Goal: Task Accomplishment & Management: Use online tool/utility

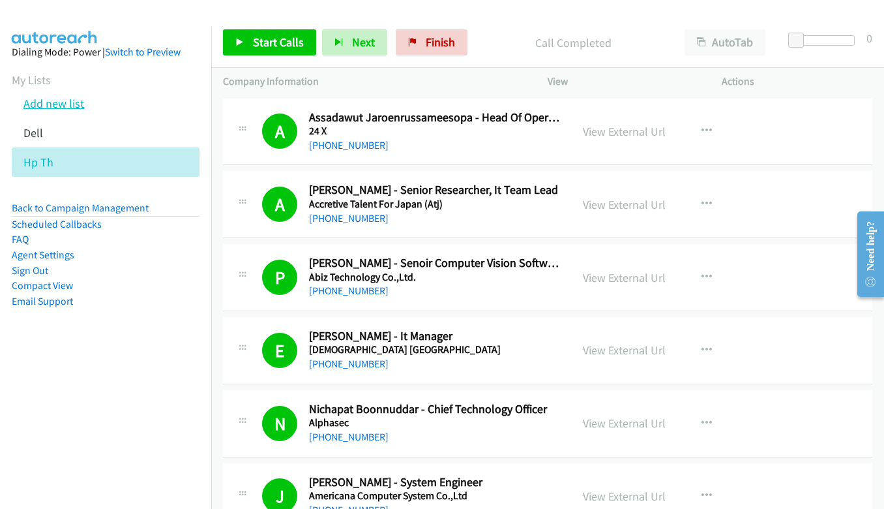
scroll to position [456, 0]
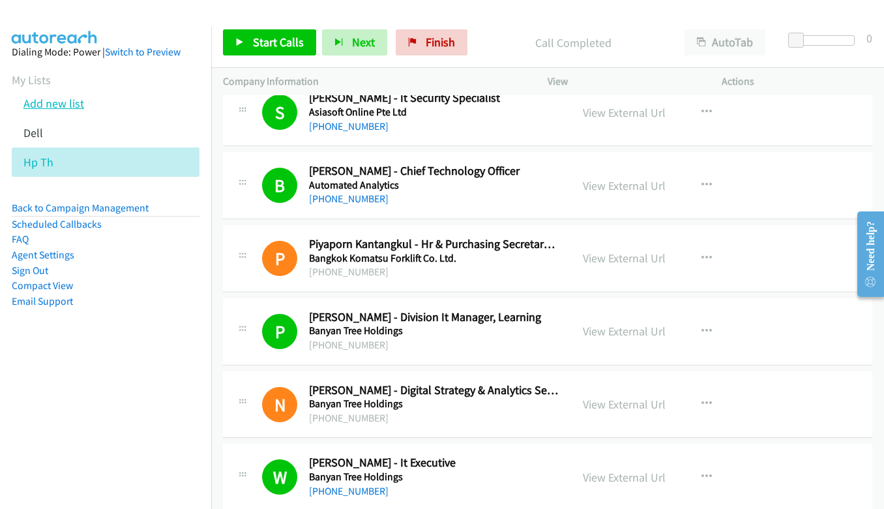
click at [38, 107] on link "Add new list" at bounding box center [53, 103] width 61 height 15
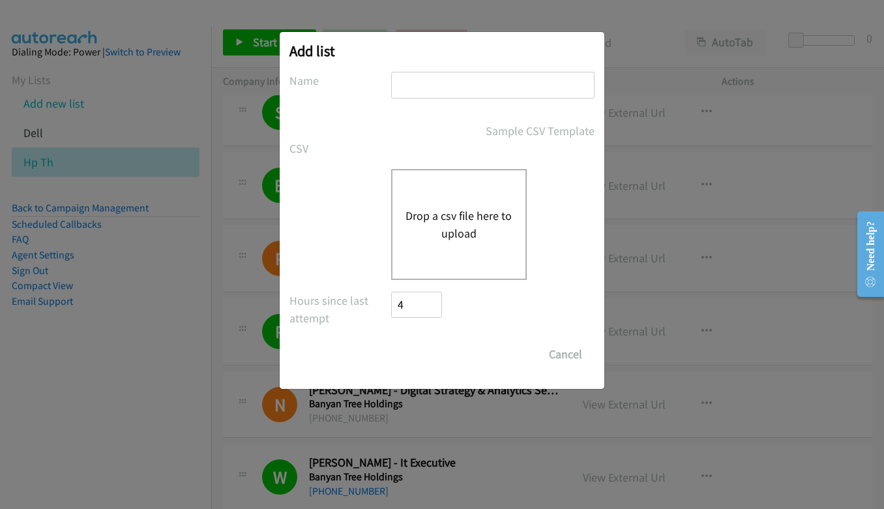
click at [422, 89] on input "text" at bounding box center [492, 85] width 203 height 27
type input "DELL"
click at [451, 223] on button "Drop a csv file here to upload" at bounding box center [459, 224] width 107 height 35
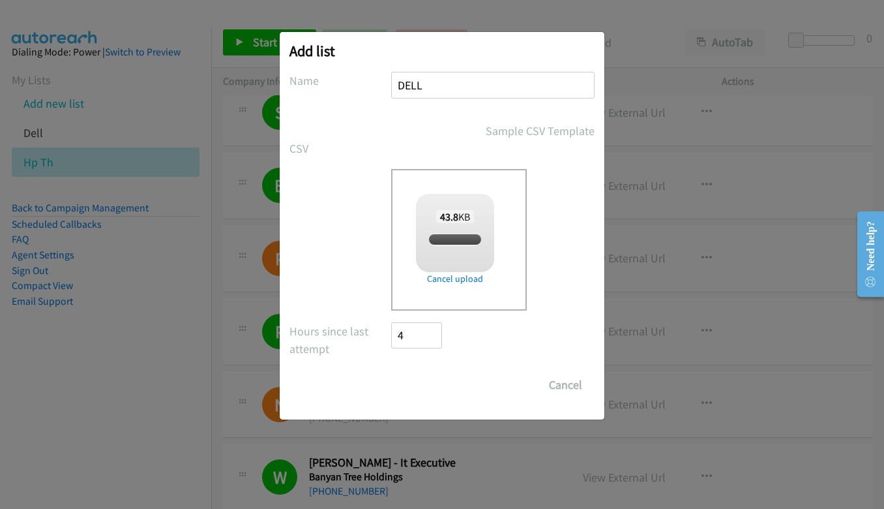
checkbox input "true"
click at [428, 391] on input "Save List" at bounding box center [425, 385] width 68 height 26
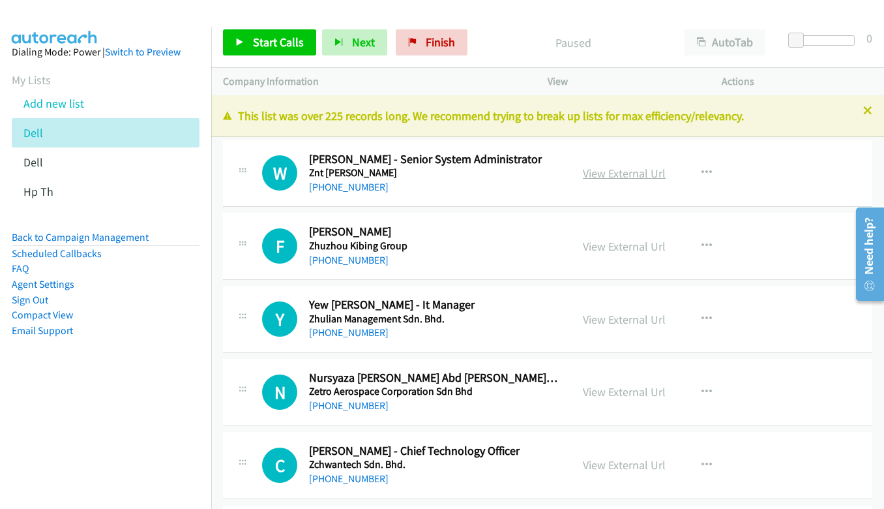
click at [626, 173] on link "View External Url" at bounding box center [624, 173] width 83 height 15
drag, startPoint x: 252, startPoint y: 39, endPoint x: 232, endPoint y: 33, distance: 20.4
click at [232, 33] on link "Start Calls" at bounding box center [269, 42] width 93 height 26
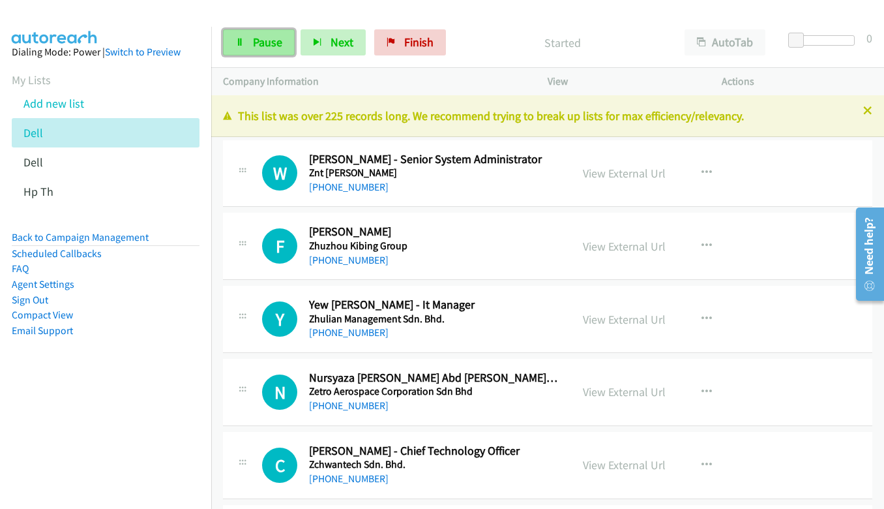
click at [247, 44] on link "Pause" at bounding box center [259, 42] width 72 height 26
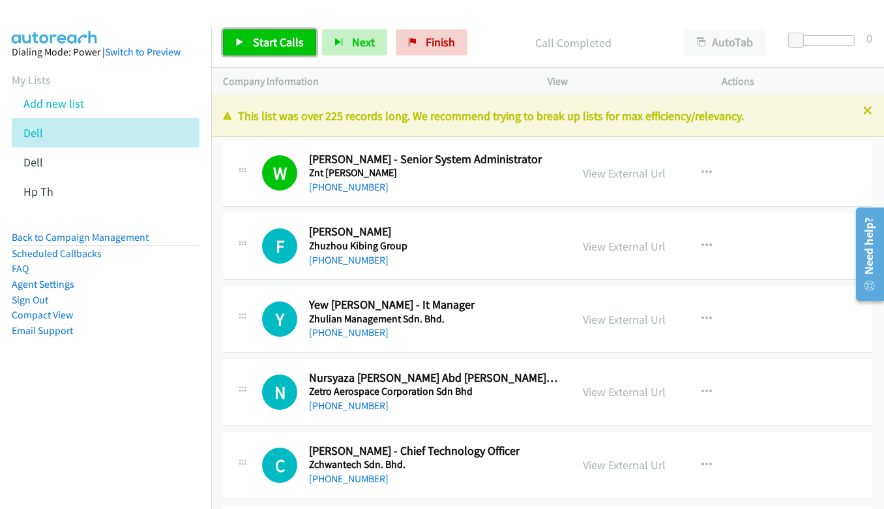
click at [275, 41] on span "Start Calls" at bounding box center [278, 42] width 51 height 15
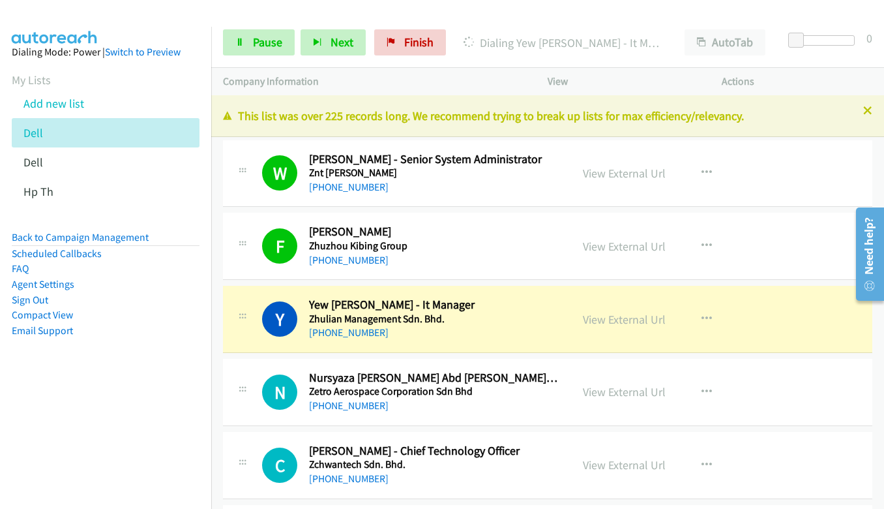
click at [629, 321] on link "View External Url" at bounding box center [624, 319] width 83 height 15
click at [249, 42] on link "Pause" at bounding box center [259, 42] width 72 height 26
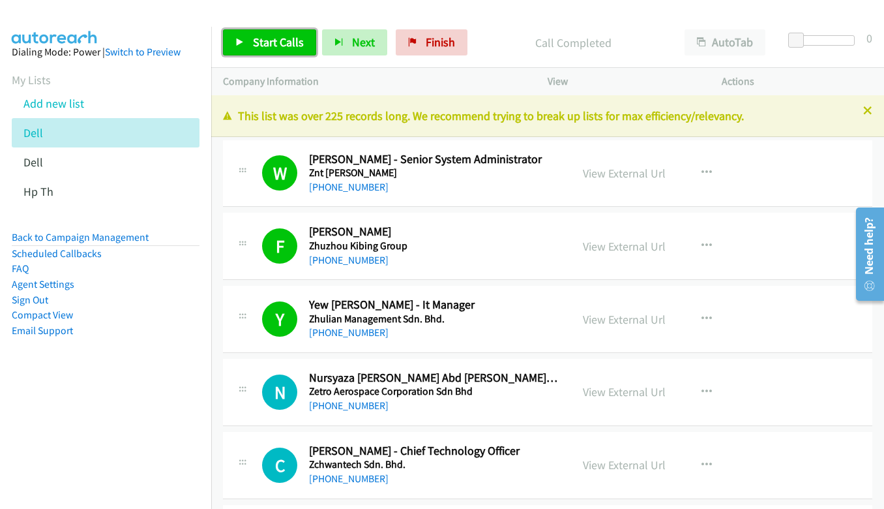
click at [239, 42] on icon at bounding box center [239, 42] width 9 height 9
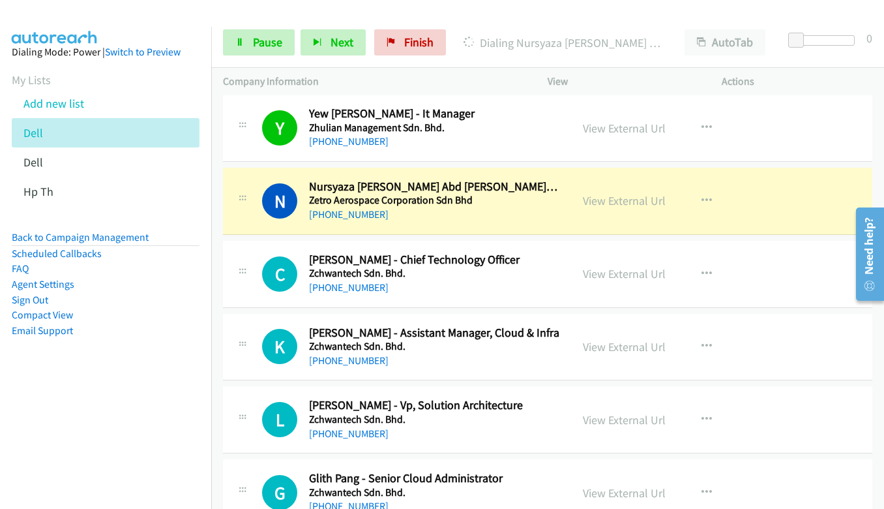
scroll to position [196, 0]
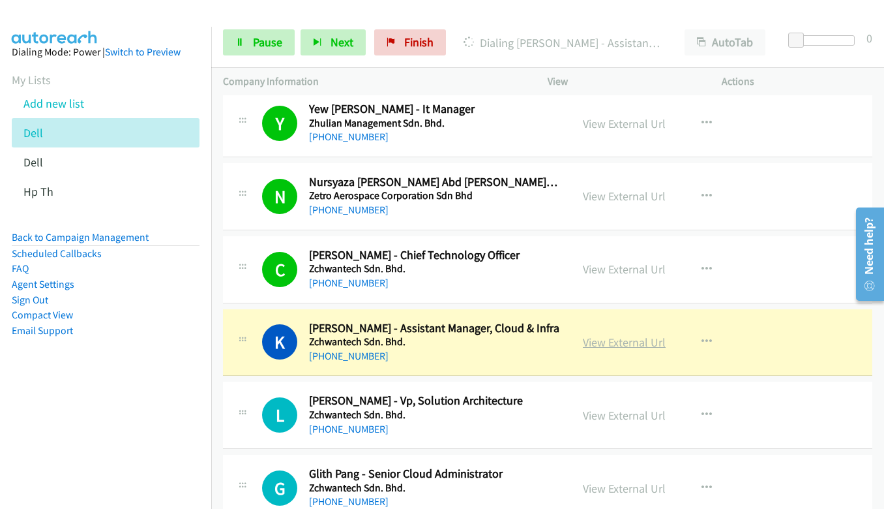
click at [602, 343] on link "View External Url" at bounding box center [624, 342] width 83 height 15
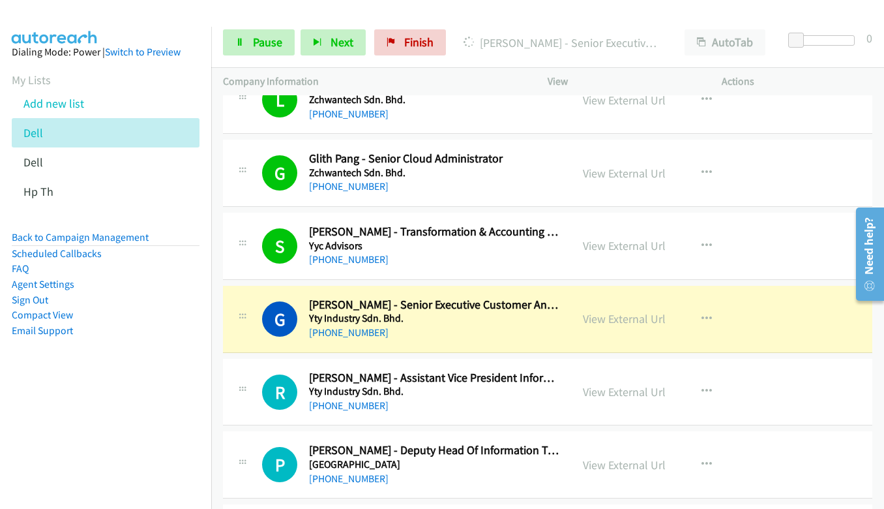
scroll to position [522, 0]
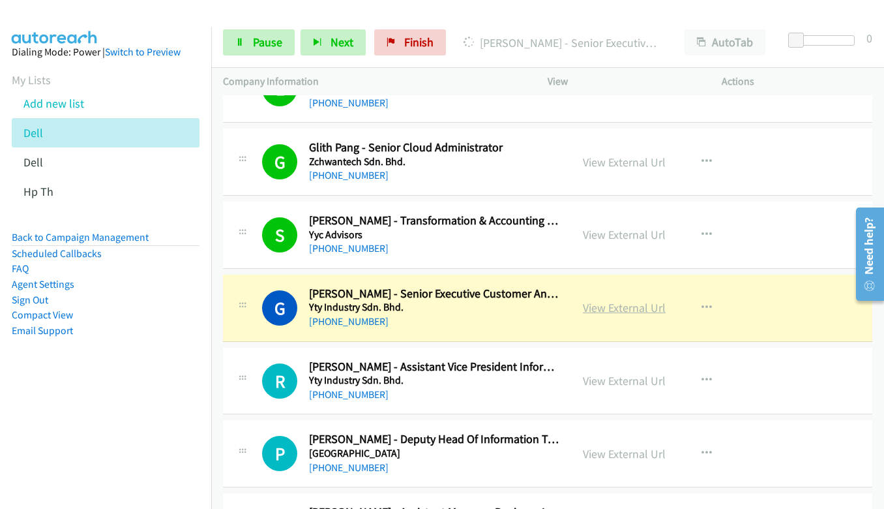
click at [615, 304] on link "View External Url" at bounding box center [624, 307] width 83 height 15
click at [249, 48] on link "Pause" at bounding box center [259, 42] width 72 height 26
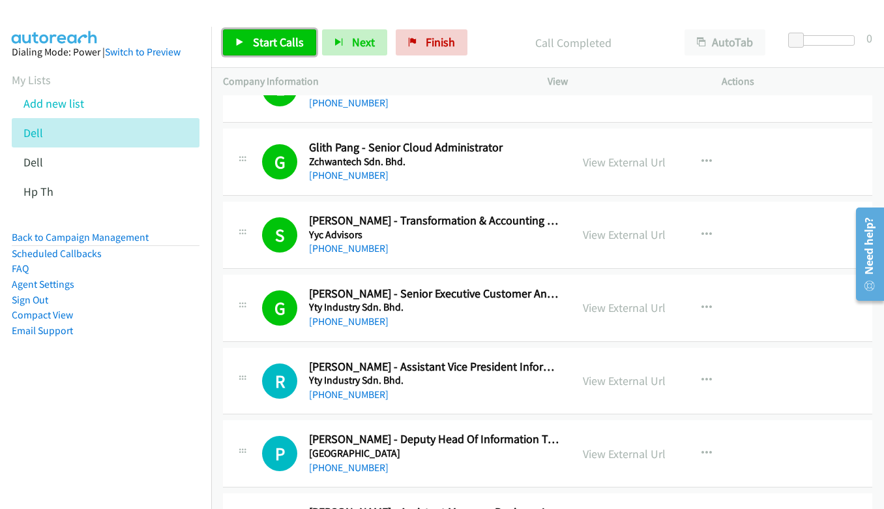
click at [248, 40] on link "Start Calls" at bounding box center [269, 42] width 93 height 26
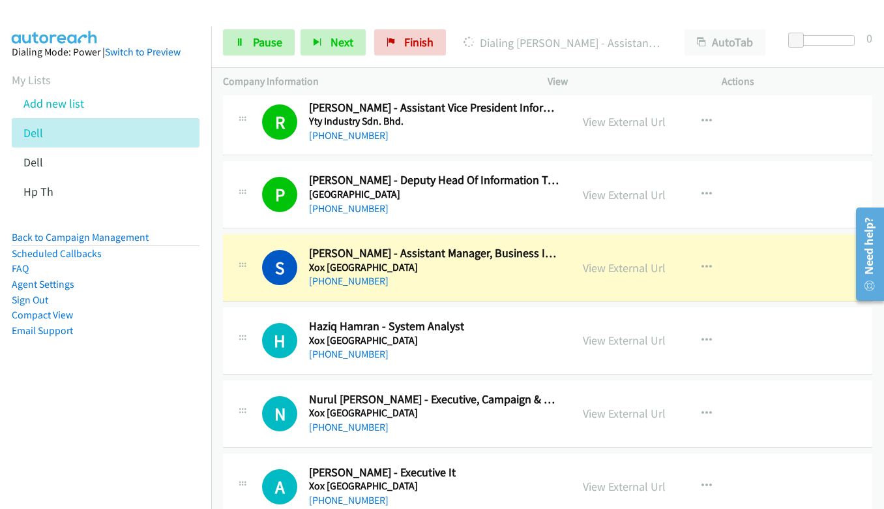
scroll to position [848, 0]
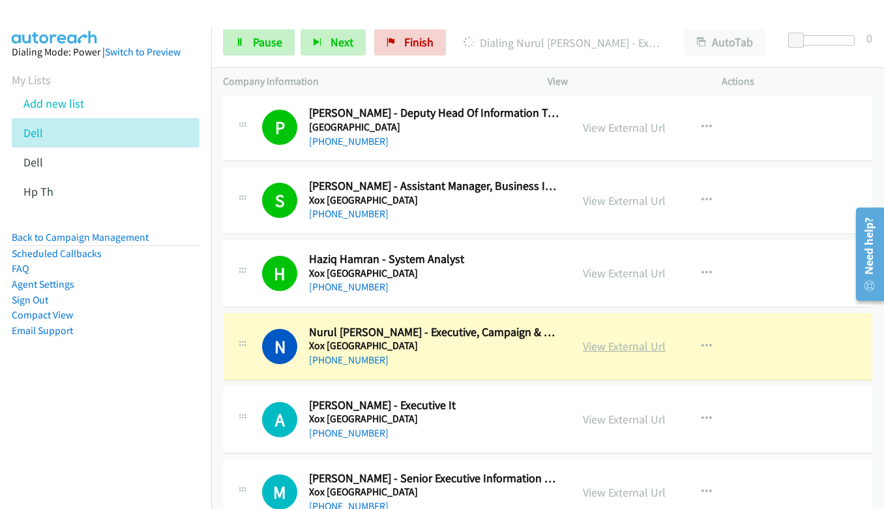
click at [625, 347] on link "View External Url" at bounding box center [624, 345] width 83 height 15
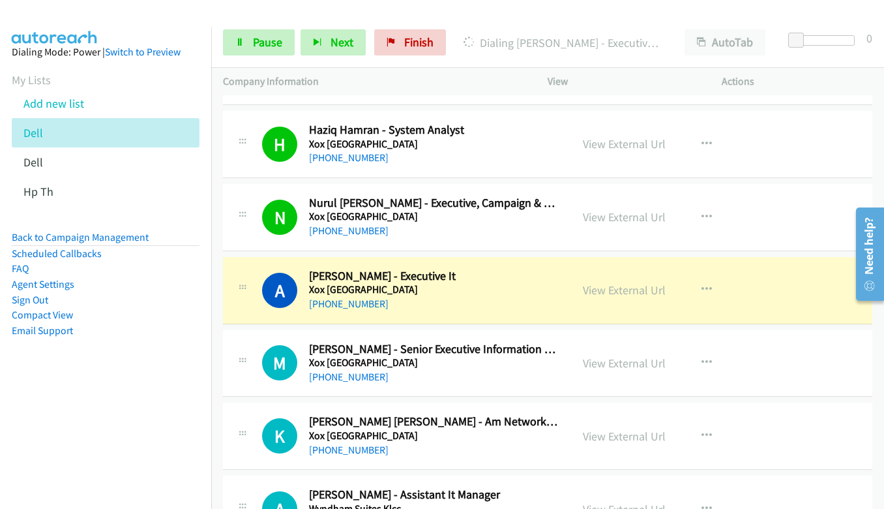
scroll to position [978, 0]
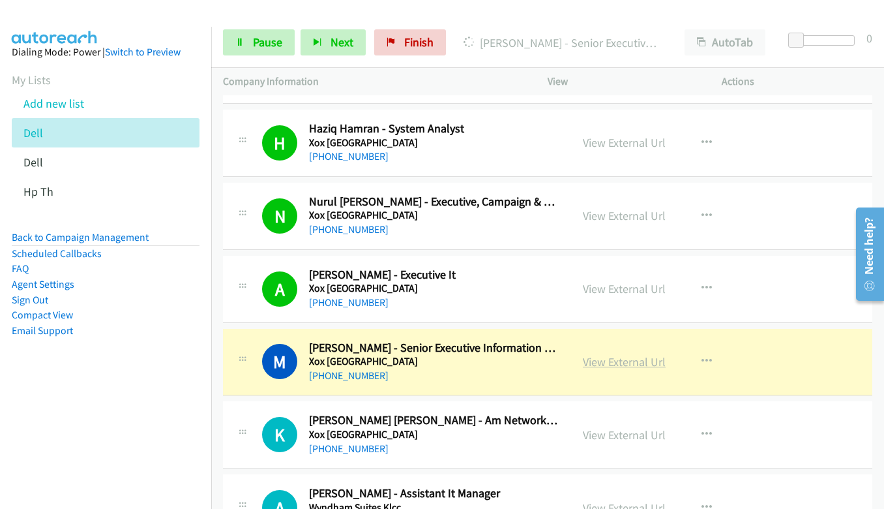
click at [630, 365] on link "View External Url" at bounding box center [624, 361] width 83 height 15
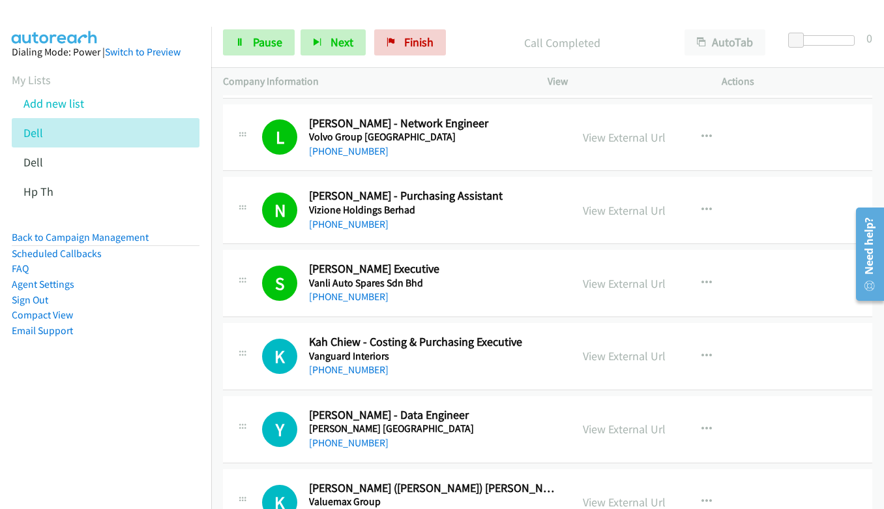
scroll to position [1695, 0]
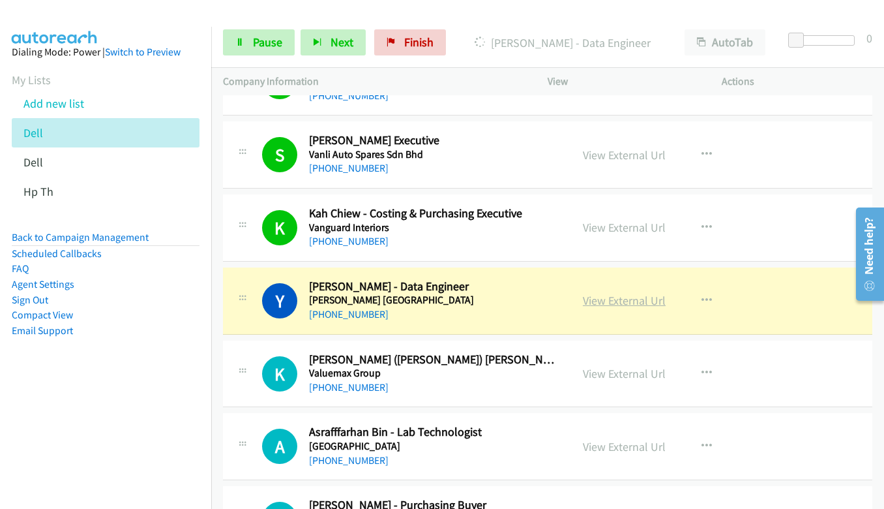
click at [631, 303] on link "View External Url" at bounding box center [624, 300] width 83 height 15
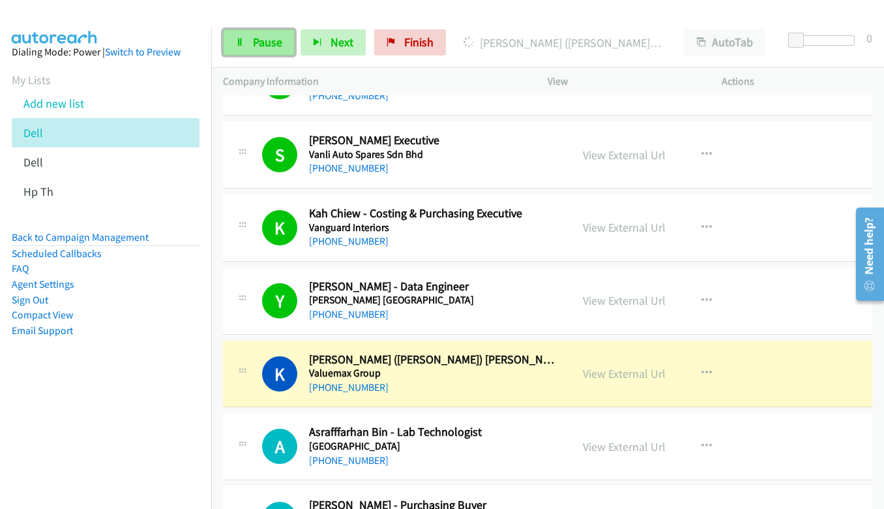
click at [239, 46] on icon at bounding box center [239, 42] width 9 height 9
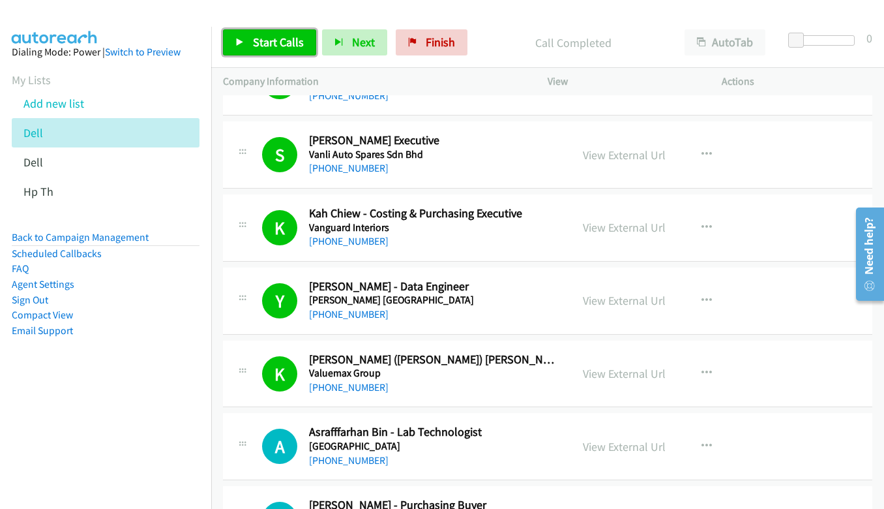
click at [263, 29] on link "Start Calls" at bounding box center [269, 42] width 93 height 26
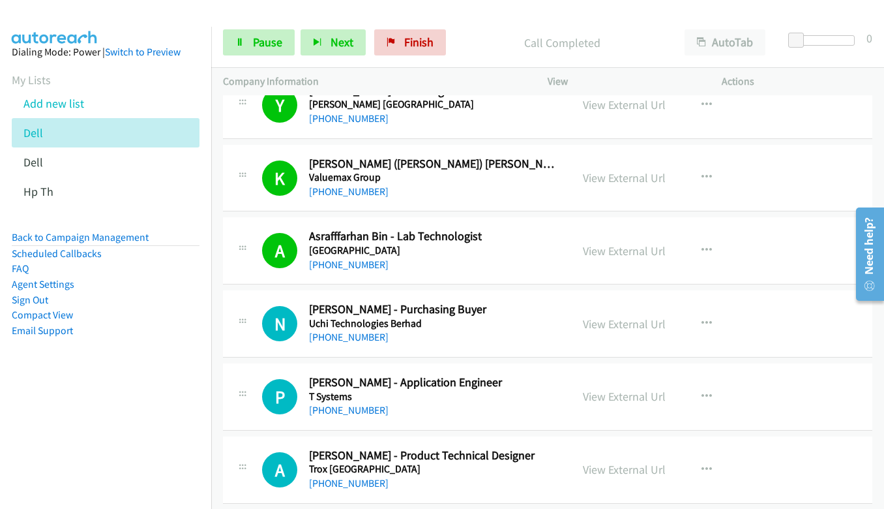
scroll to position [1956, 0]
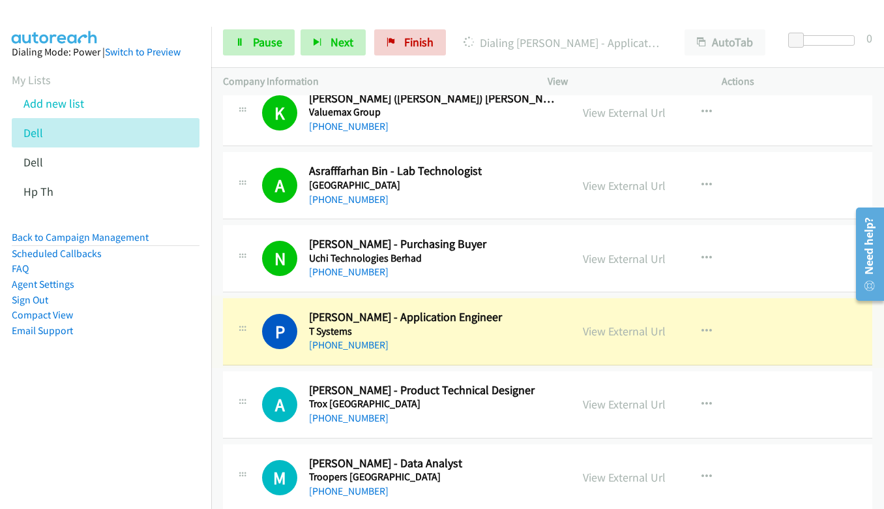
click at [619, 333] on link "View External Url" at bounding box center [624, 330] width 83 height 15
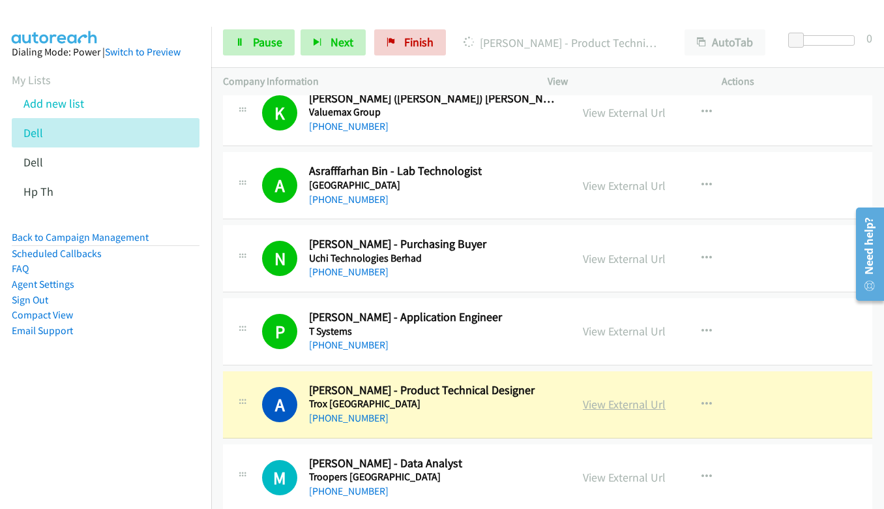
click at [630, 404] on link "View External Url" at bounding box center [624, 403] width 83 height 15
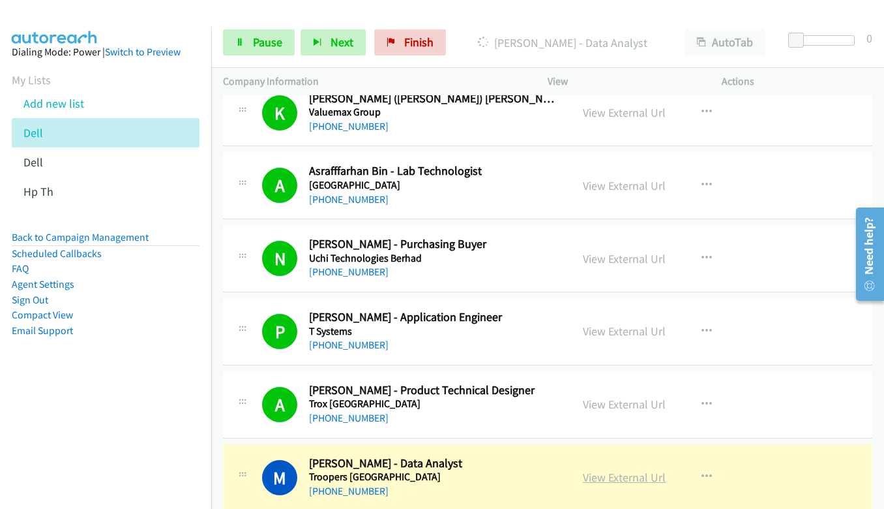
click at [624, 475] on link "View External Url" at bounding box center [624, 477] width 83 height 15
click at [233, 42] on link "Pause" at bounding box center [259, 42] width 72 height 26
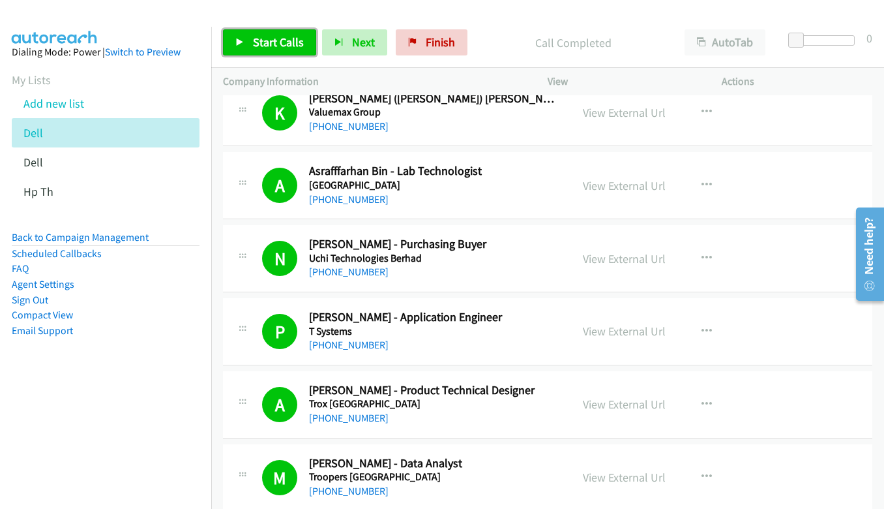
click at [291, 54] on link "Start Calls" at bounding box center [269, 42] width 93 height 26
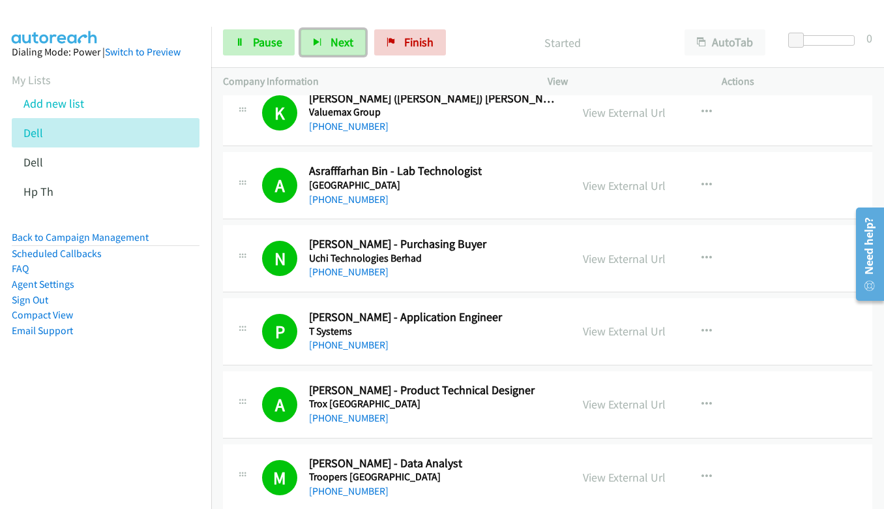
click at [316, 40] on icon "button" at bounding box center [317, 42] width 9 height 9
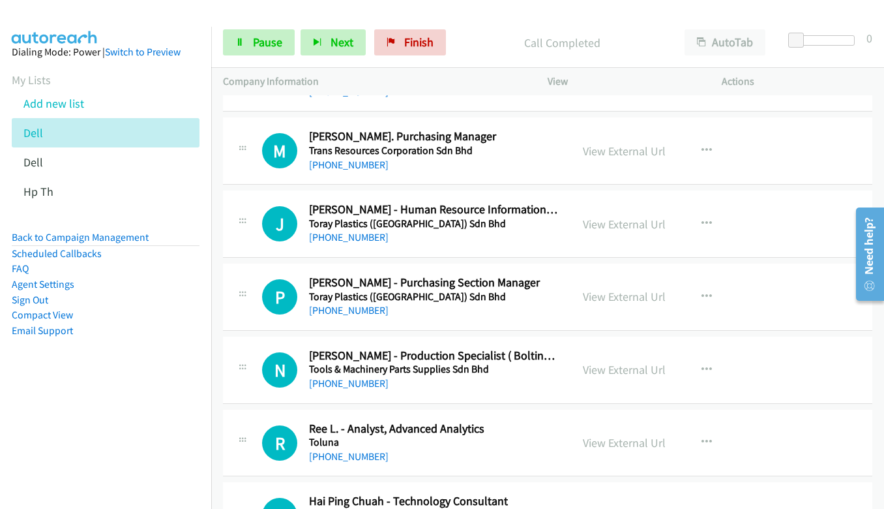
scroll to position [2804, 0]
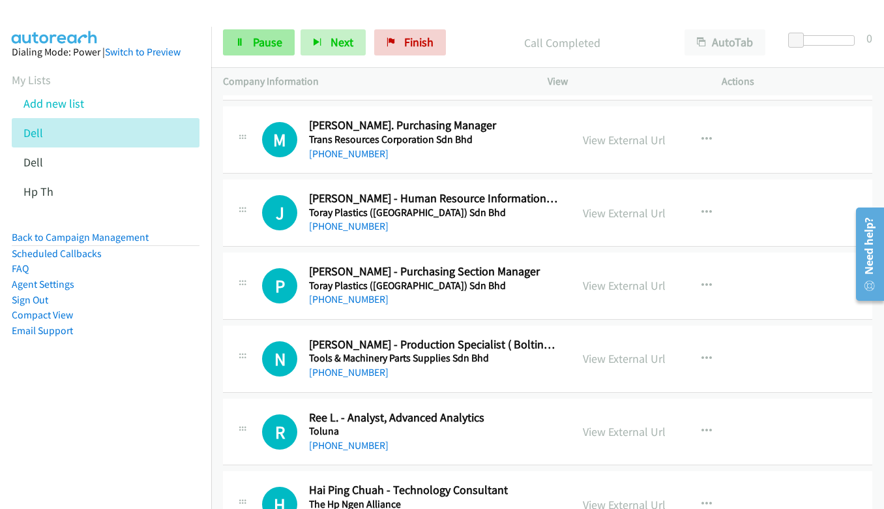
click at [235, 40] on link "Pause" at bounding box center [259, 42] width 72 height 26
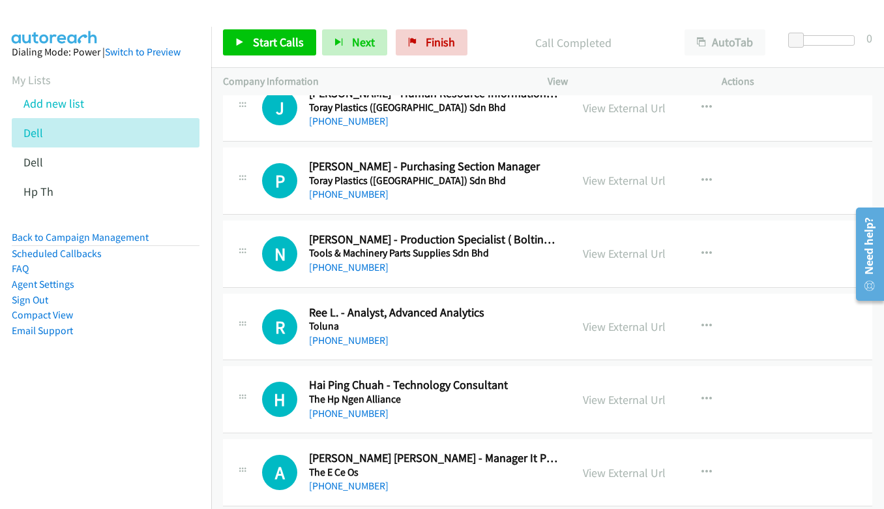
scroll to position [2934, 0]
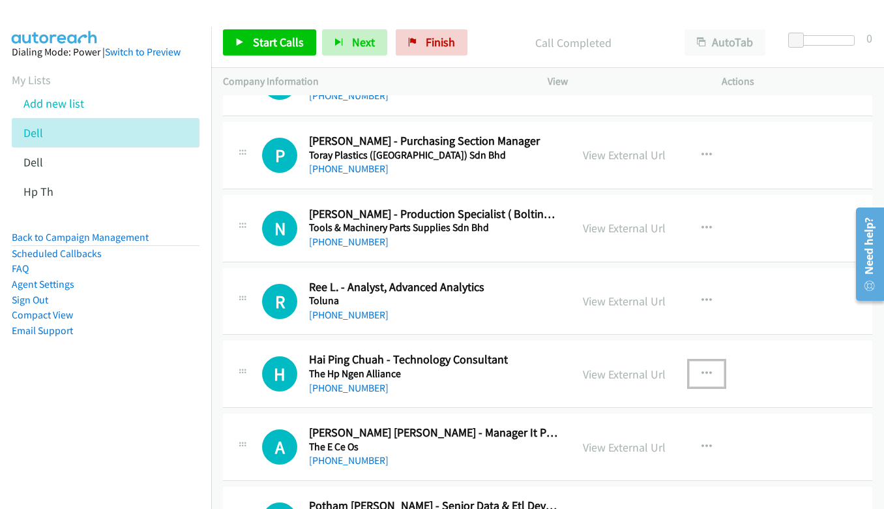
click at [704, 373] on icon "button" at bounding box center [707, 373] width 10 height 10
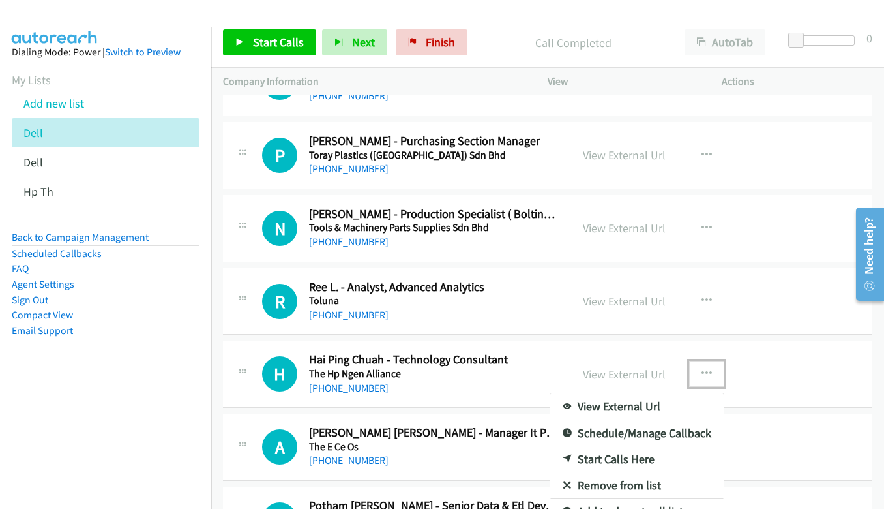
click at [621, 456] on link "Start Calls Here" at bounding box center [636, 459] width 173 height 26
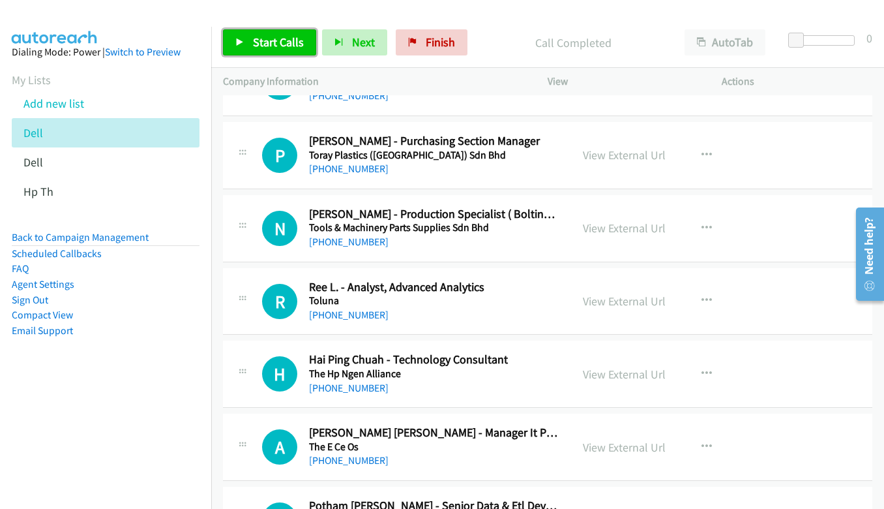
click at [268, 43] on span "Start Calls" at bounding box center [278, 42] width 51 height 15
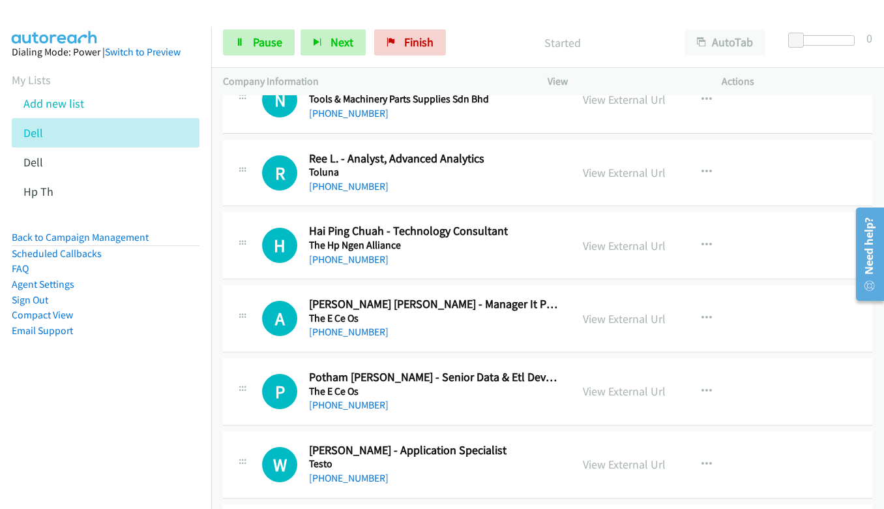
scroll to position [3065, 0]
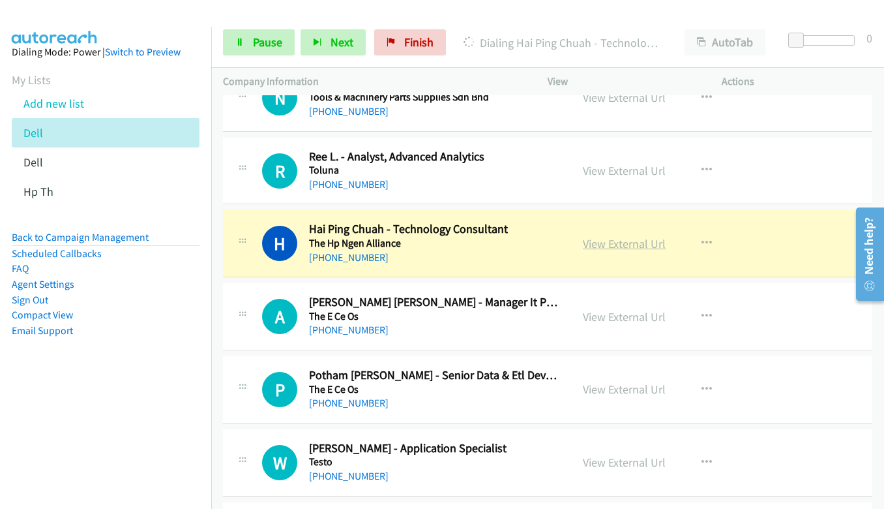
click at [601, 242] on link "View External Url" at bounding box center [624, 243] width 83 height 15
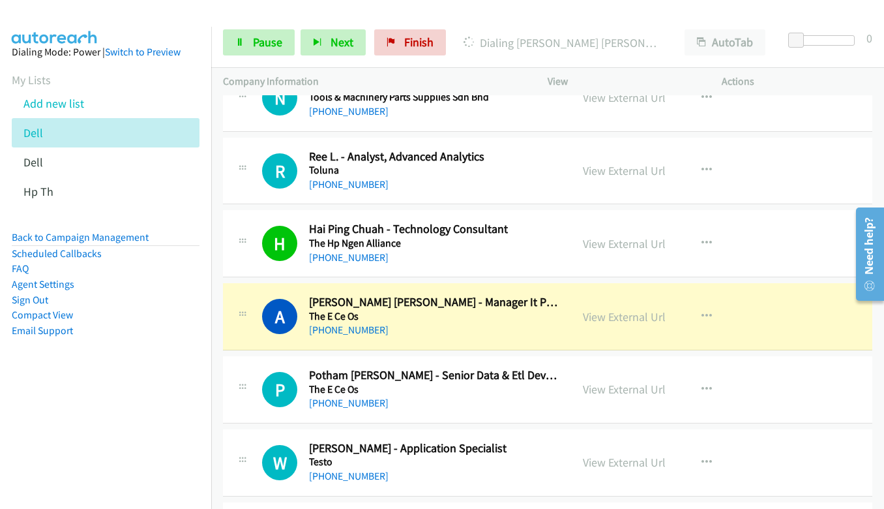
scroll to position [3130, 0]
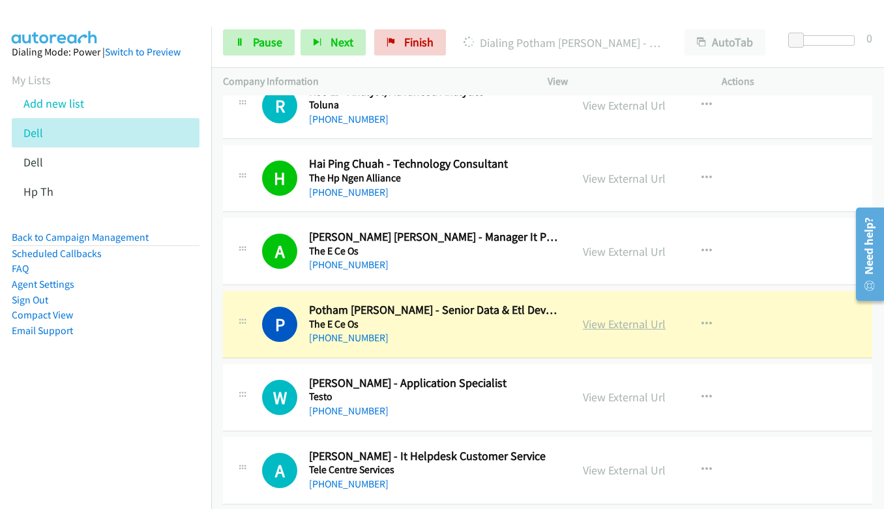
click at [629, 320] on link "View External Url" at bounding box center [624, 323] width 83 height 15
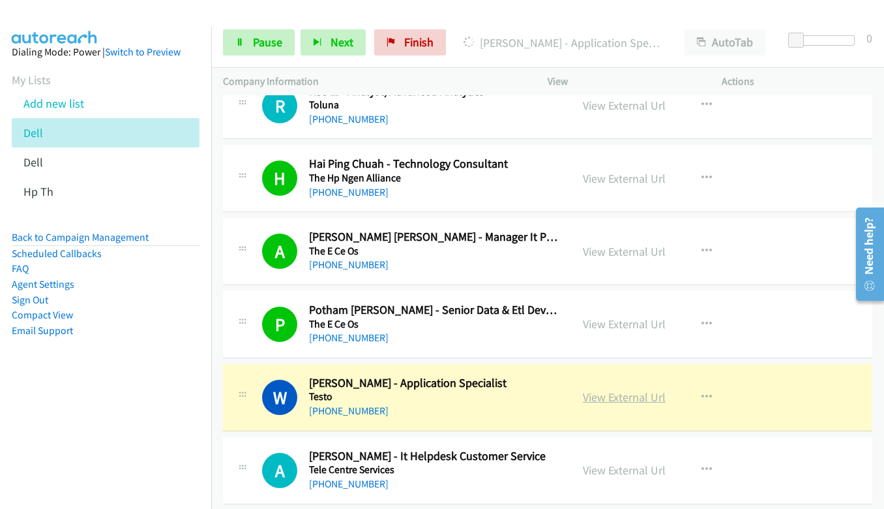
click at [617, 396] on link "View External Url" at bounding box center [624, 396] width 83 height 15
click at [243, 38] on icon at bounding box center [239, 42] width 9 height 9
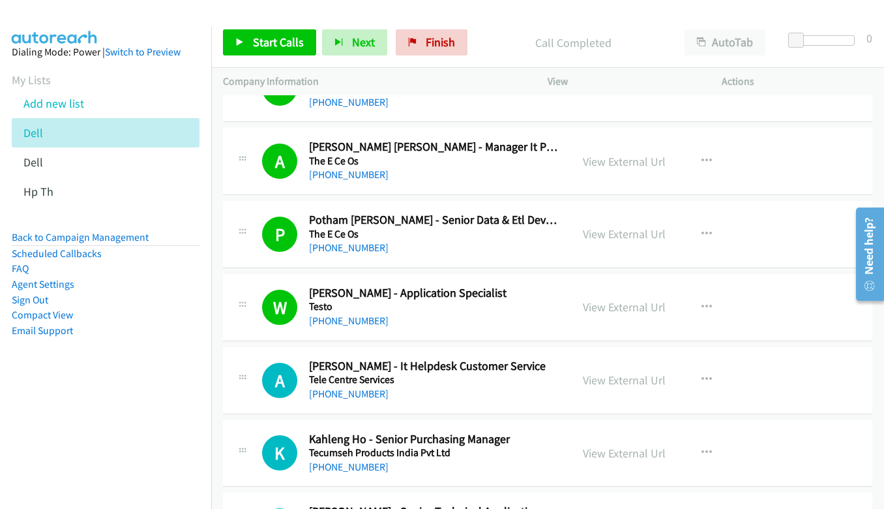
scroll to position [3326, 0]
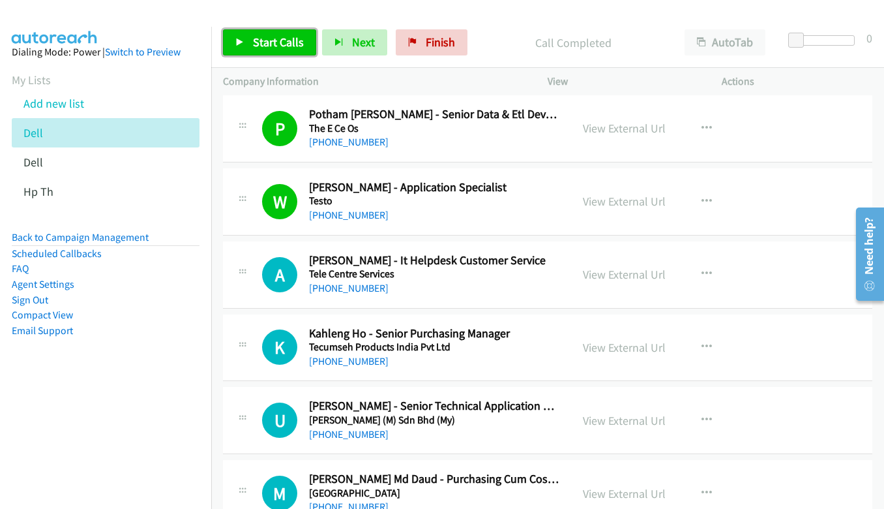
click at [245, 46] on link "Start Calls" at bounding box center [269, 42] width 93 height 26
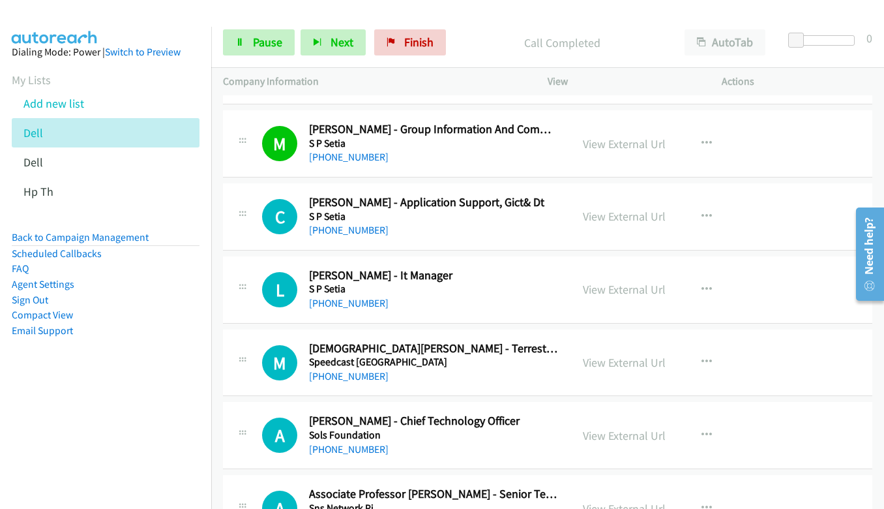
scroll to position [4043, 0]
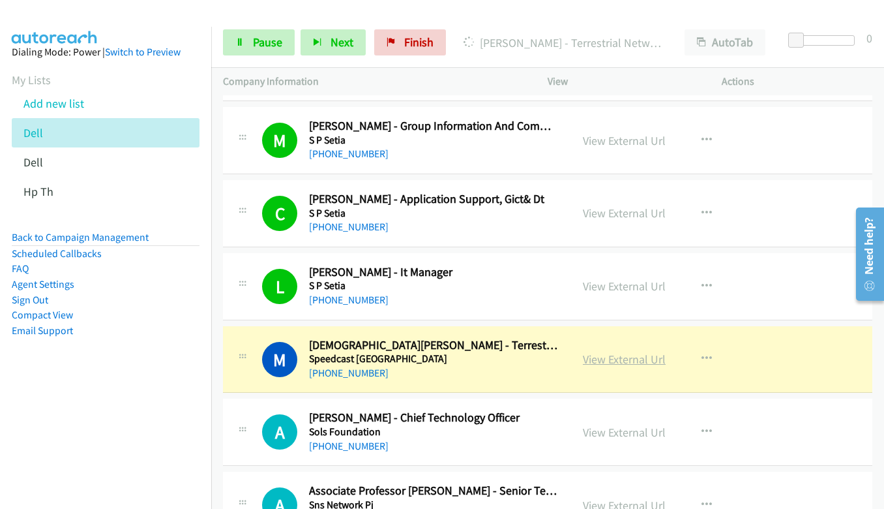
click at [630, 360] on link "View External Url" at bounding box center [624, 358] width 83 height 15
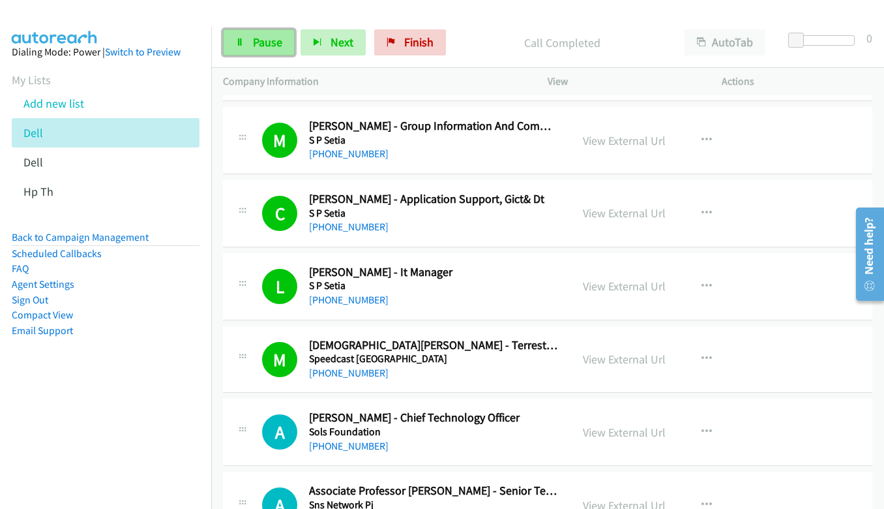
click at [250, 40] on link "Pause" at bounding box center [259, 42] width 72 height 26
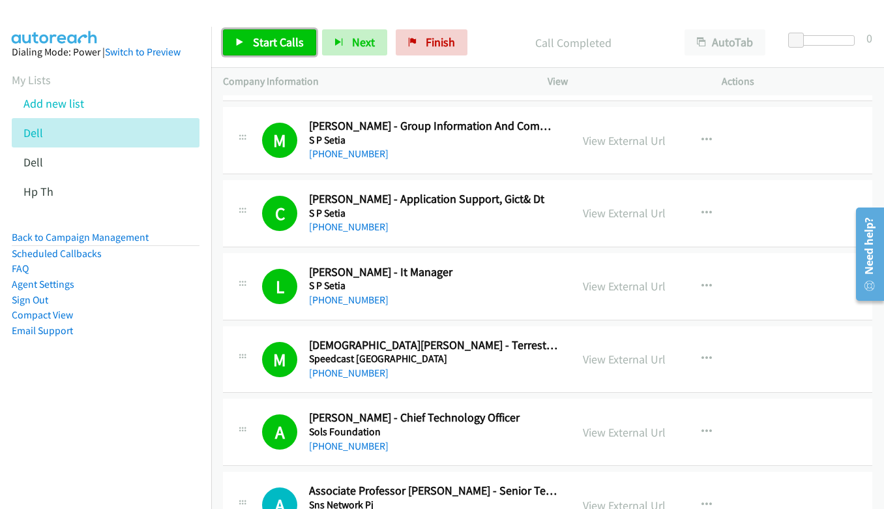
click at [251, 51] on link "Start Calls" at bounding box center [269, 42] width 93 height 26
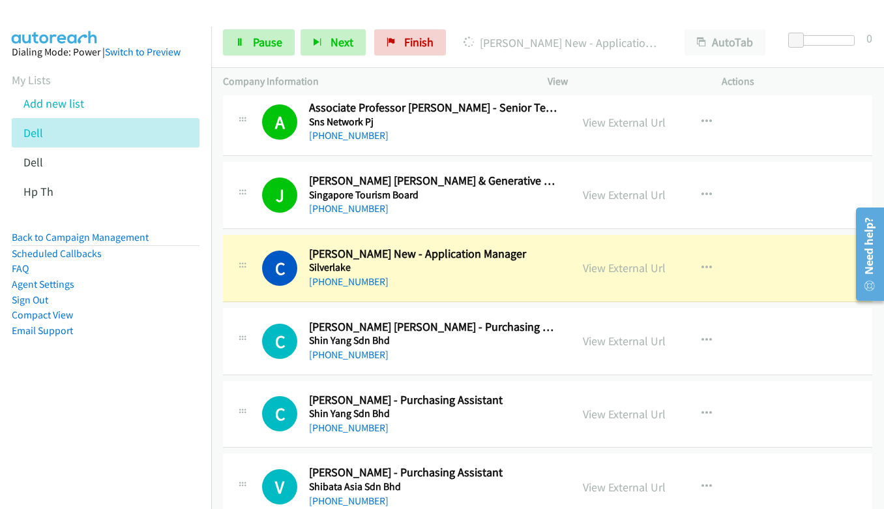
scroll to position [4499, 0]
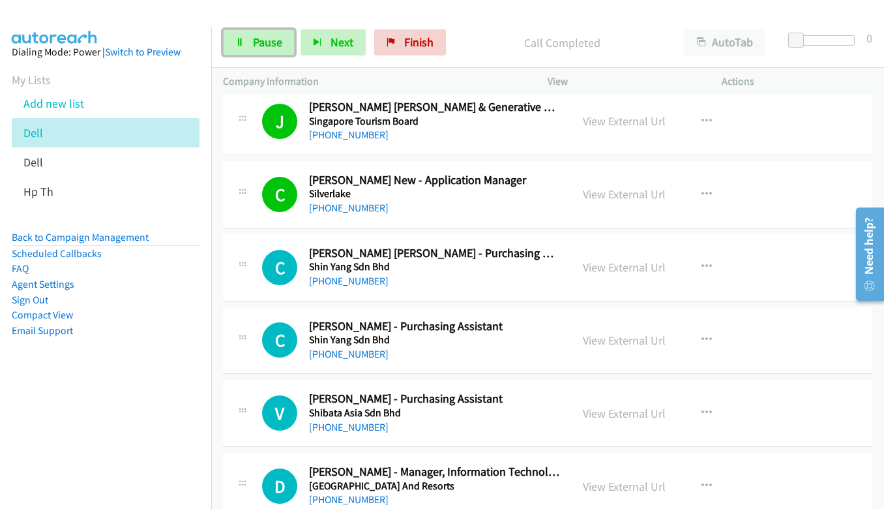
drag, startPoint x: 244, startPoint y: 45, endPoint x: 443, endPoint y: 229, distance: 270.9
click at [244, 45] on icon at bounding box center [239, 42] width 9 height 9
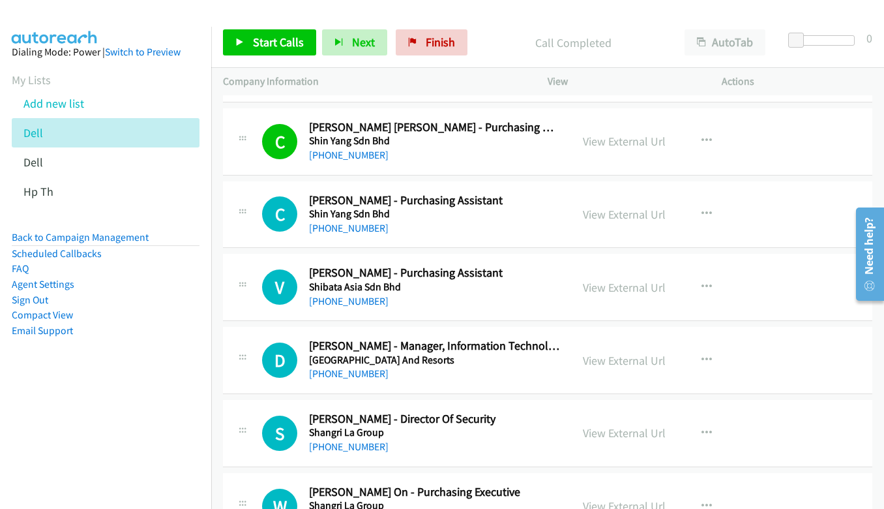
scroll to position [4630, 0]
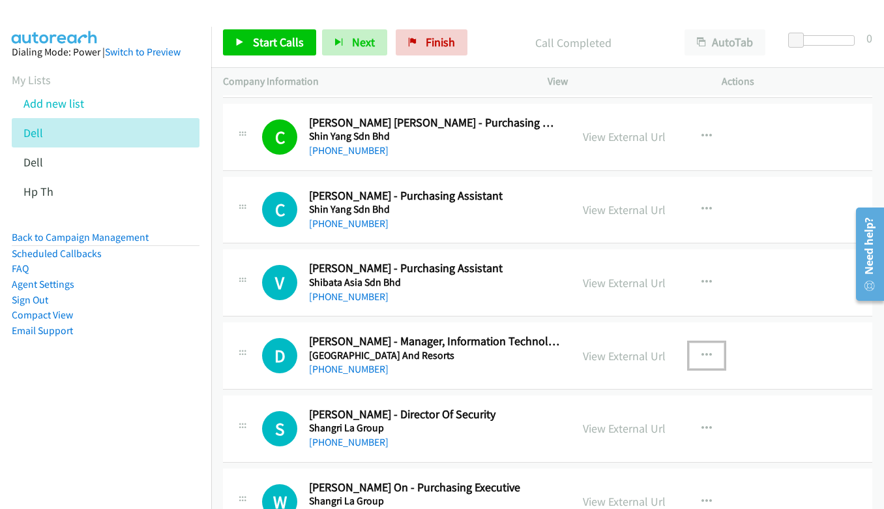
click at [706, 355] on icon "button" at bounding box center [707, 355] width 10 height 10
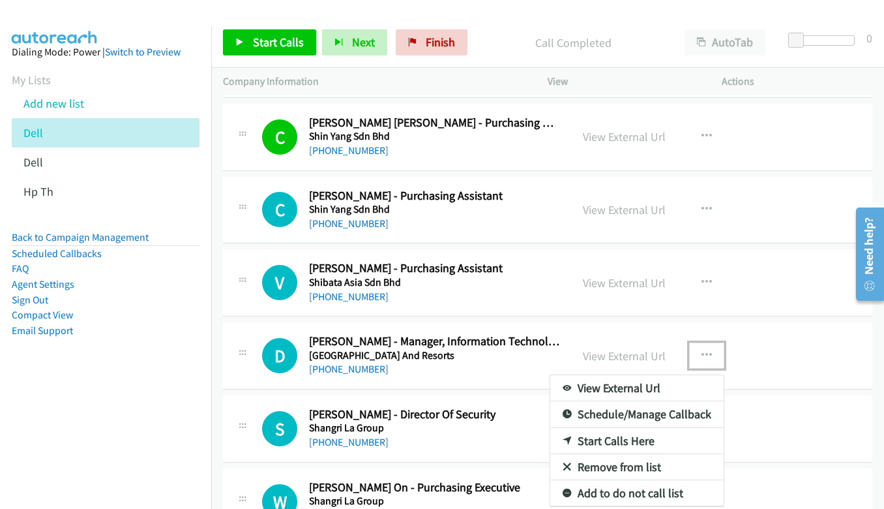
click at [642, 437] on link "Start Calls Here" at bounding box center [636, 441] width 173 height 26
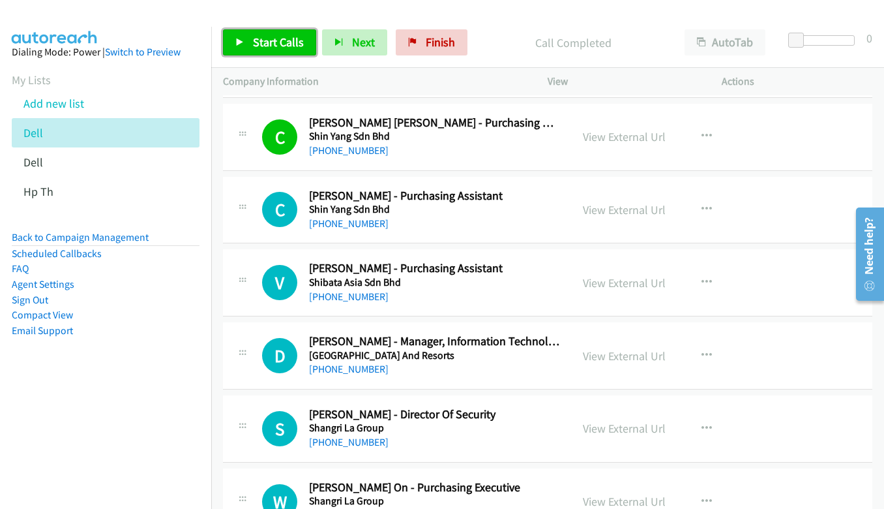
click at [256, 43] on span "Start Calls" at bounding box center [278, 42] width 51 height 15
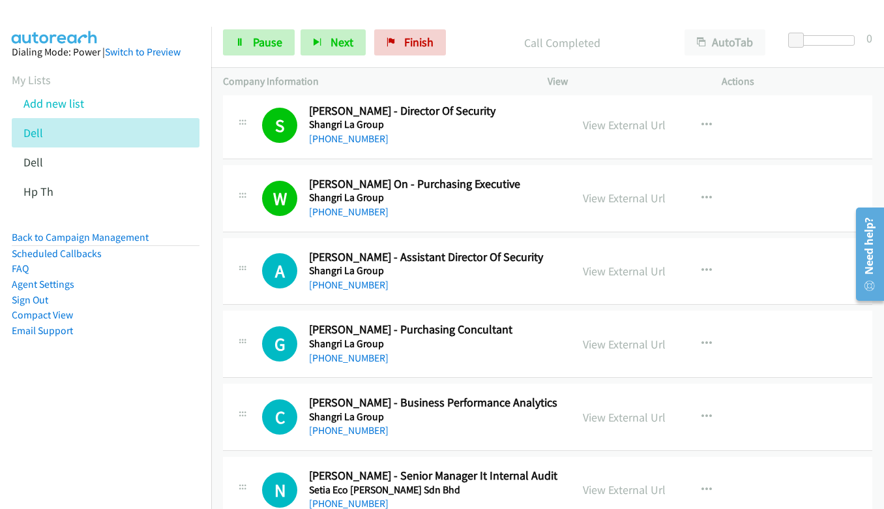
scroll to position [4956, 0]
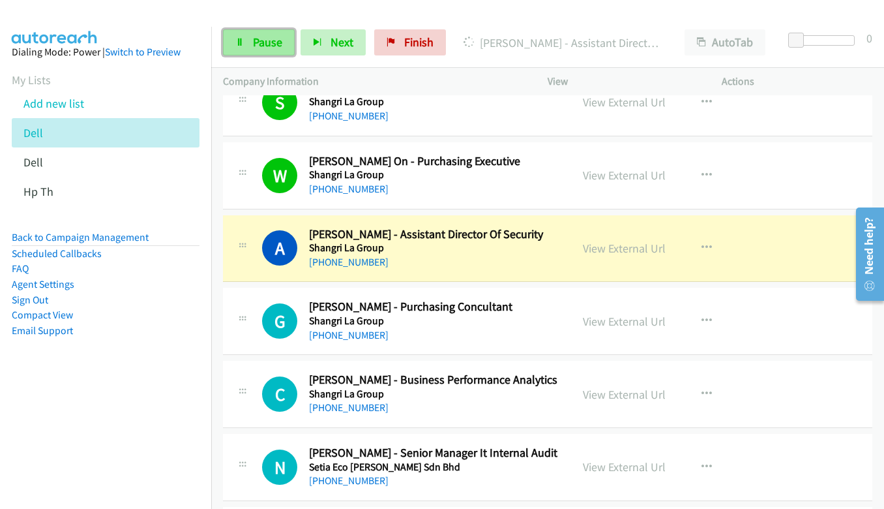
drag, startPoint x: 246, startPoint y: 40, endPoint x: 286, endPoint y: 52, distance: 41.3
click at [246, 39] on link "Pause" at bounding box center [259, 42] width 72 height 26
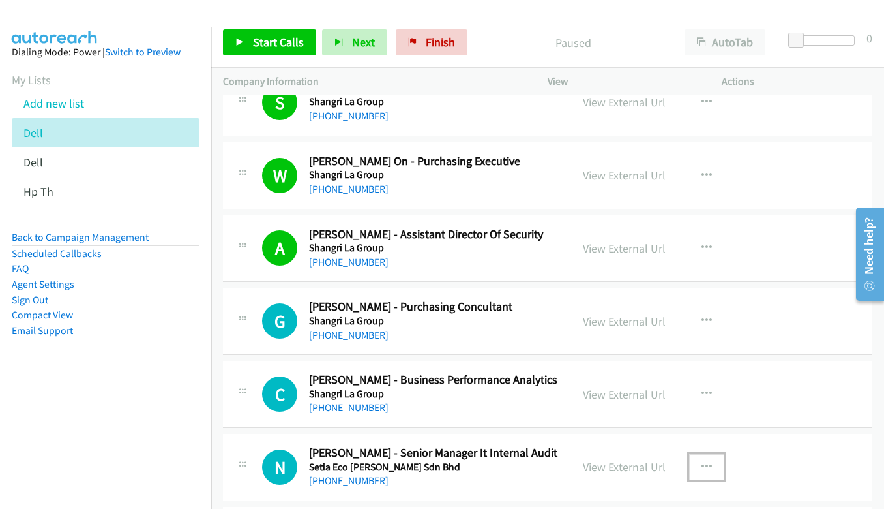
click at [704, 463] on icon "button" at bounding box center [707, 467] width 10 height 10
click at [700, 466] on div at bounding box center [442, 254] width 884 height 509
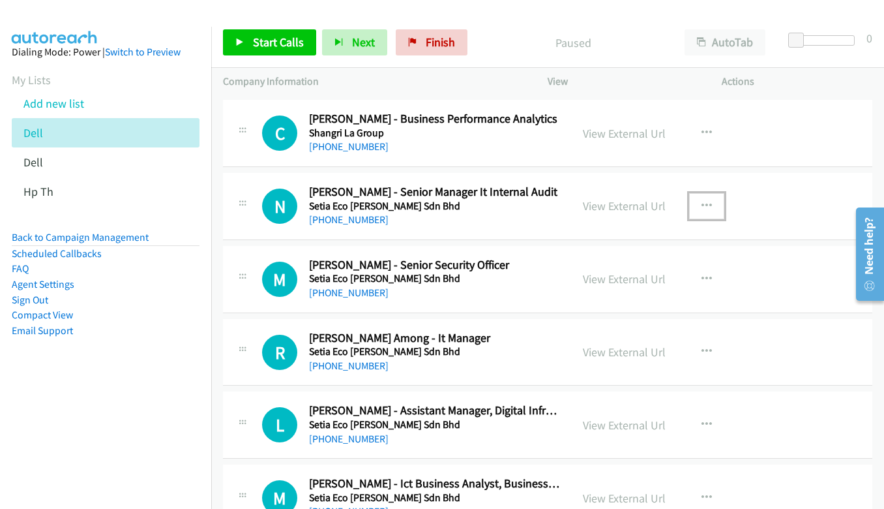
click at [702, 206] on icon "button" at bounding box center [707, 206] width 10 height 10
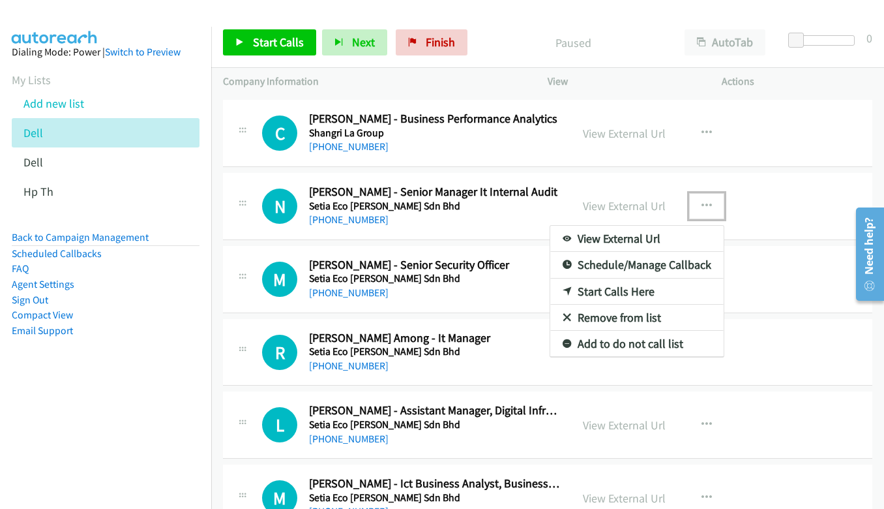
click at [631, 288] on link "Start Calls Here" at bounding box center [636, 291] width 173 height 26
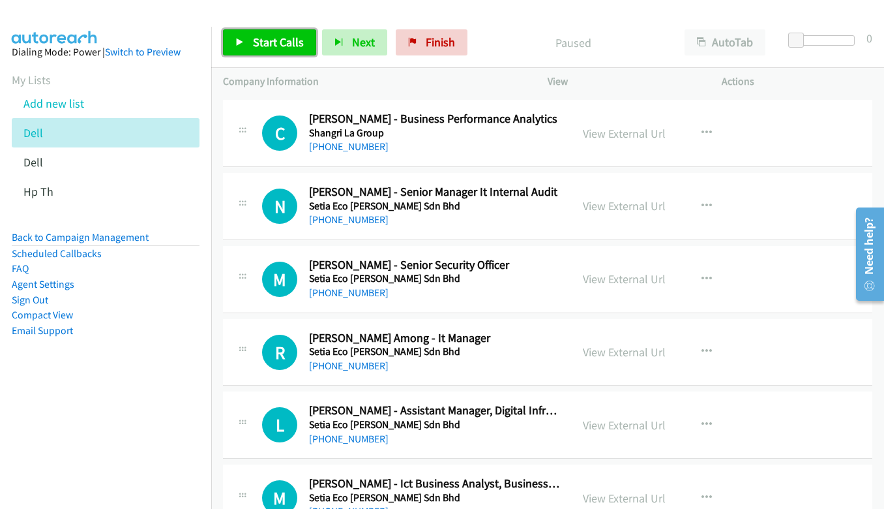
click at [252, 37] on link "Start Calls" at bounding box center [269, 42] width 93 height 26
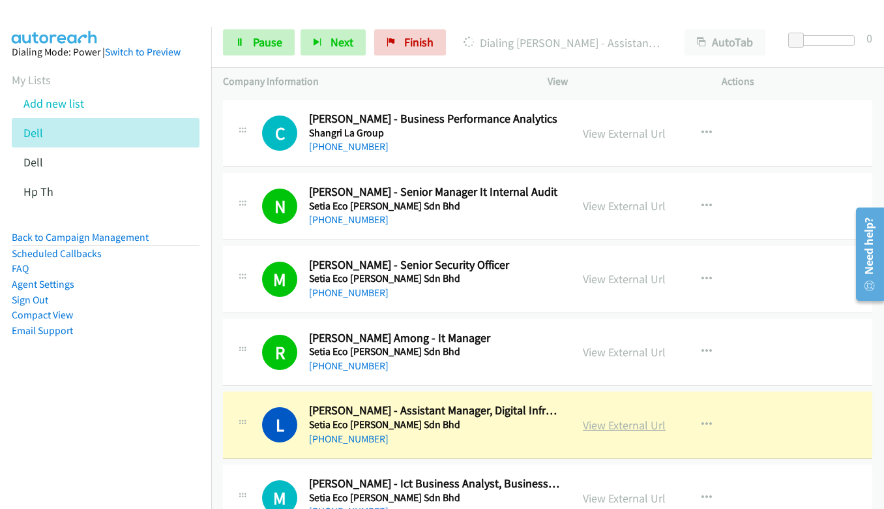
click at [634, 428] on link "View External Url" at bounding box center [624, 424] width 83 height 15
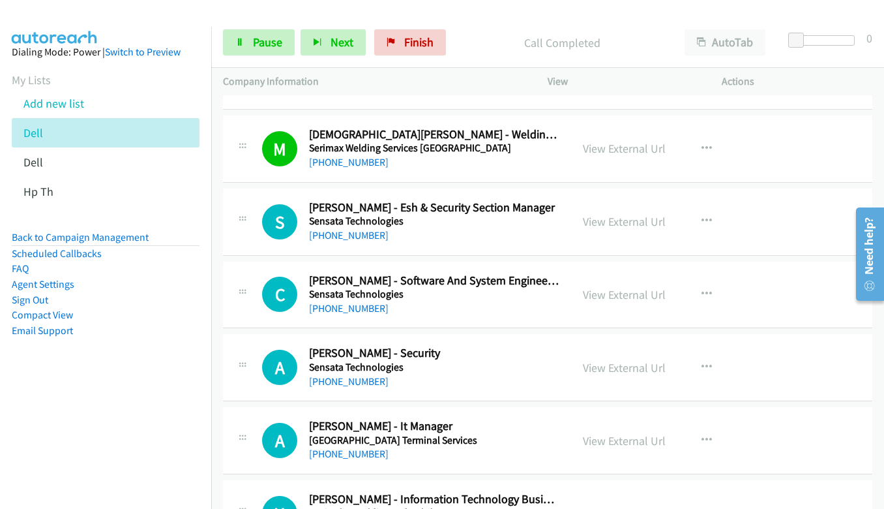
scroll to position [5738, 0]
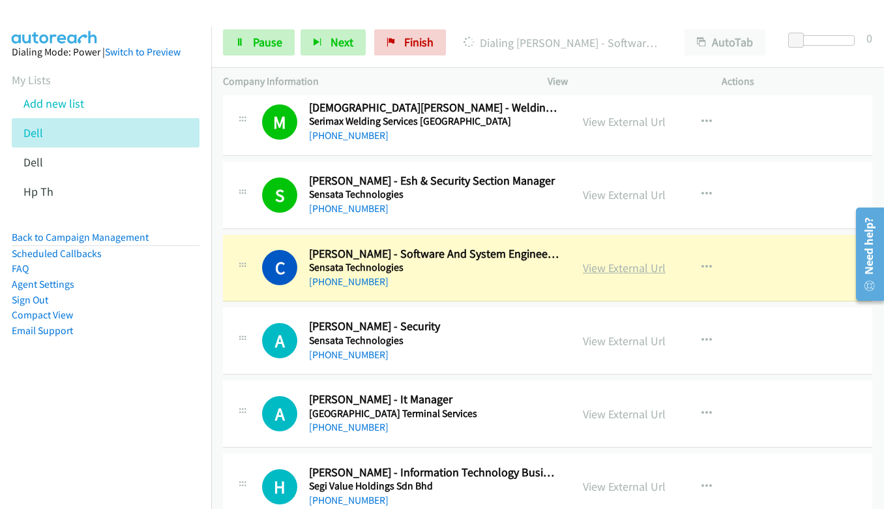
click at [639, 267] on link "View External Url" at bounding box center [624, 267] width 83 height 15
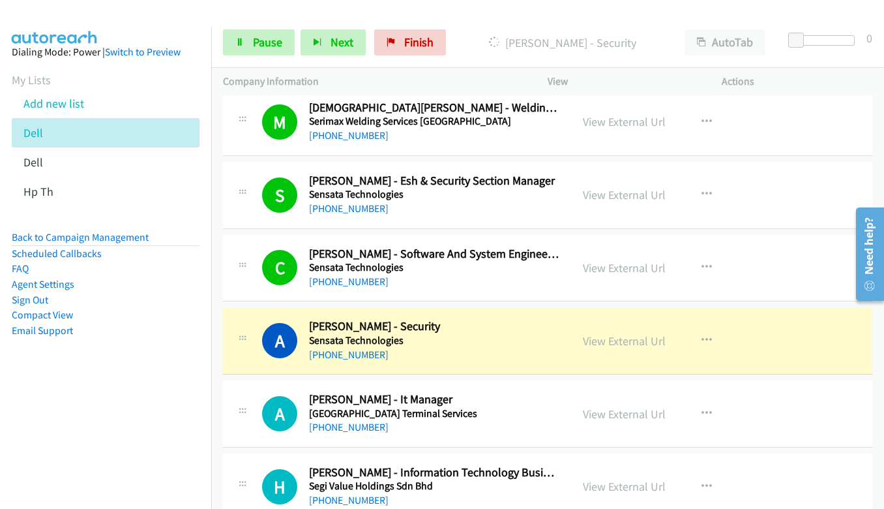
scroll to position [5934, 0]
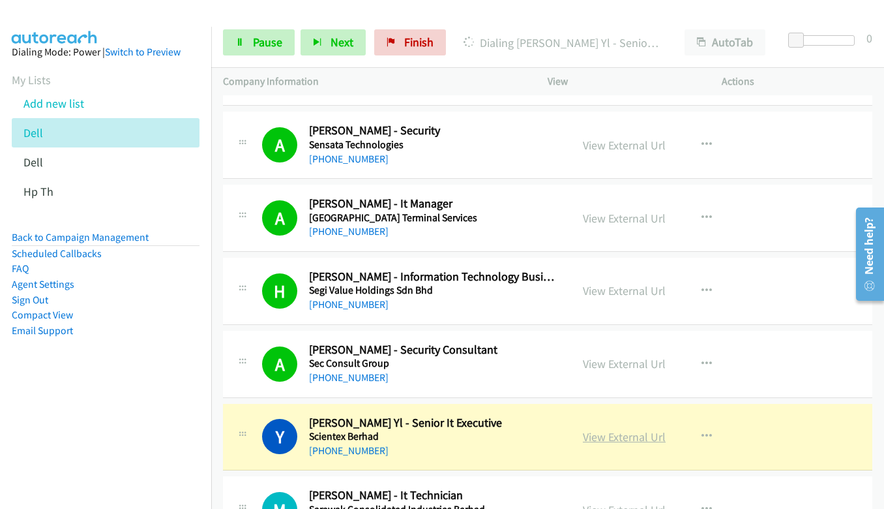
click at [601, 436] on link "View External Url" at bounding box center [624, 436] width 83 height 15
click at [253, 42] on span "Pause" at bounding box center [267, 42] width 29 height 15
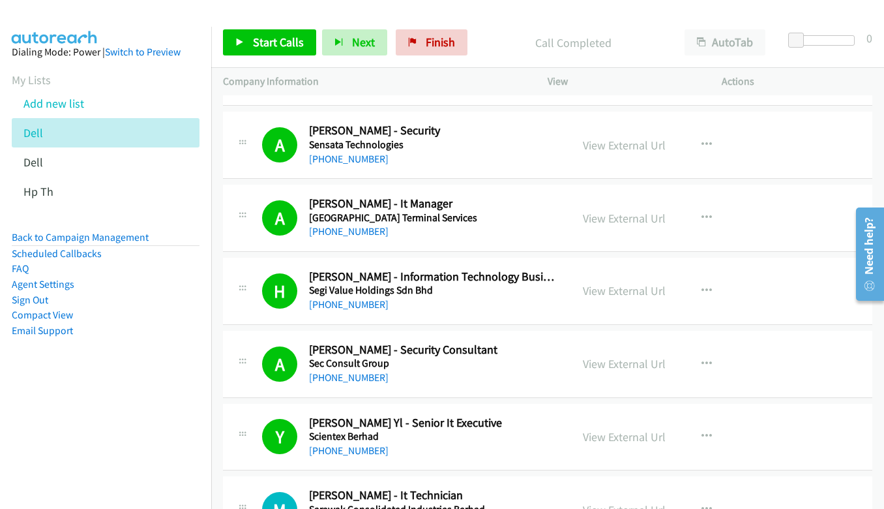
scroll to position [6130, 0]
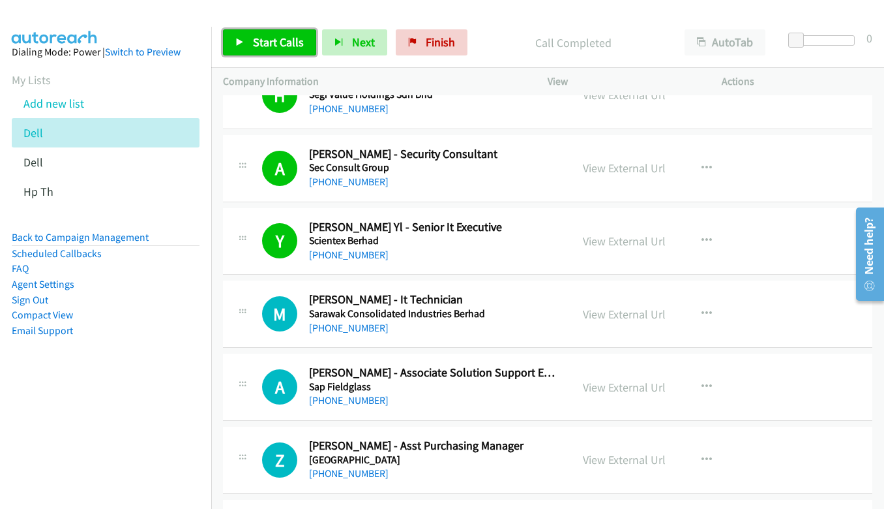
click at [284, 40] on span "Start Calls" at bounding box center [278, 42] width 51 height 15
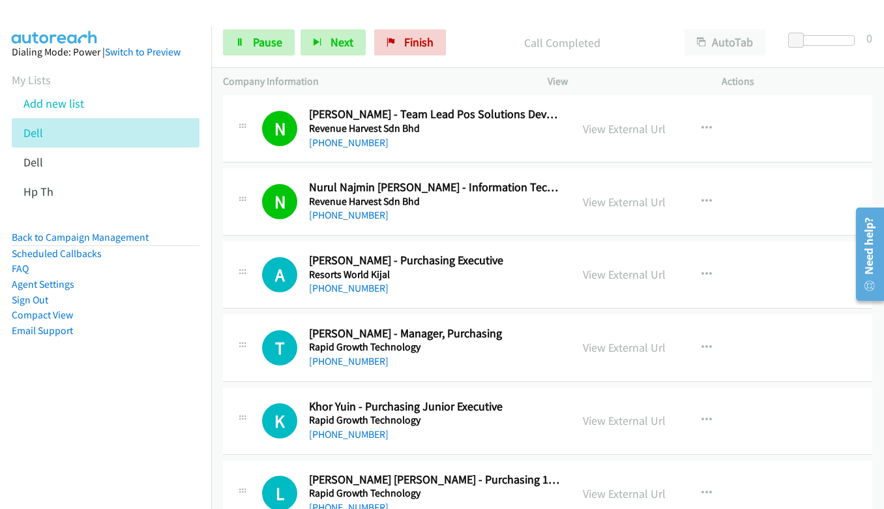
scroll to position [6717, 0]
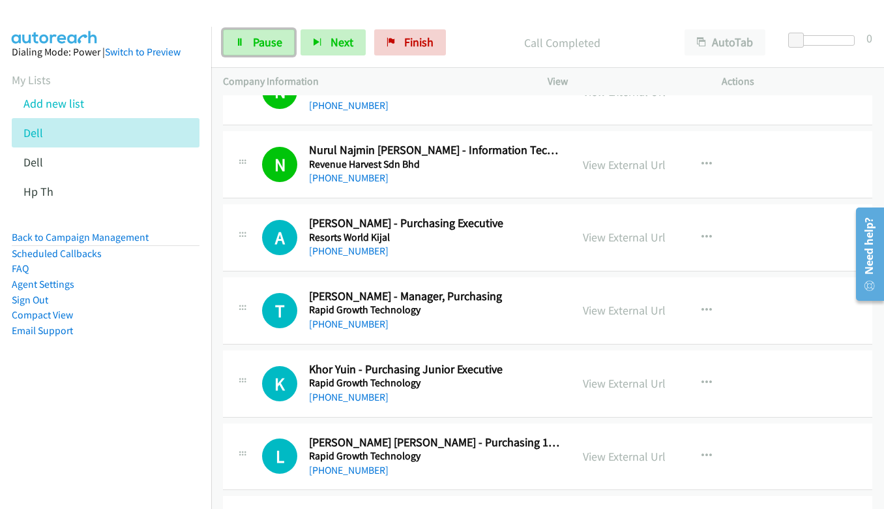
drag, startPoint x: 243, startPoint y: 42, endPoint x: 877, endPoint y: 478, distance: 769.6
click at [243, 42] on icon at bounding box center [239, 42] width 9 height 9
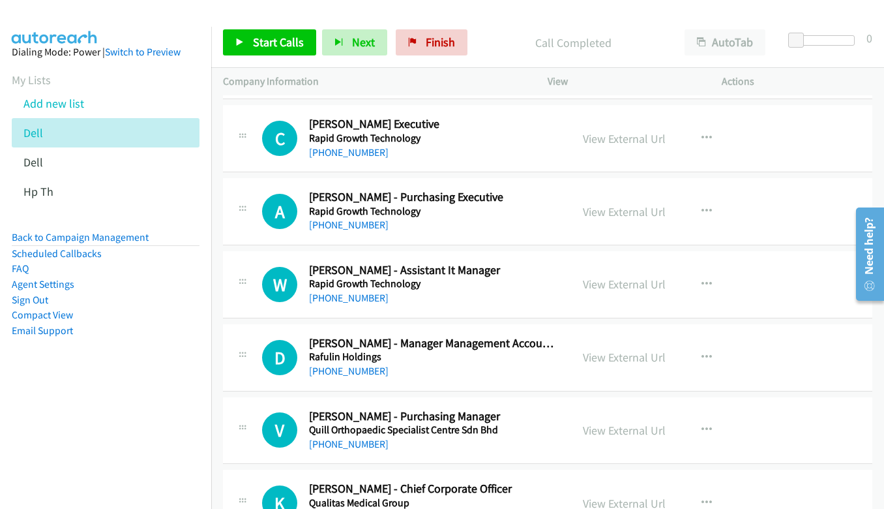
scroll to position [7108, 0]
click at [702, 282] on icon "button" at bounding box center [707, 283] width 10 height 10
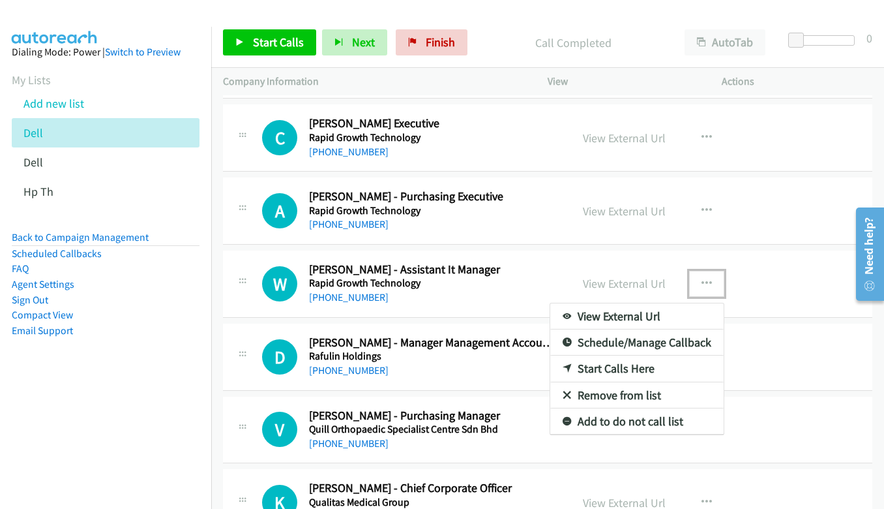
click at [643, 368] on link "Start Calls Here" at bounding box center [636, 368] width 173 height 26
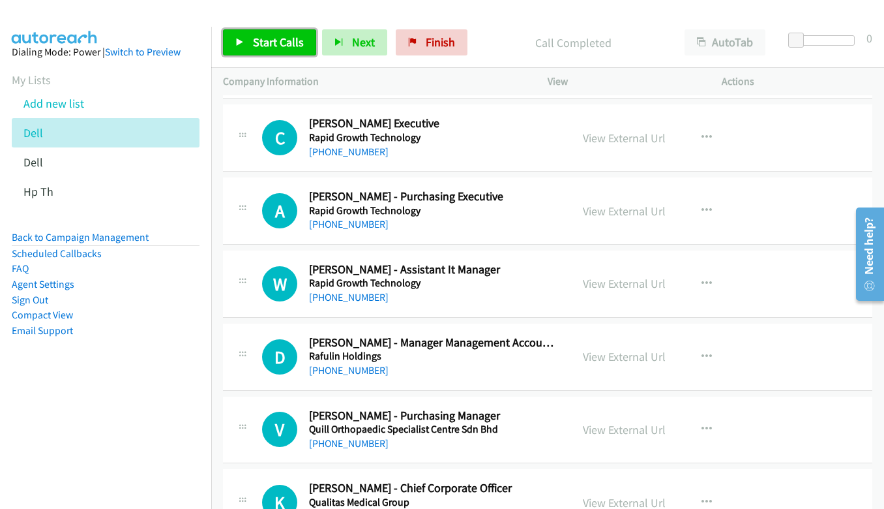
click at [286, 42] on span "Start Calls" at bounding box center [278, 42] width 51 height 15
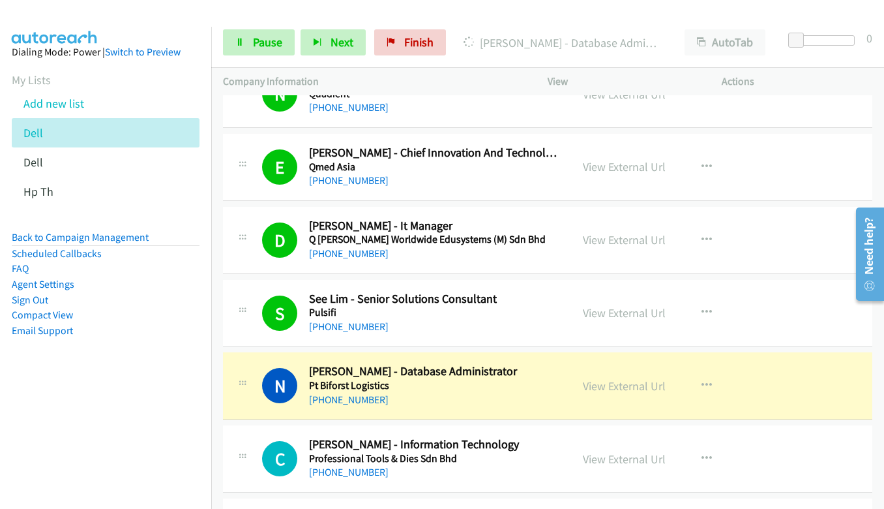
scroll to position [7630, 0]
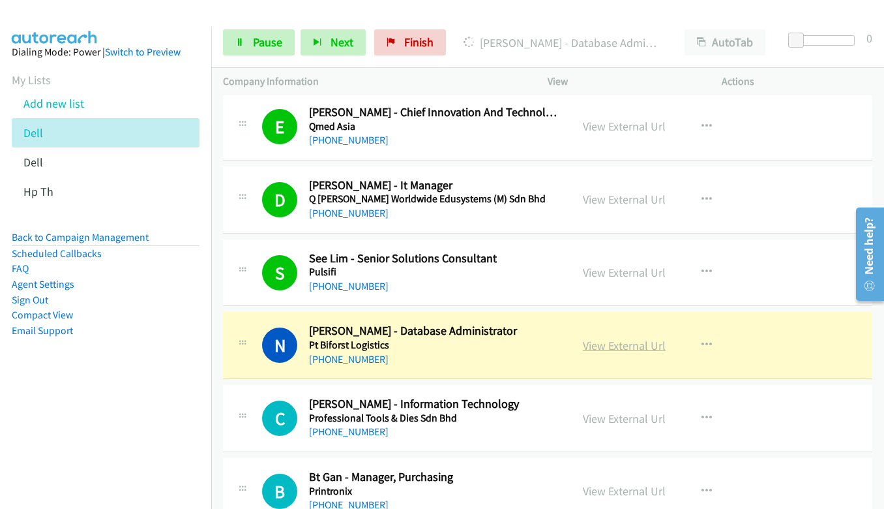
click at [608, 338] on link "View External Url" at bounding box center [624, 345] width 83 height 15
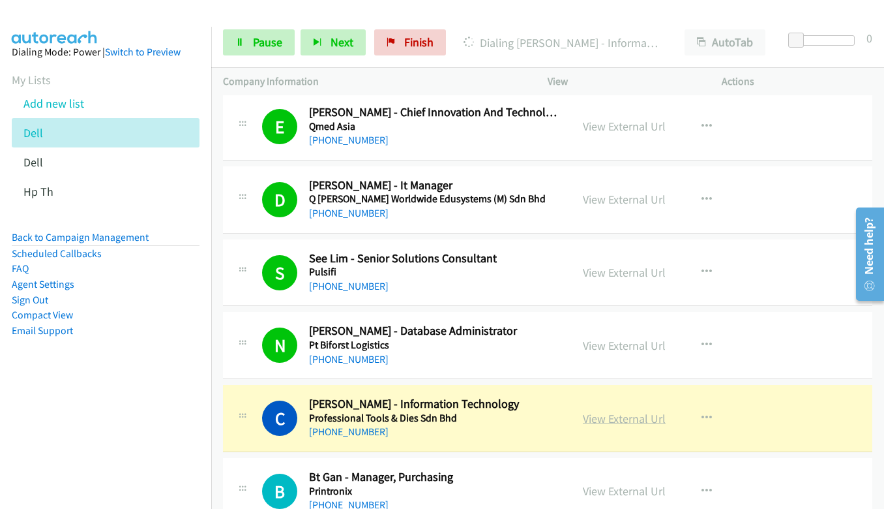
click at [616, 419] on link "View External Url" at bounding box center [624, 418] width 83 height 15
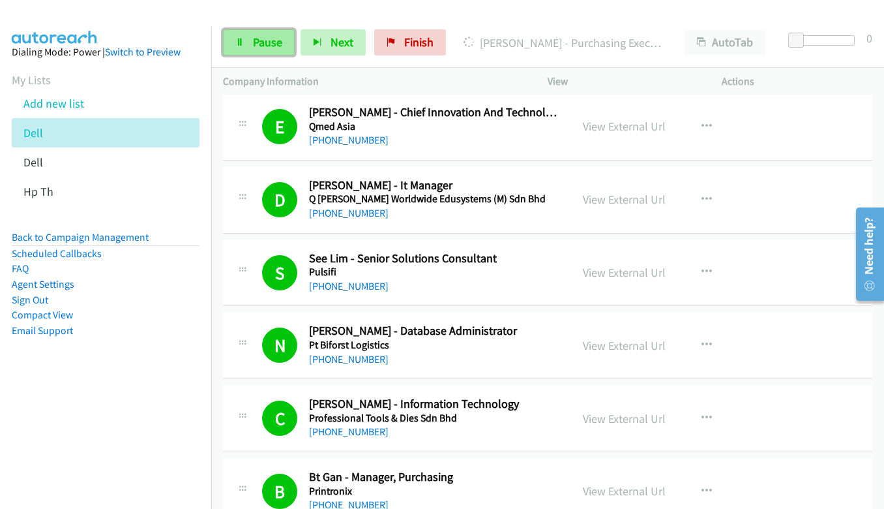
click at [236, 41] on icon at bounding box center [239, 42] width 9 height 9
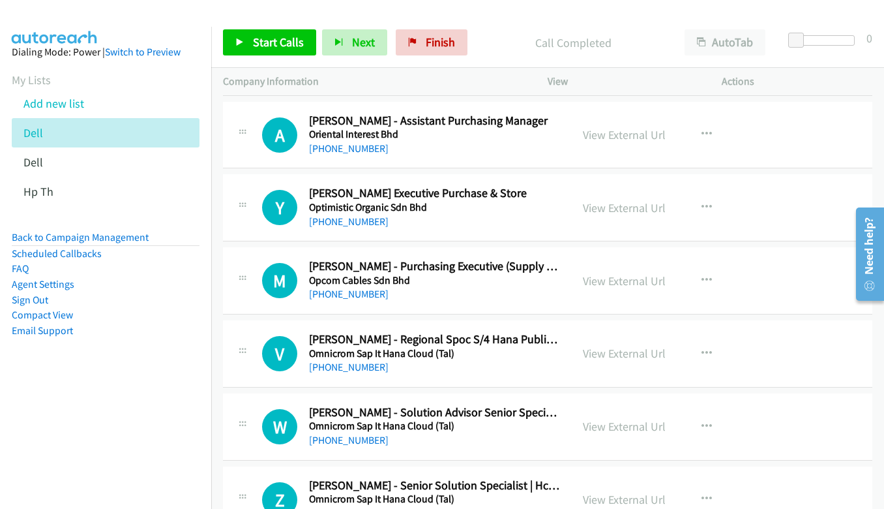
scroll to position [8999, 0]
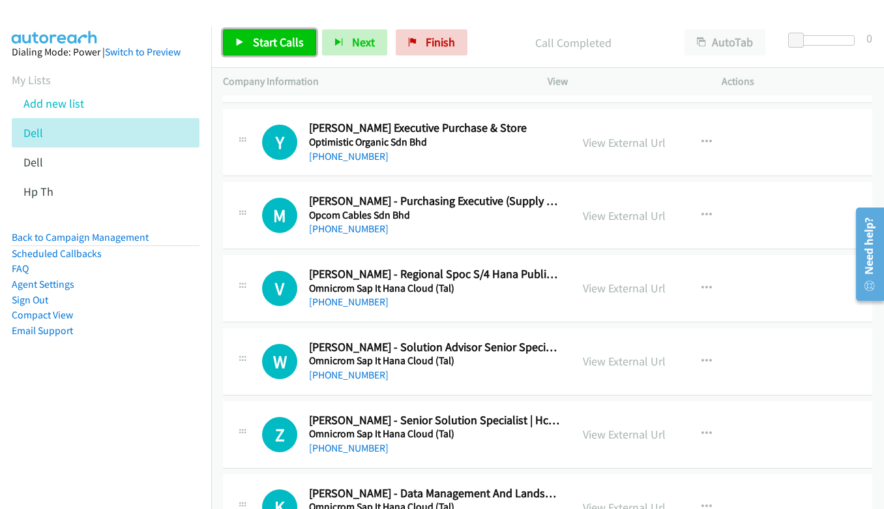
click at [290, 43] on span "Start Calls" at bounding box center [278, 42] width 51 height 15
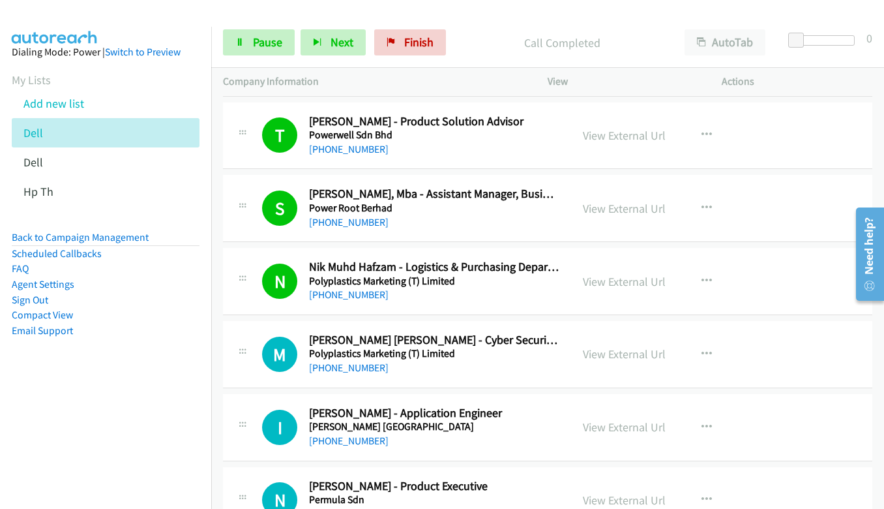
scroll to position [8216, 0]
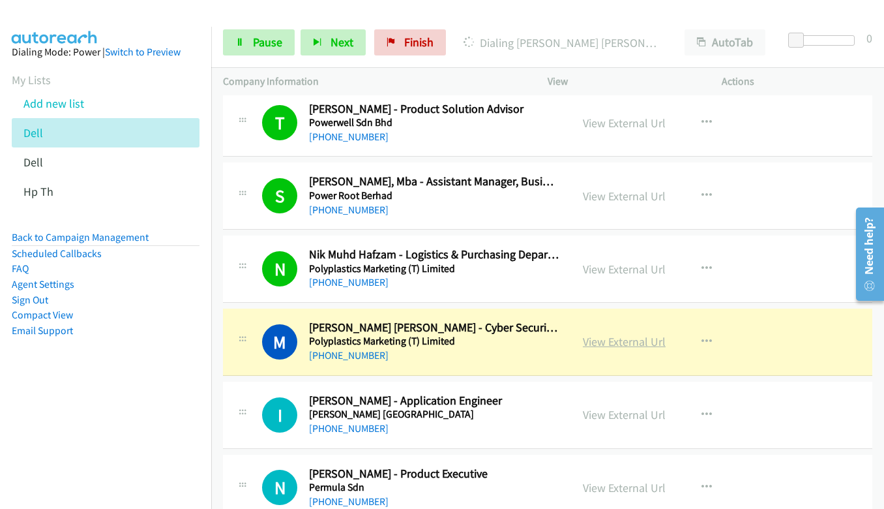
click at [651, 341] on link "View External Url" at bounding box center [624, 341] width 83 height 15
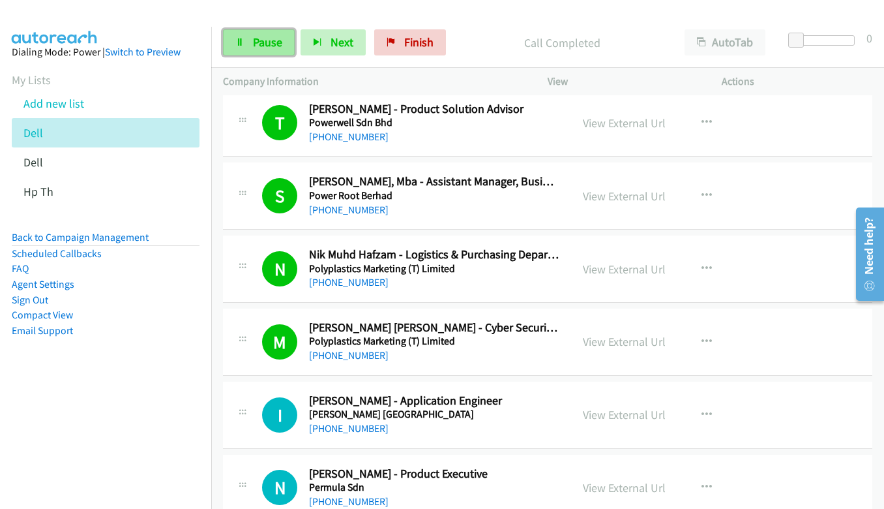
click at [250, 39] on link "Pause" at bounding box center [259, 42] width 72 height 26
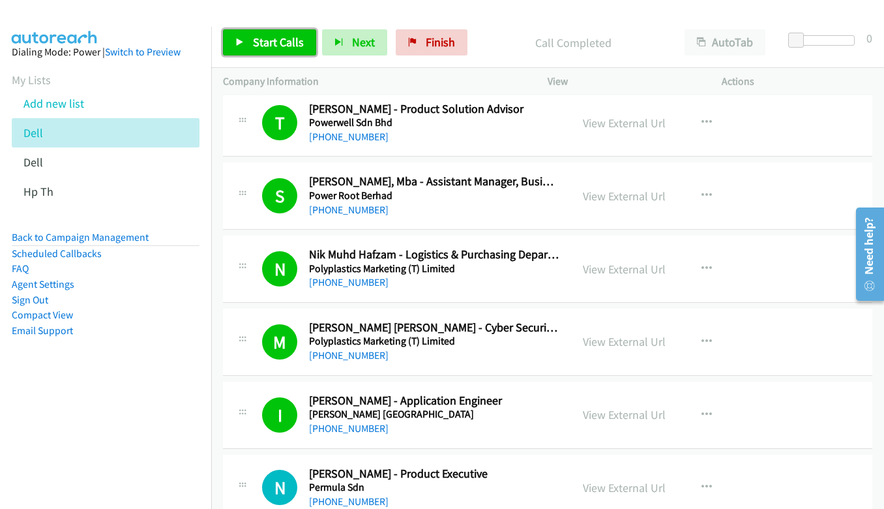
click at [239, 46] on icon at bounding box center [239, 42] width 9 height 9
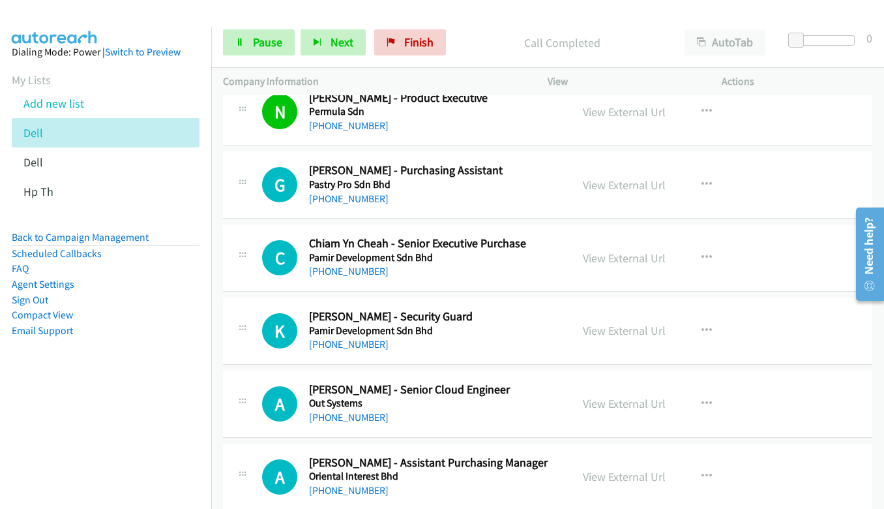
scroll to position [8608, 0]
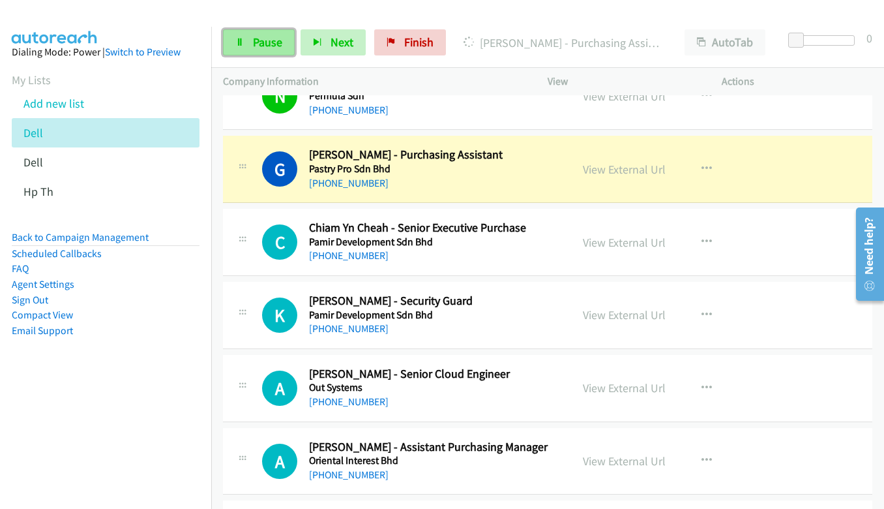
click at [253, 37] on span "Pause" at bounding box center [267, 42] width 29 height 15
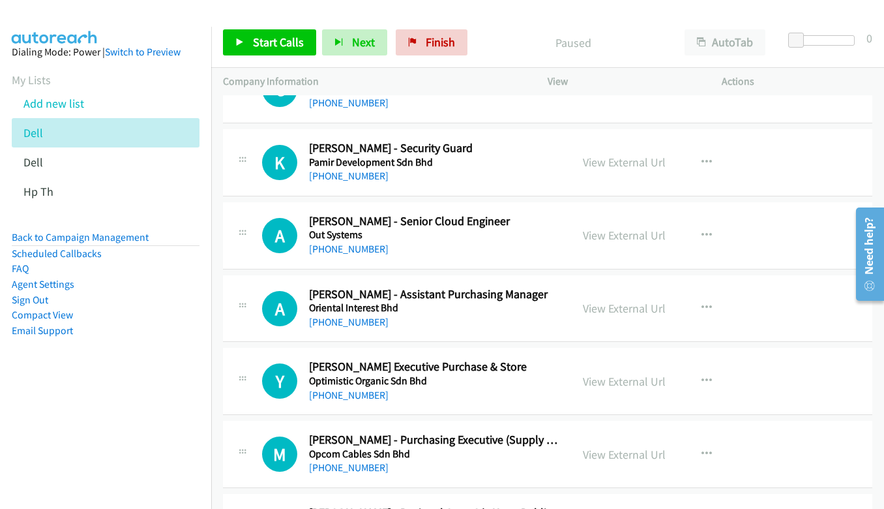
scroll to position [8803, 0]
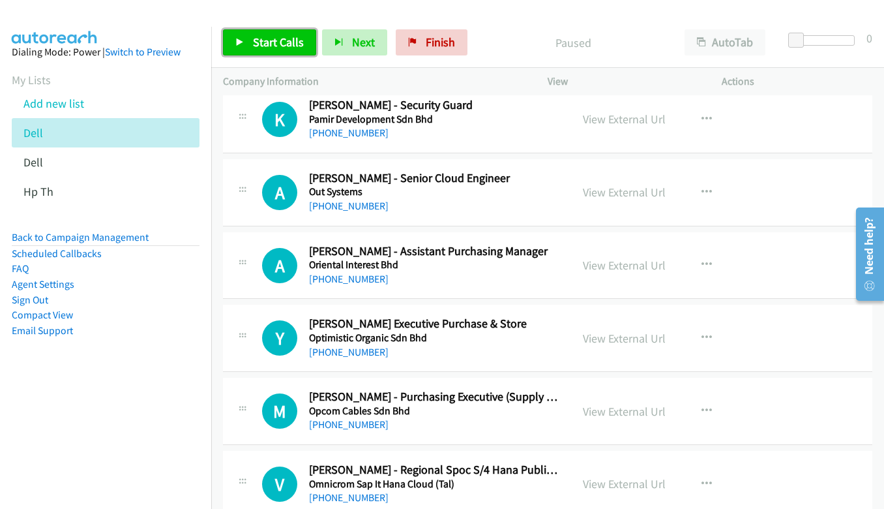
click at [263, 42] on span "Start Calls" at bounding box center [278, 42] width 51 height 15
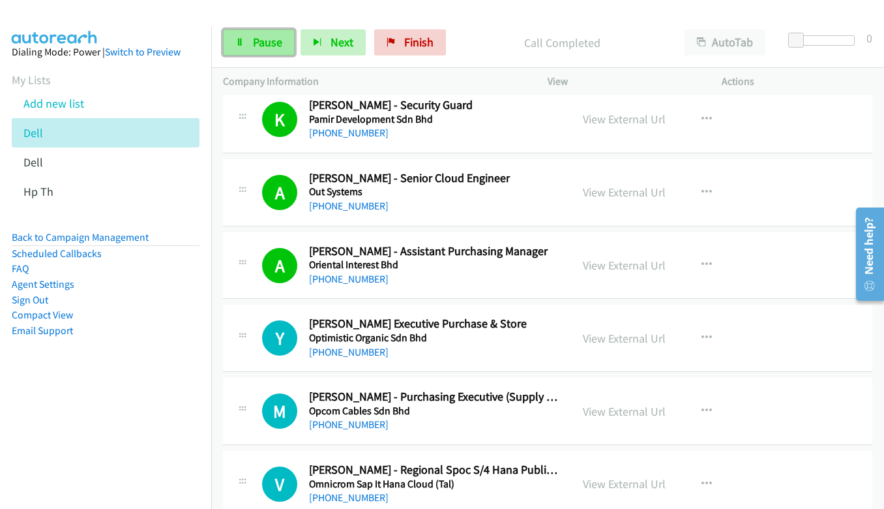
click at [269, 37] on span "Pause" at bounding box center [267, 42] width 29 height 15
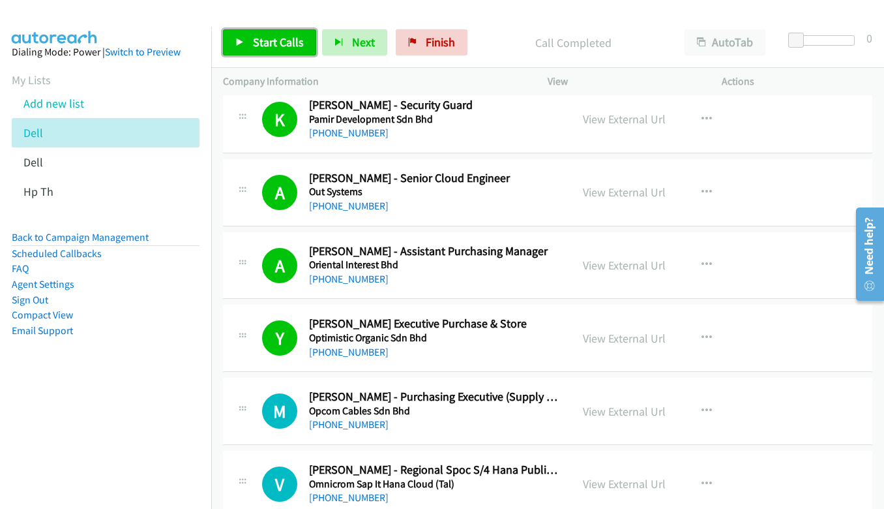
click at [284, 50] on link "Start Calls" at bounding box center [269, 42] width 93 height 26
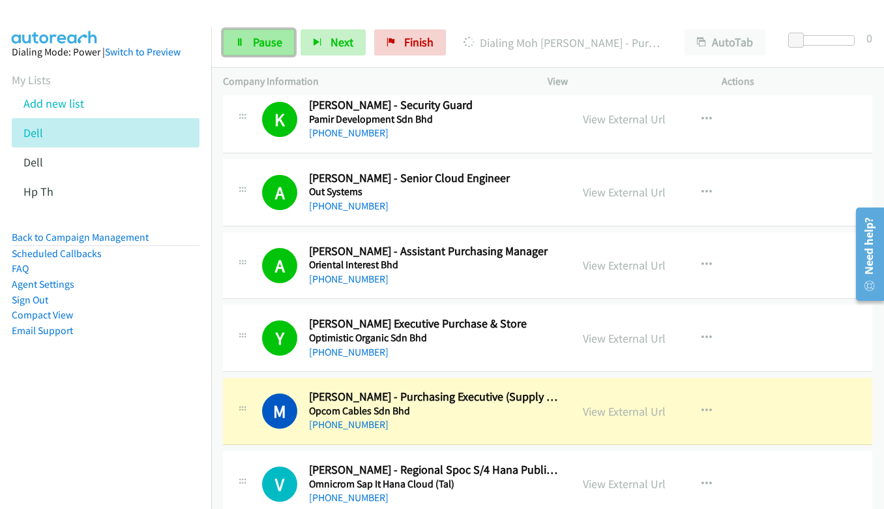
click at [275, 42] on span "Pause" at bounding box center [267, 42] width 29 height 15
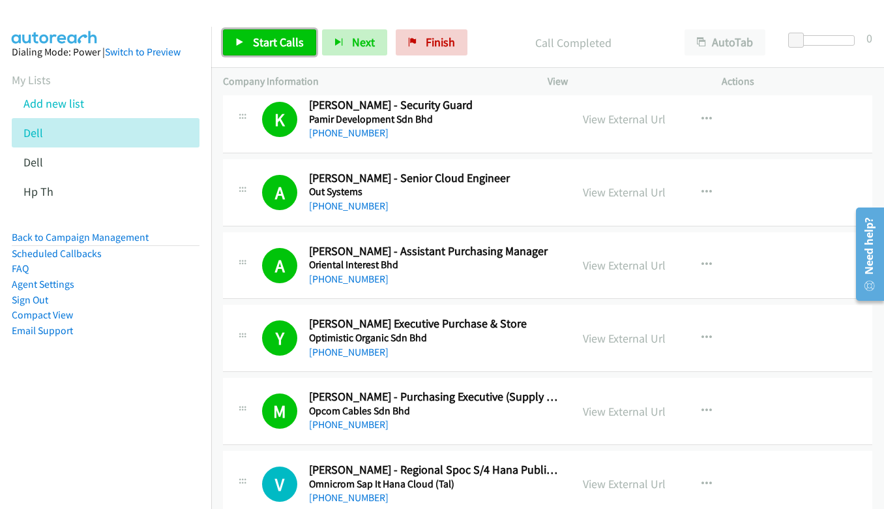
click at [247, 41] on link "Start Calls" at bounding box center [269, 42] width 93 height 26
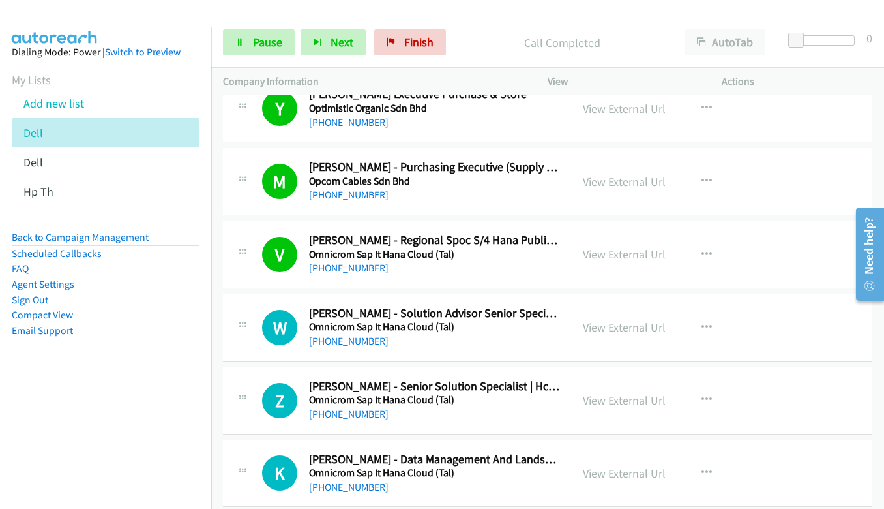
scroll to position [9064, 0]
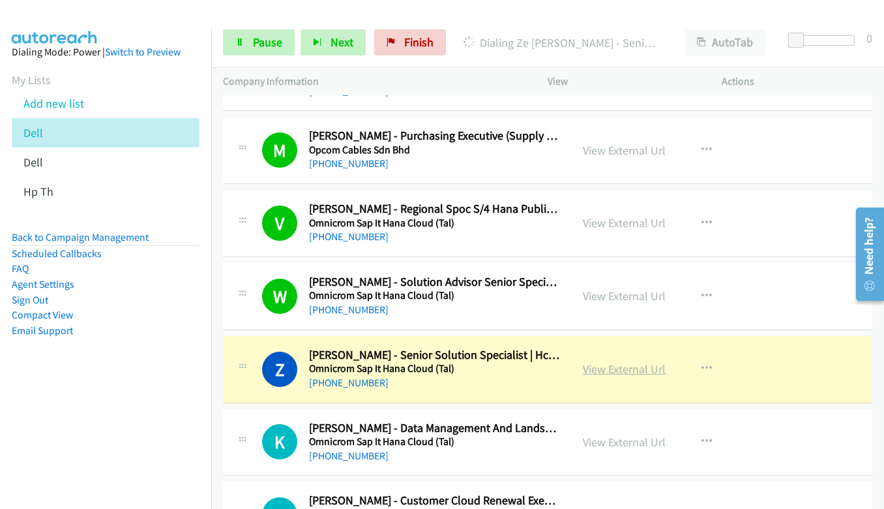
click at [621, 368] on link "View External Url" at bounding box center [624, 368] width 83 height 15
click at [238, 42] on icon at bounding box center [239, 42] width 9 height 9
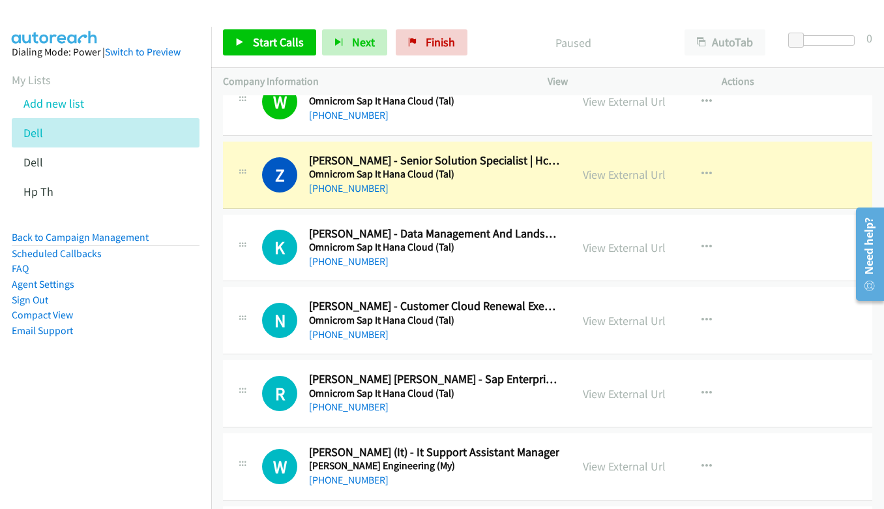
scroll to position [9260, 0]
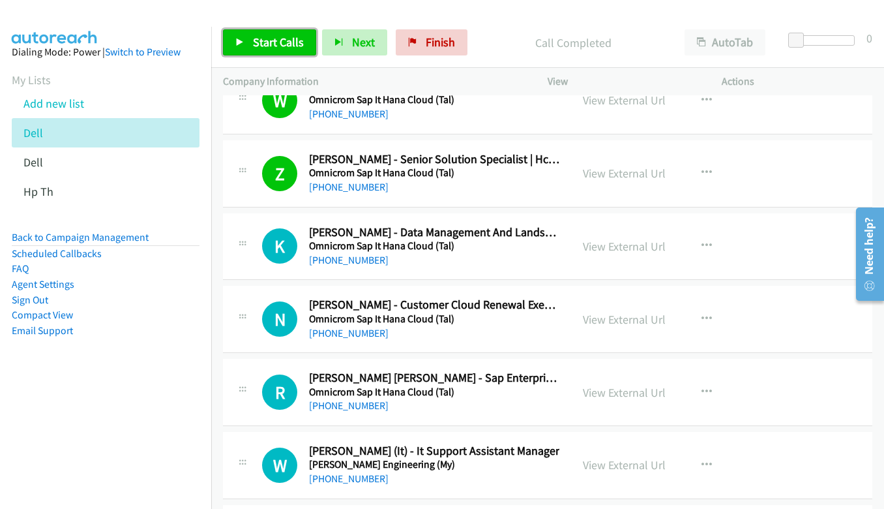
click at [243, 37] on link "Start Calls" at bounding box center [269, 42] width 93 height 26
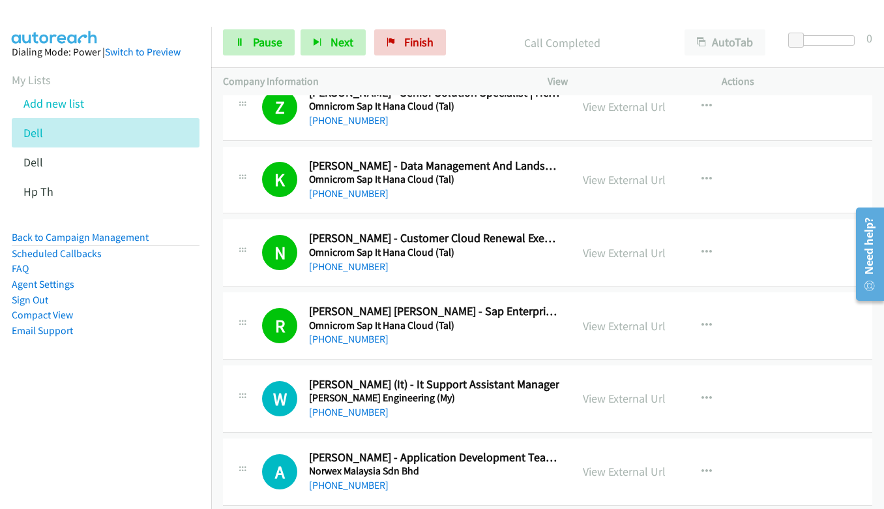
scroll to position [9390, 0]
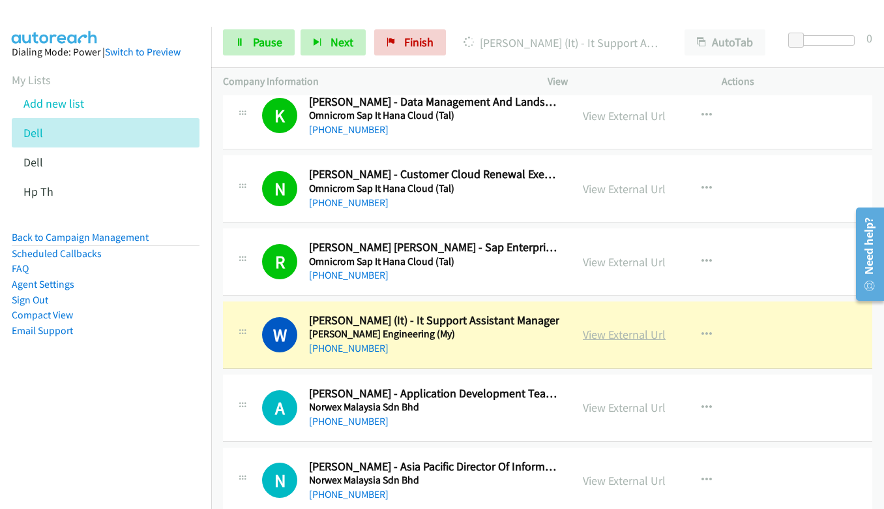
click at [649, 334] on link "View External Url" at bounding box center [624, 334] width 83 height 15
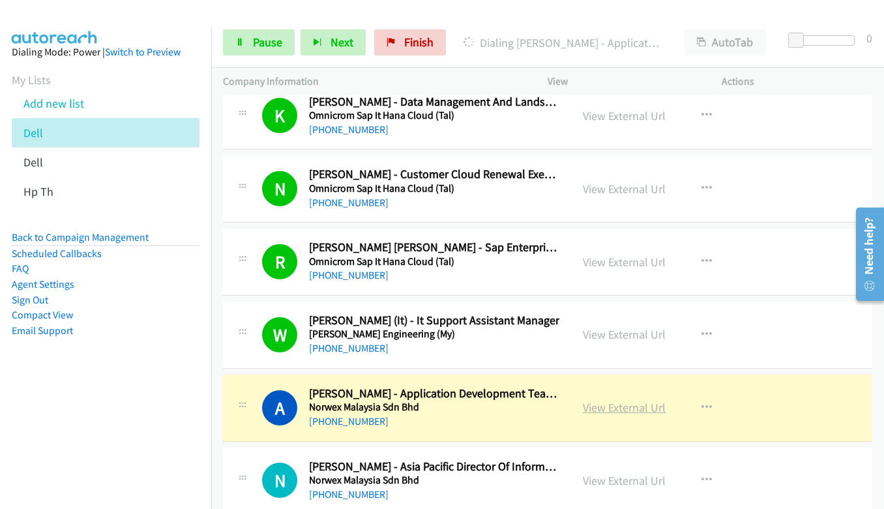
click at [627, 409] on link "View External Url" at bounding box center [624, 407] width 83 height 15
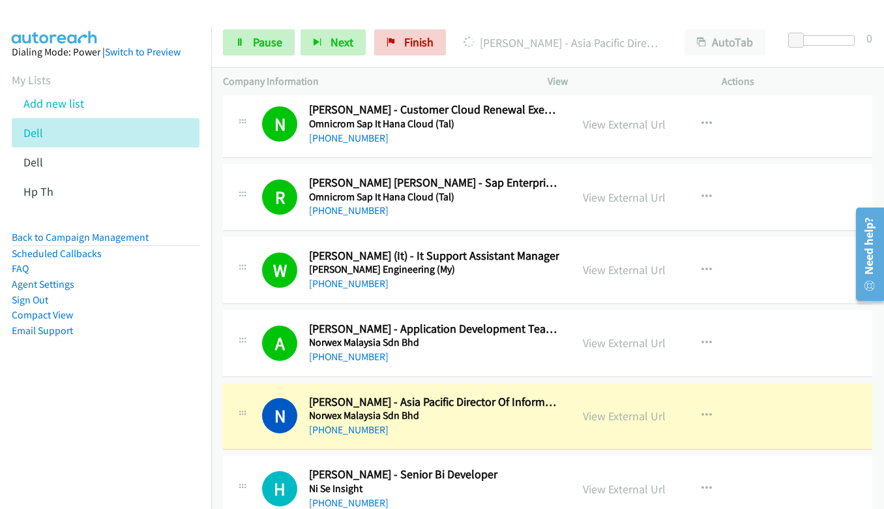
scroll to position [9455, 0]
click at [647, 416] on link "View External Url" at bounding box center [624, 415] width 83 height 15
click at [242, 31] on link "Pause" at bounding box center [259, 42] width 72 height 26
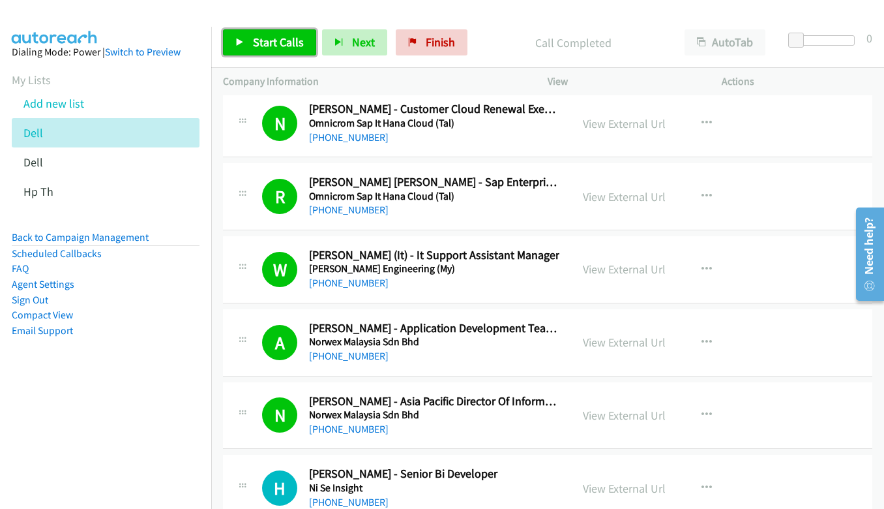
click at [271, 46] on span "Start Calls" at bounding box center [278, 42] width 51 height 15
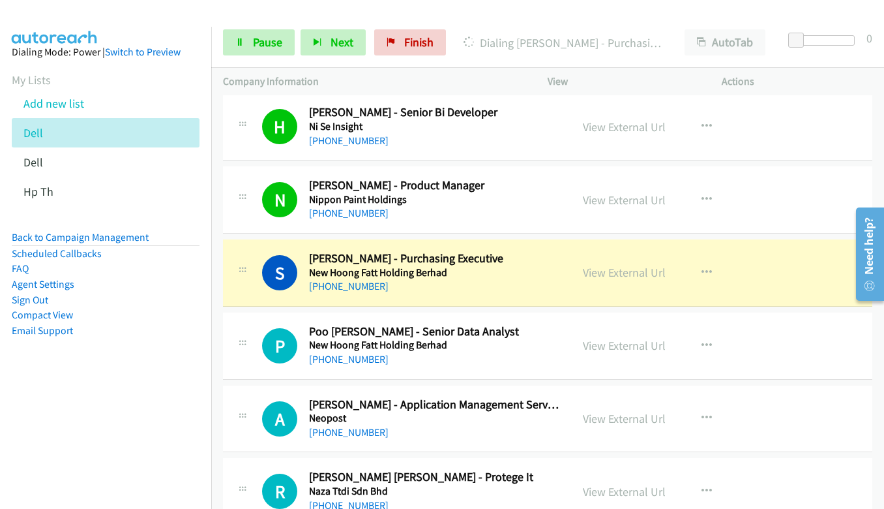
scroll to position [9847, 0]
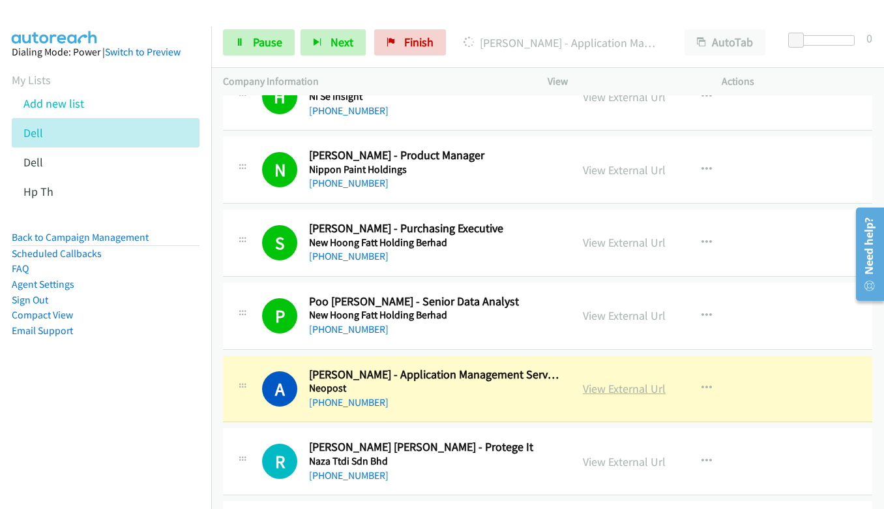
click at [622, 383] on link "View External Url" at bounding box center [624, 388] width 83 height 15
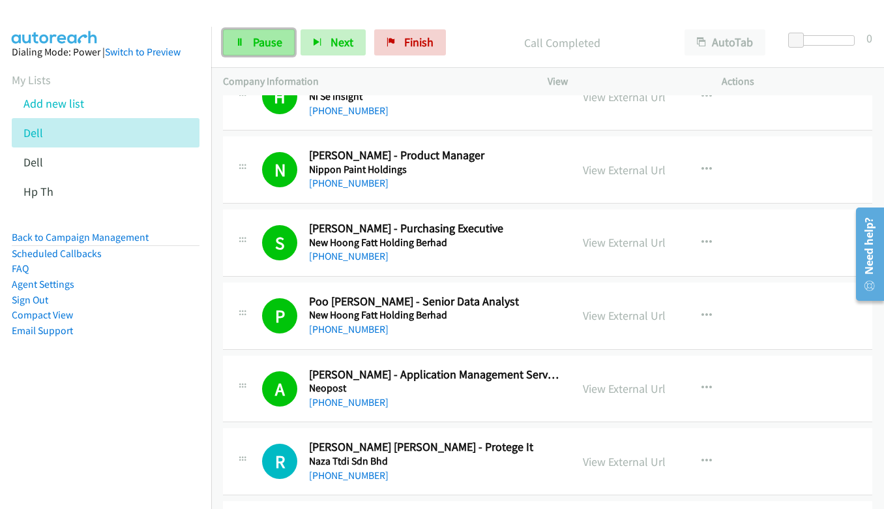
click at [254, 53] on link "Pause" at bounding box center [259, 42] width 72 height 26
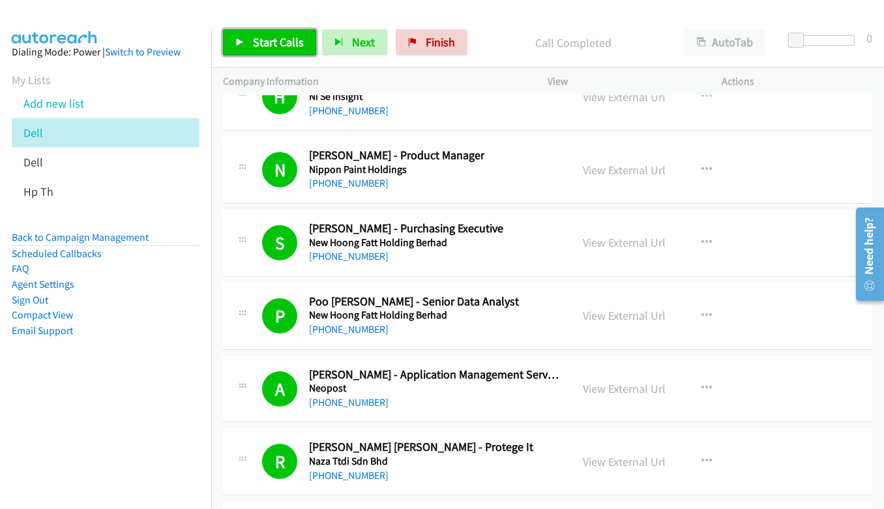
click at [250, 48] on link "Start Calls" at bounding box center [269, 42] width 93 height 26
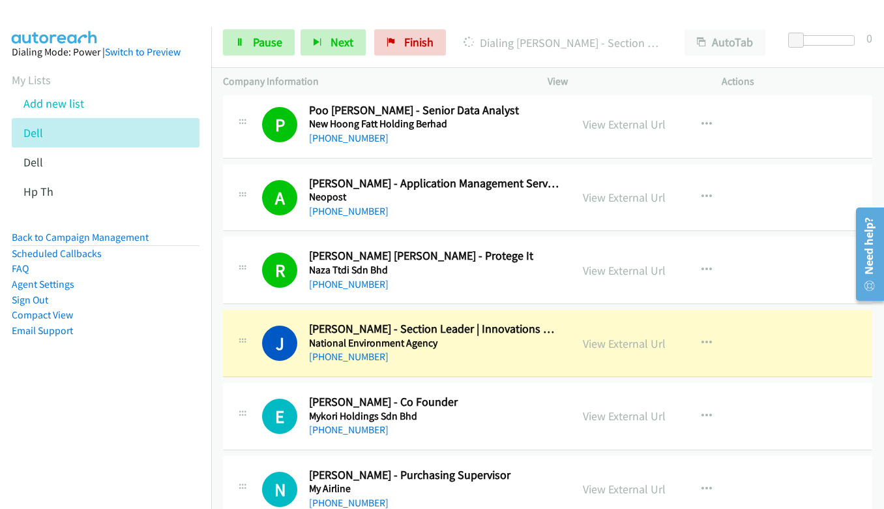
scroll to position [10108, 0]
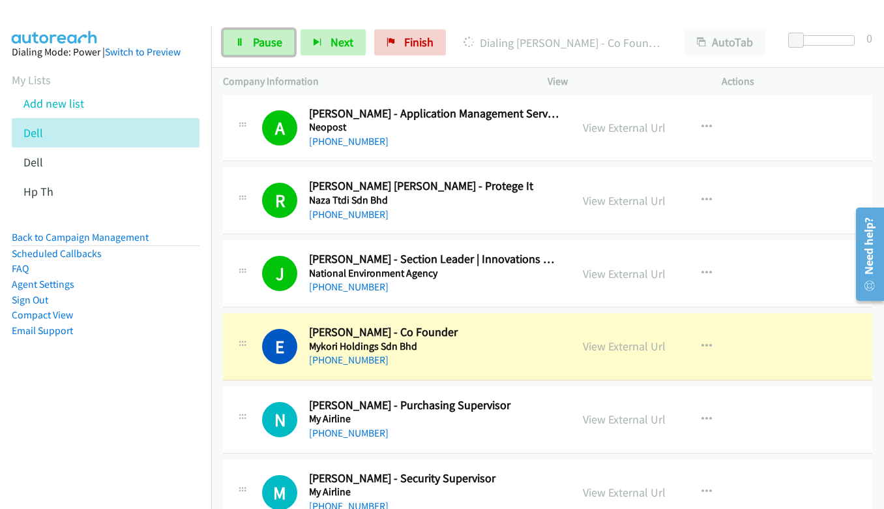
drag, startPoint x: 256, startPoint y: 44, endPoint x: 518, endPoint y: 213, distance: 312.2
click at [256, 44] on span "Pause" at bounding box center [267, 42] width 29 height 15
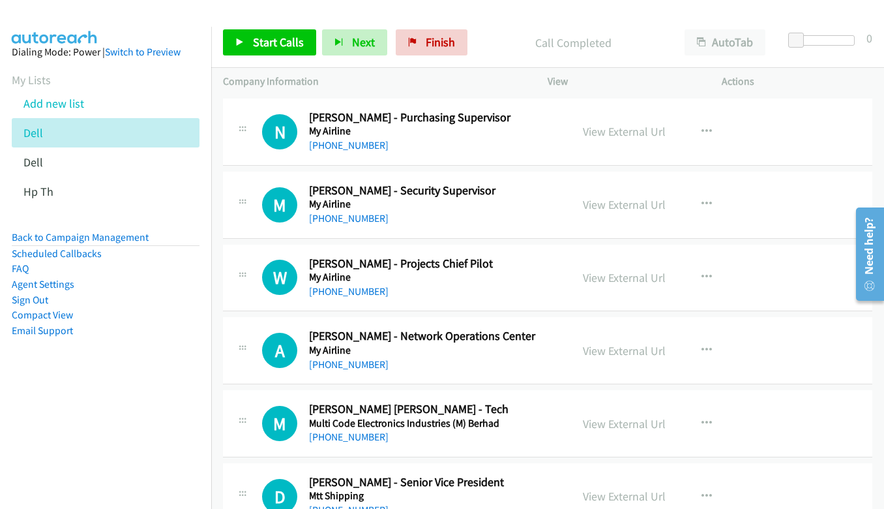
scroll to position [10434, 0]
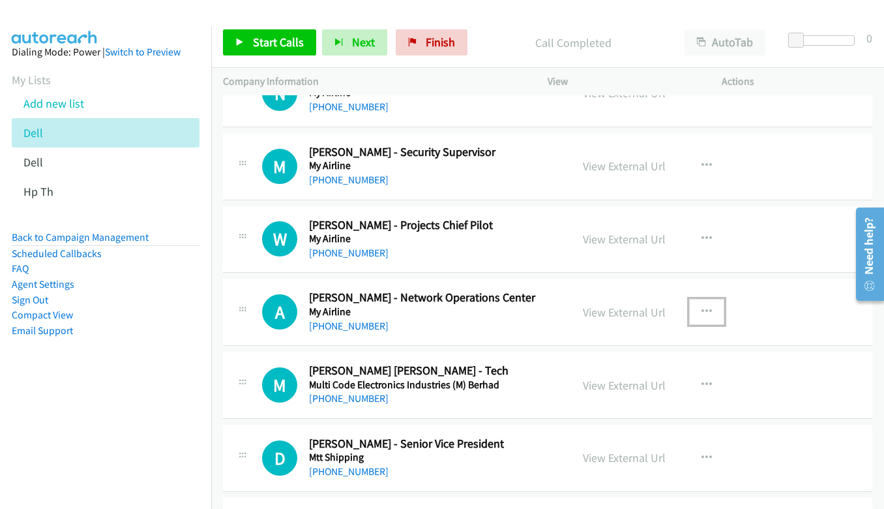
click at [708, 305] on button "button" at bounding box center [706, 312] width 35 height 26
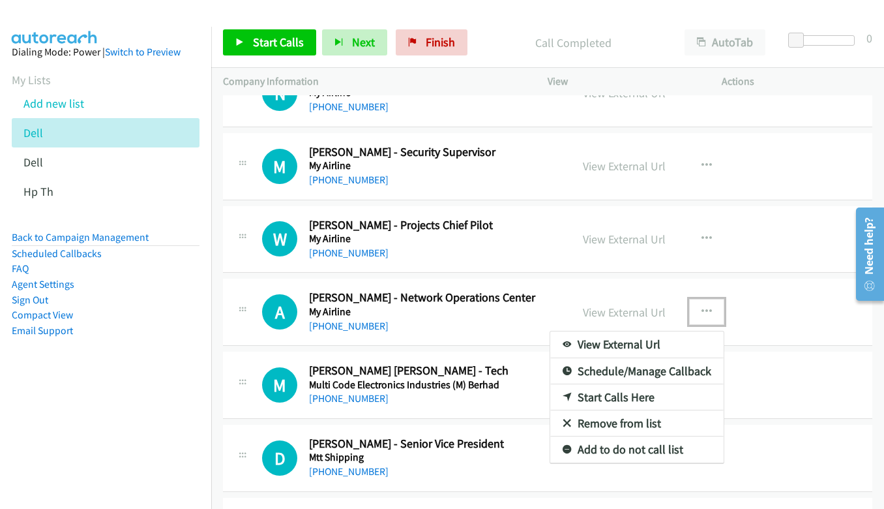
click at [621, 402] on link "Start Calls Here" at bounding box center [636, 397] width 173 height 26
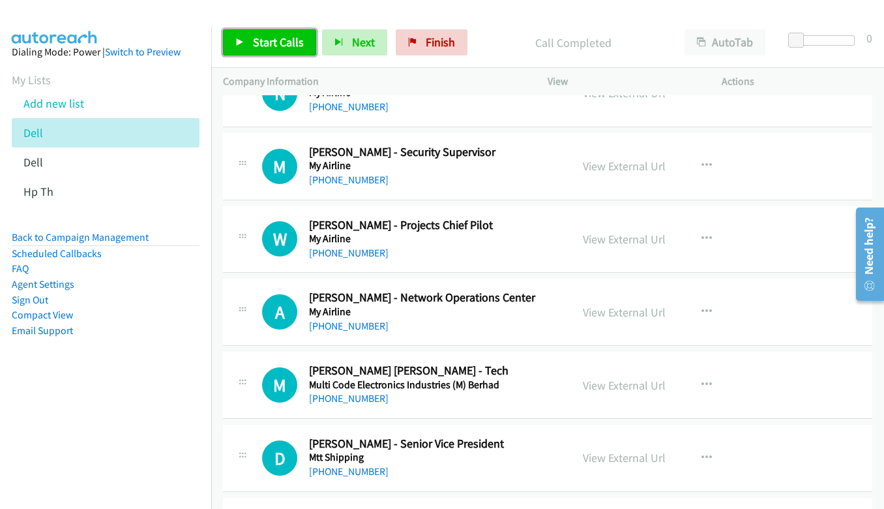
click at [274, 46] on span "Start Calls" at bounding box center [278, 42] width 51 height 15
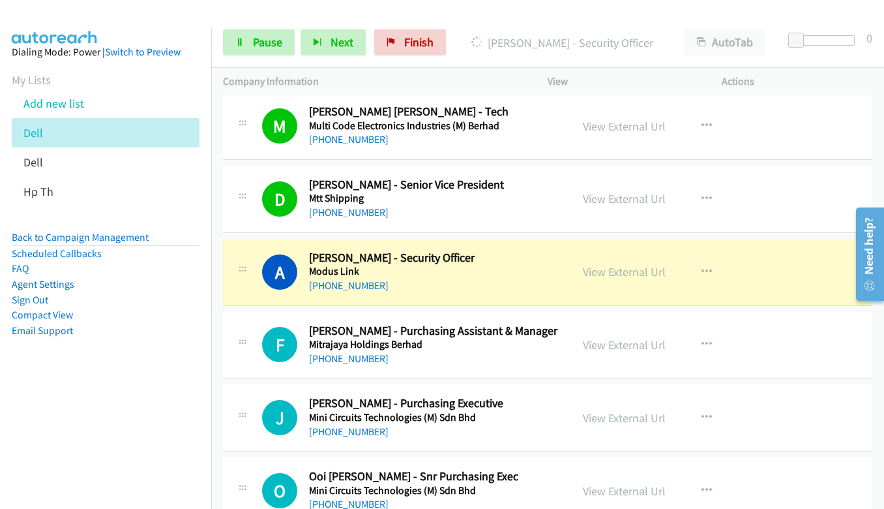
scroll to position [10694, 0]
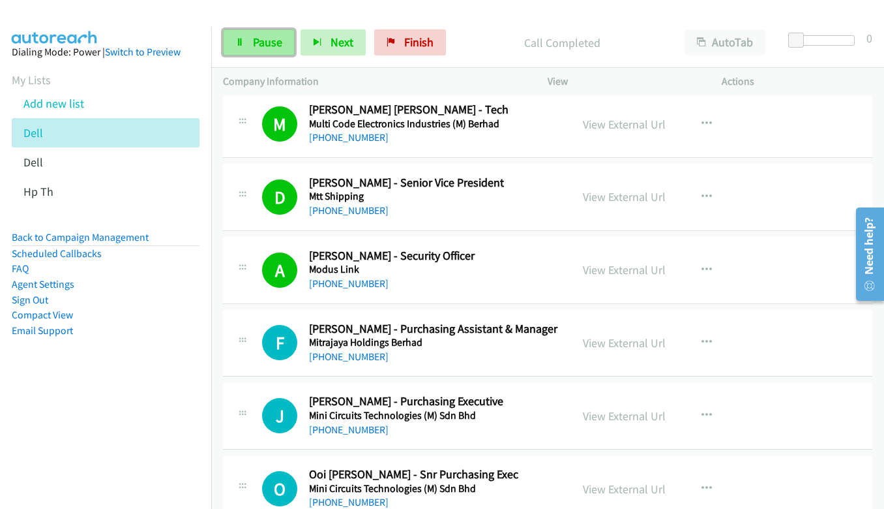
click at [286, 34] on link "Pause" at bounding box center [259, 42] width 72 height 26
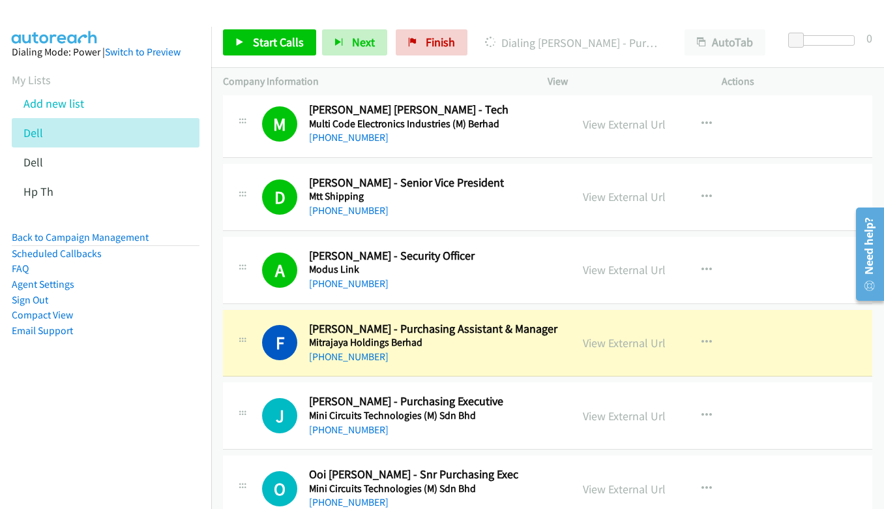
scroll to position [10825, 0]
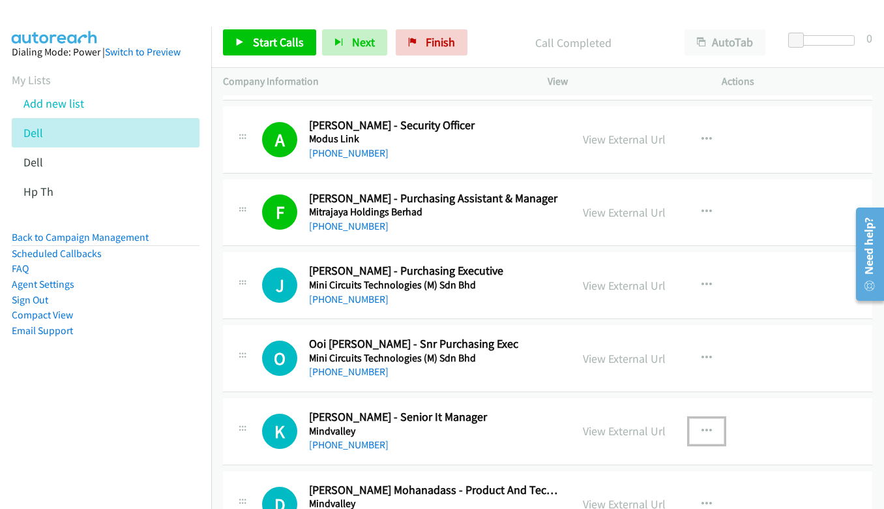
click at [708, 429] on button "button" at bounding box center [706, 431] width 35 height 26
drag, startPoint x: 702, startPoint y: 430, endPoint x: 724, endPoint y: 333, distance: 99.8
click at [496, 421] on div at bounding box center [442, 254] width 884 height 509
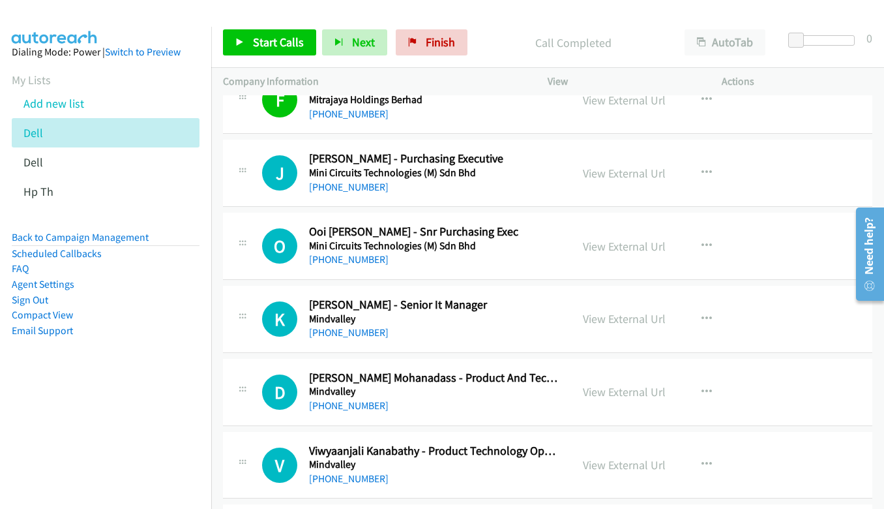
scroll to position [10955, 0]
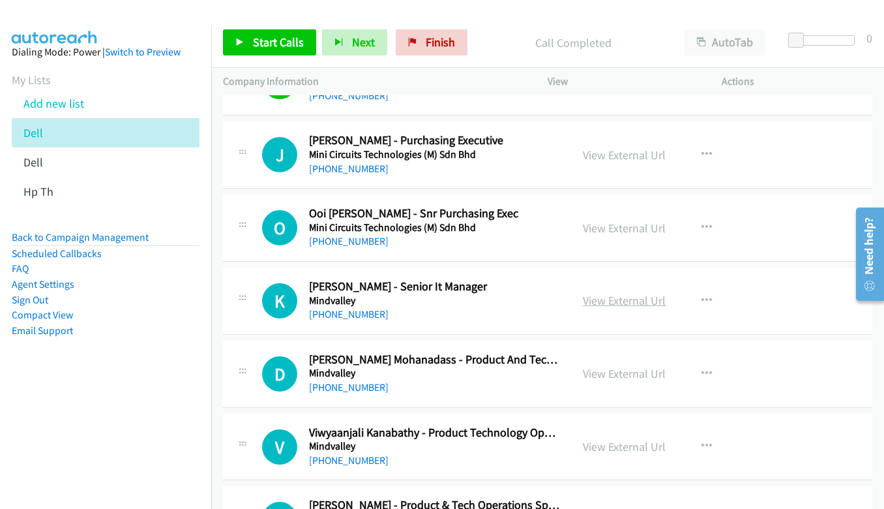
click at [643, 305] on link "View External Url" at bounding box center [624, 300] width 83 height 15
click at [704, 297] on icon "button" at bounding box center [707, 300] width 10 height 10
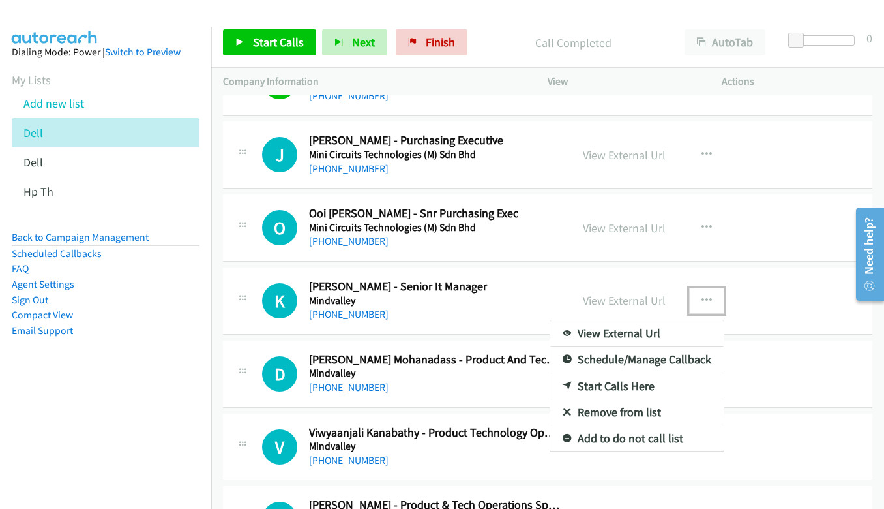
click at [632, 393] on link "Start Calls Here" at bounding box center [636, 386] width 173 height 26
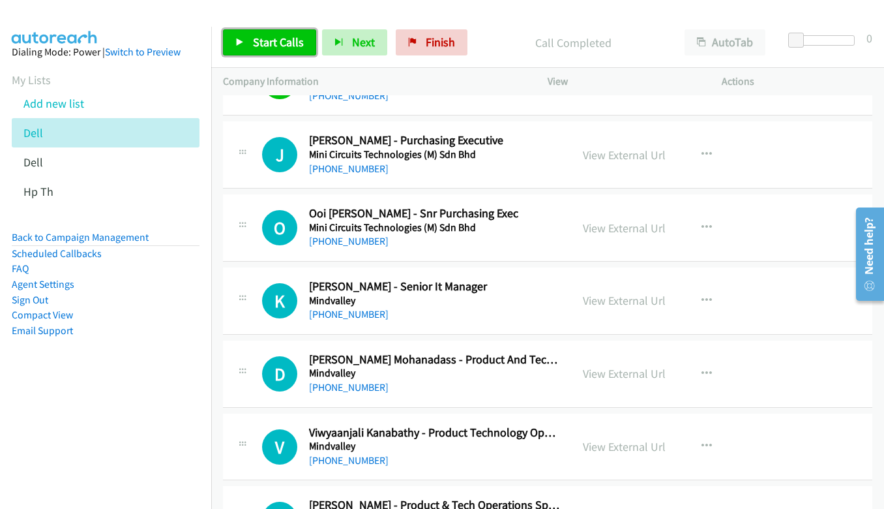
click at [266, 38] on span "Start Calls" at bounding box center [278, 42] width 51 height 15
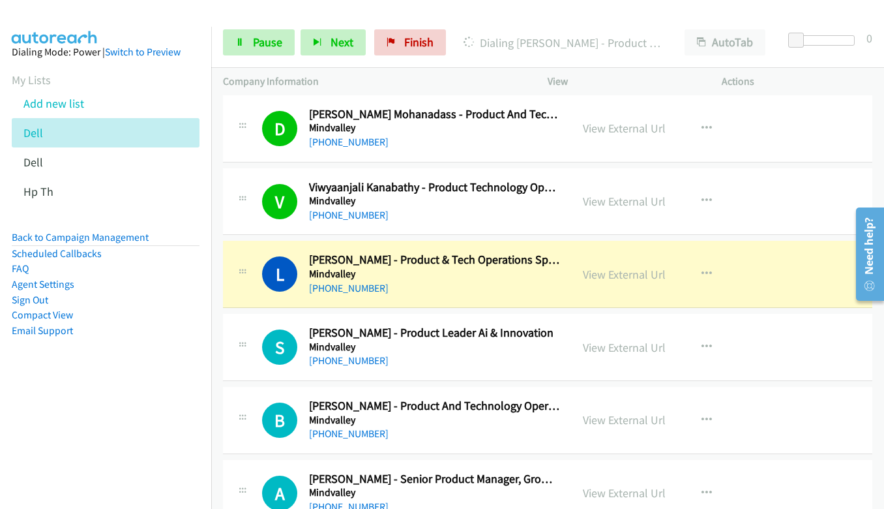
scroll to position [11216, 0]
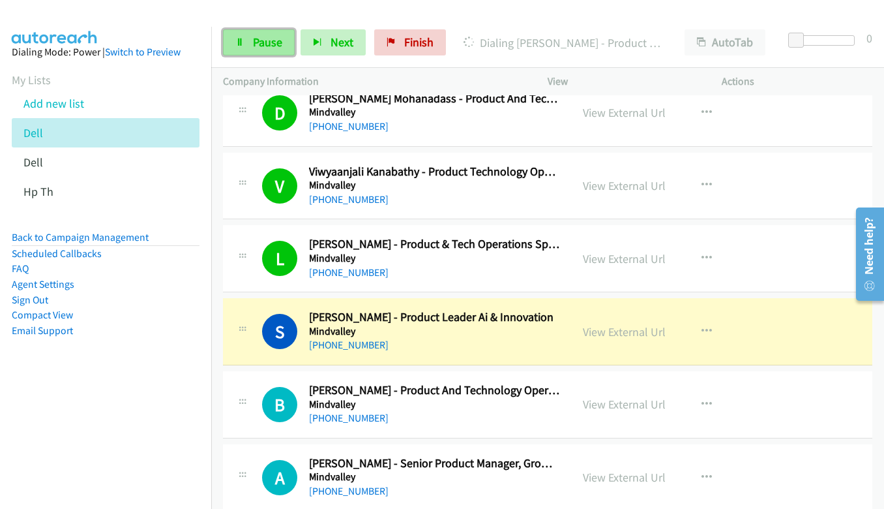
click at [241, 44] on icon at bounding box center [239, 42] width 9 height 9
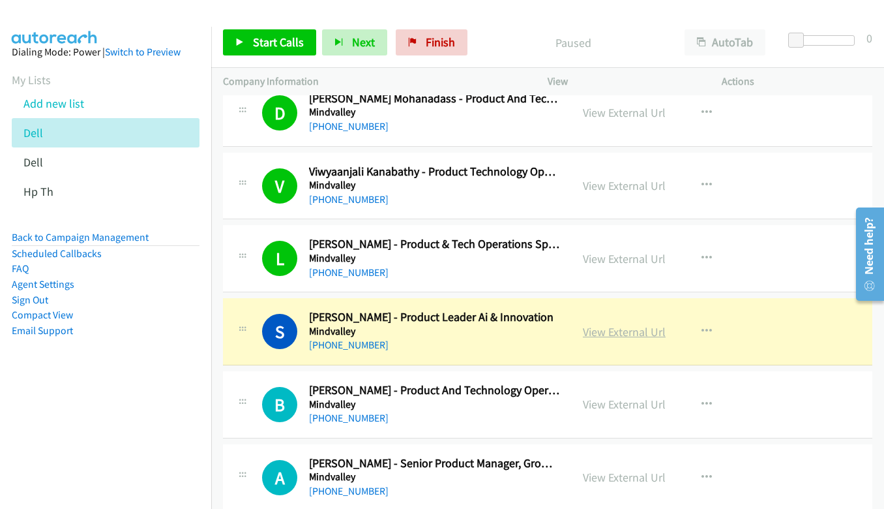
click at [600, 328] on link "View External Url" at bounding box center [624, 331] width 83 height 15
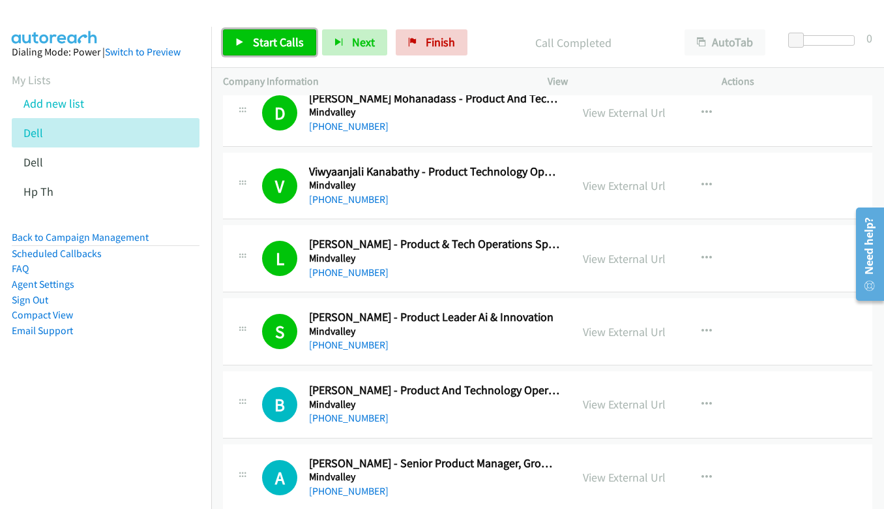
click at [256, 46] on span "Start Calls" at bounding box center [278, 42] width 51 height 15
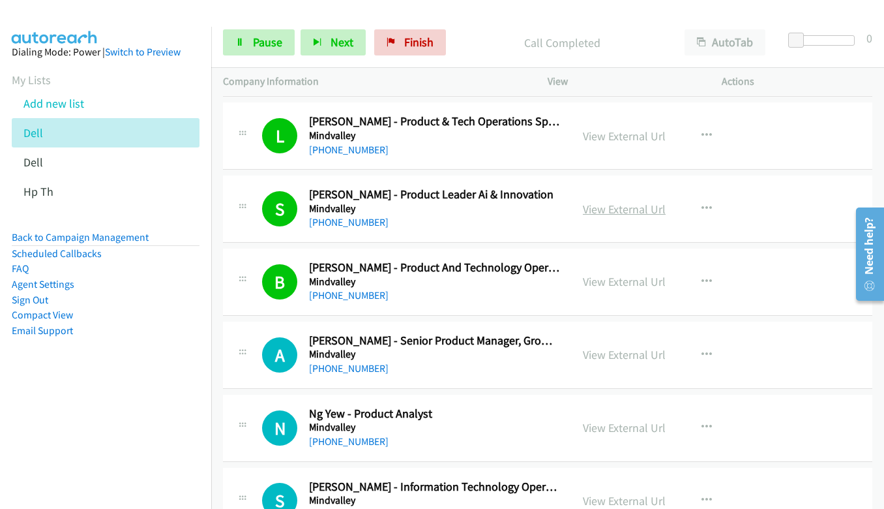
scroll to position [11347, 0]
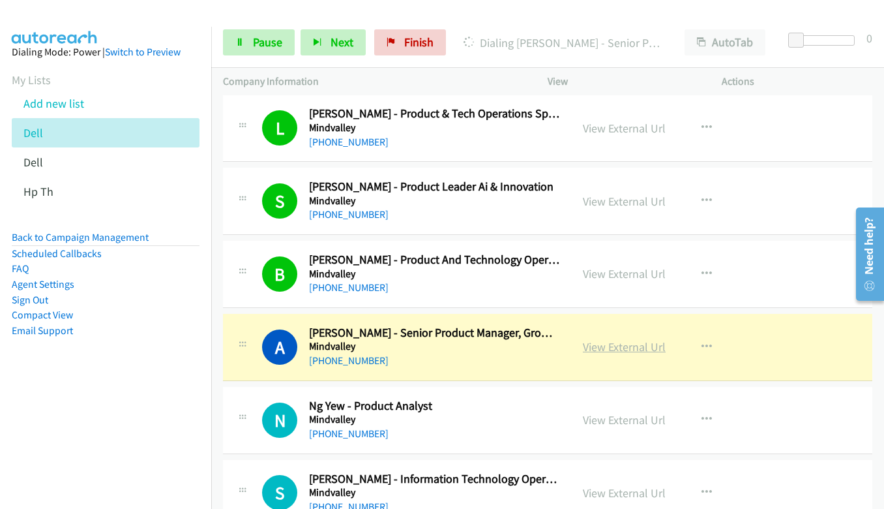
drag, startPoint x: 623, startPoint y: 350, endPoint x: 608, endPoint y: 343, distance: 16.0
click at [608, 343] on link "View External Url" at bounding box center [624, 346] width 83 height 15
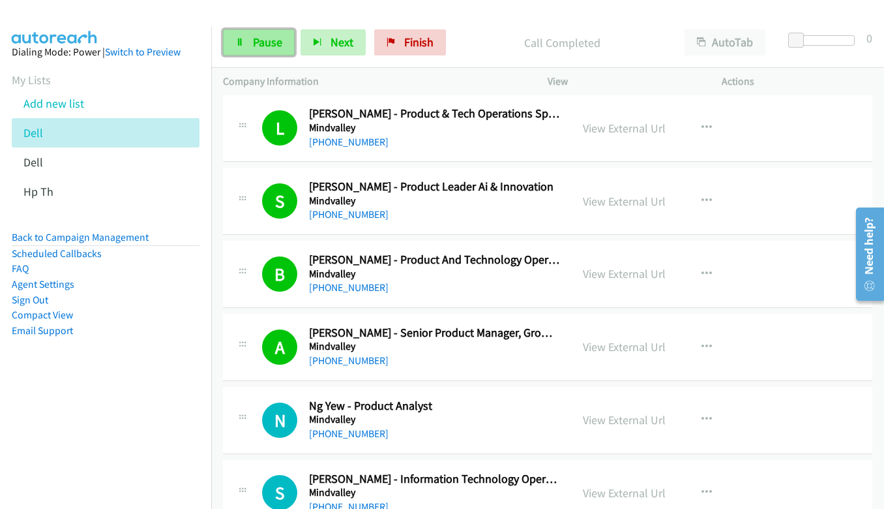
click at [242, 42] on icon at bounding box center [239, 42] width 9 height 9
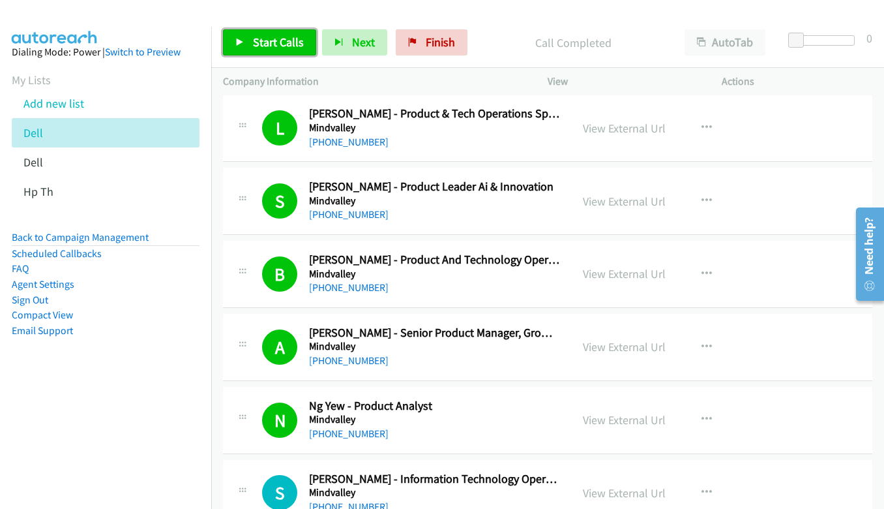
click at [239, 40] on icon at bounding box center [239, 42] width 9 height 9
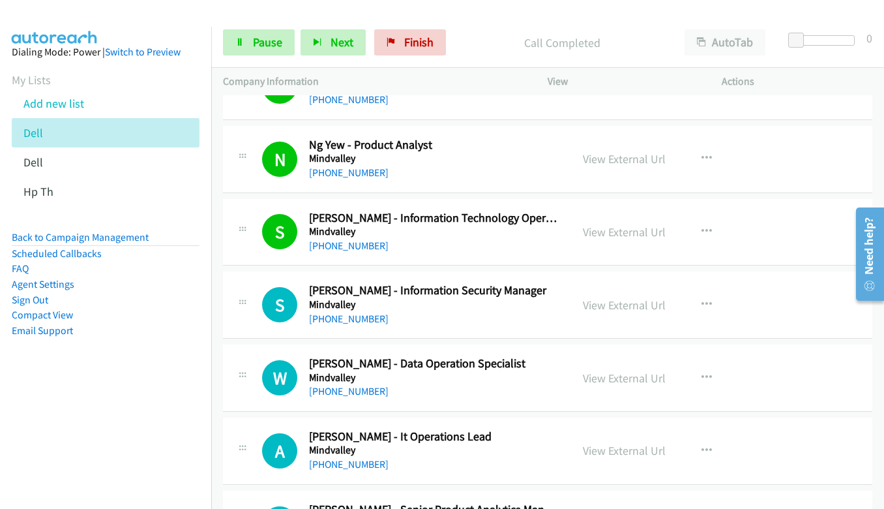
scroll to position [11738, 0]
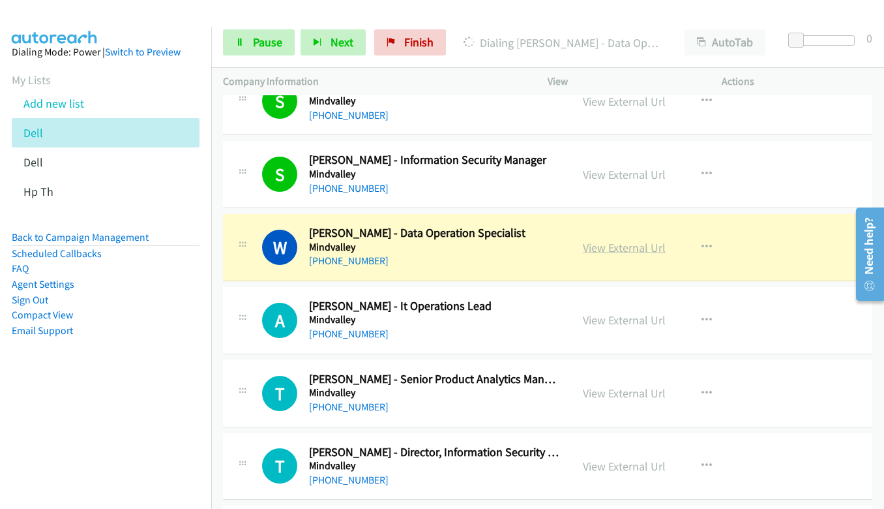
click at [612, 251] on link "View External Url" at bounding box center [624, 247] width 83 height 15
drag, startPoint x: 252, startPoint y: 40, endPoint x: 243, endPoint y: 43, distance: 9.7
click at [243, 43] on icon at bounding box center [239, 42] width 9 height 9
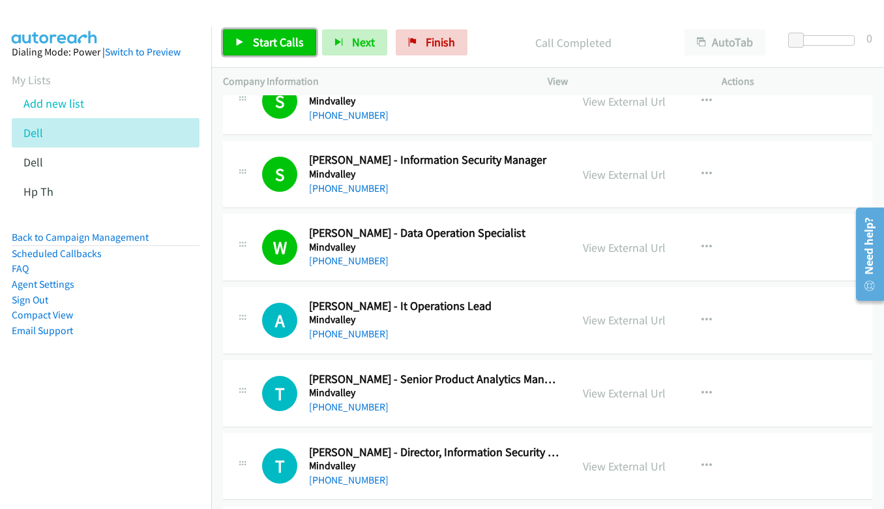
click at [273, 47] on span "Start Calls" at bounding box center [278, 42] width 51 height 15
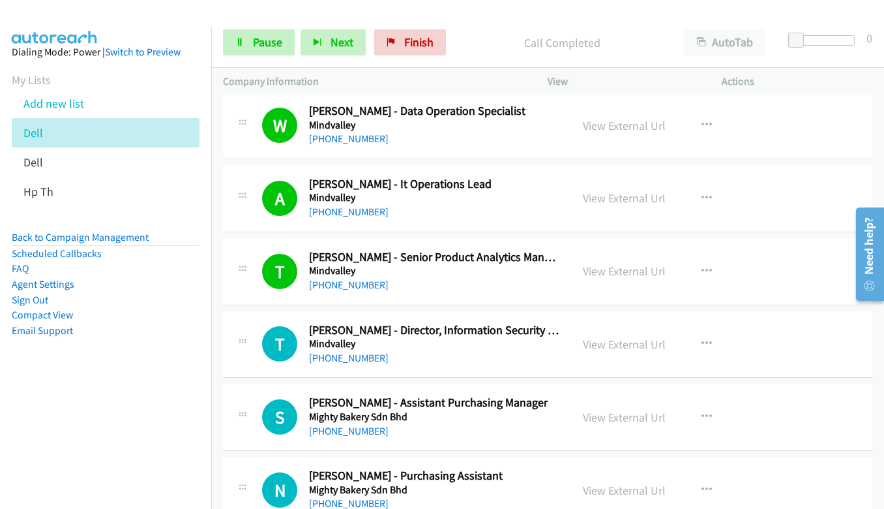
scroll to position [11868, 0]
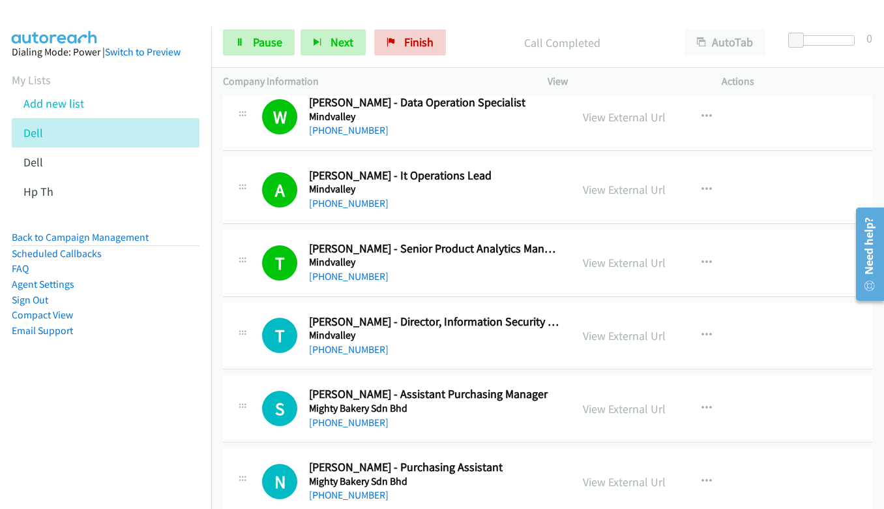
click at [250, 60] on div "Start Calls Pause Next Finish Call Completed AutoTab AutoTab 0" at bounding box center [547, 43] width 673 height 50
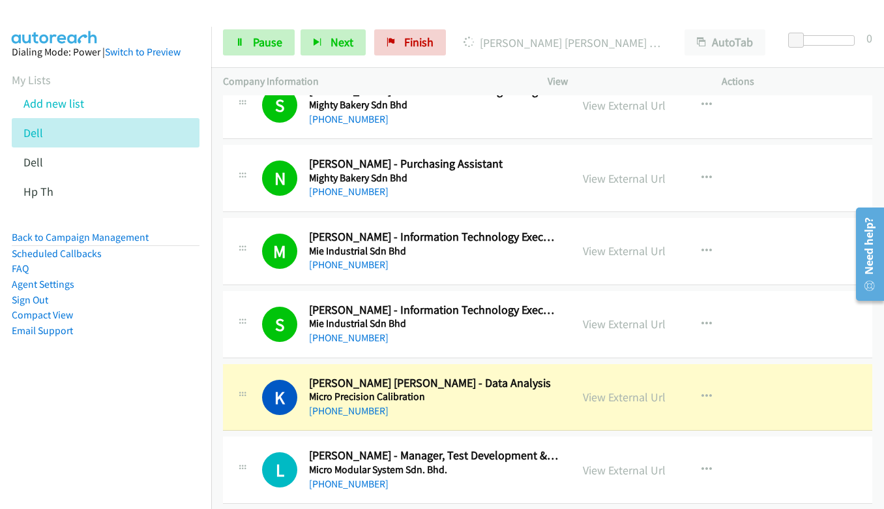
scroll to position [12194, 0]
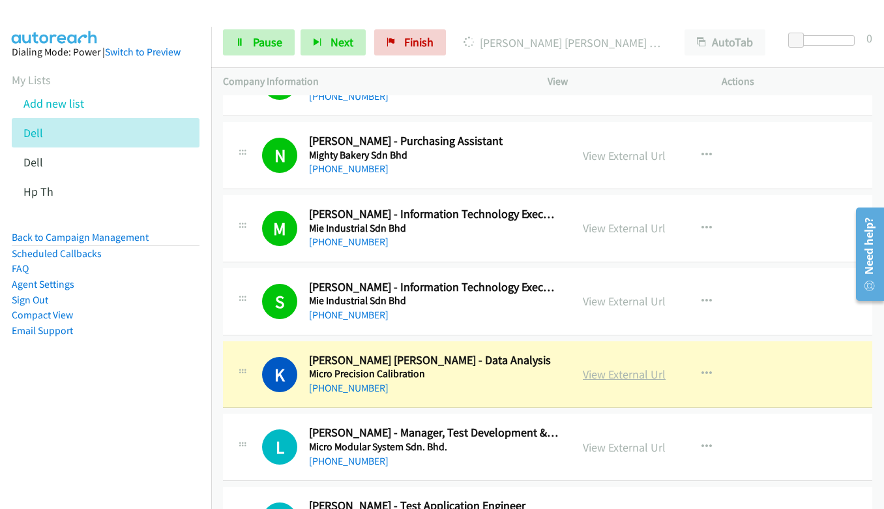
click at [590, 377] on link "View External Url" at bounding box center [624, 373] width 83 height 15
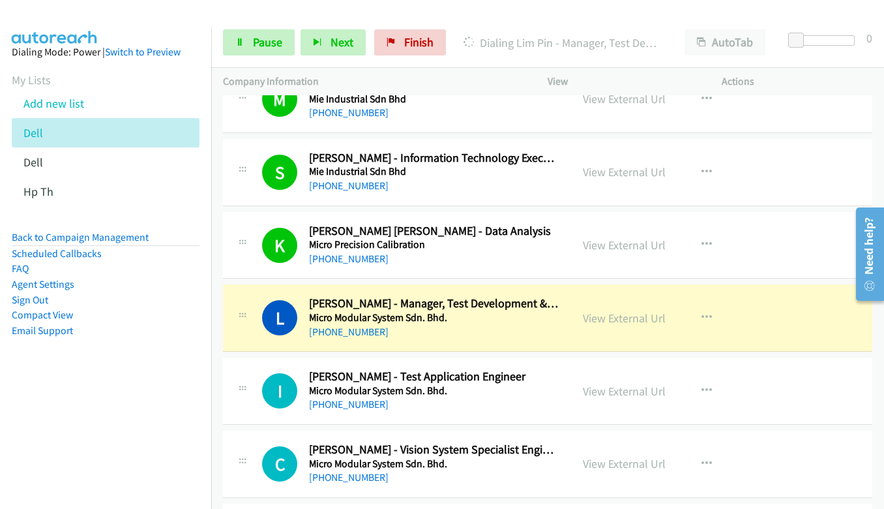
scroll to position [12325, 0]
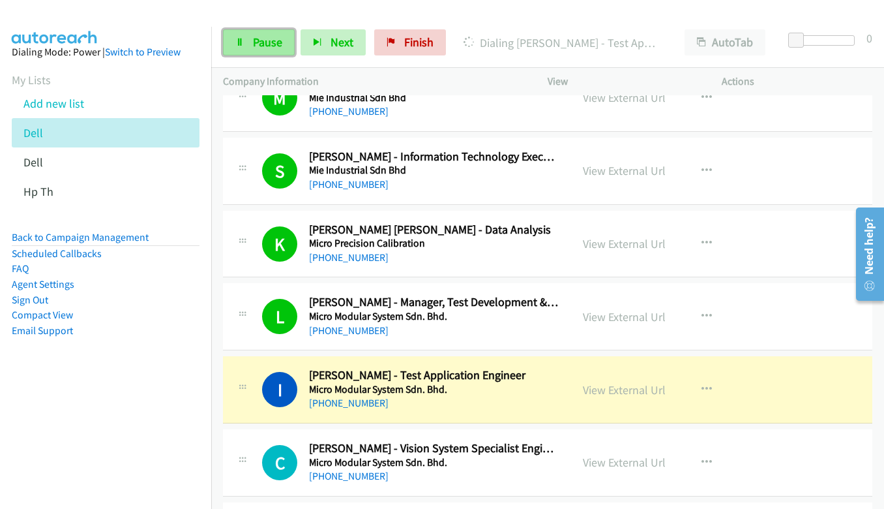
click at [253, 40] on span "Pause" at bounding box center [267, 42] width 29 height 15
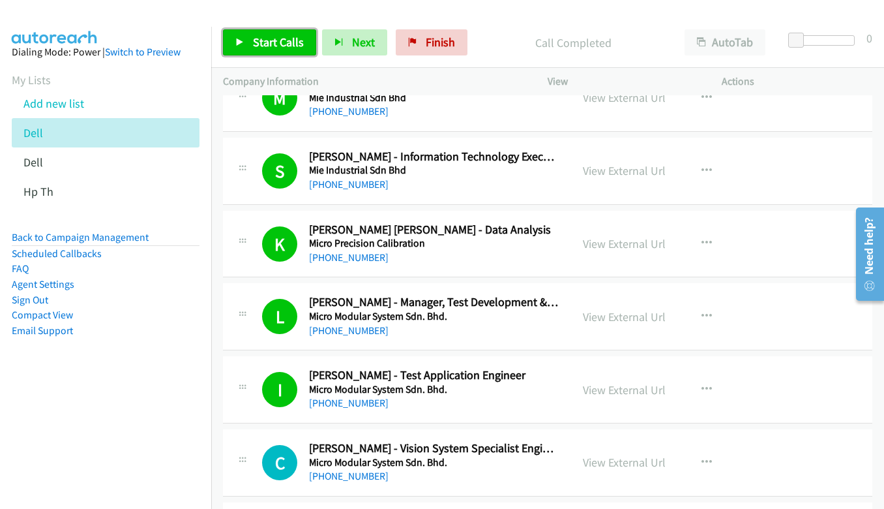
click at [293, 43] on span "Start Calls" at bounding box center [278, 42] width 51 height 15
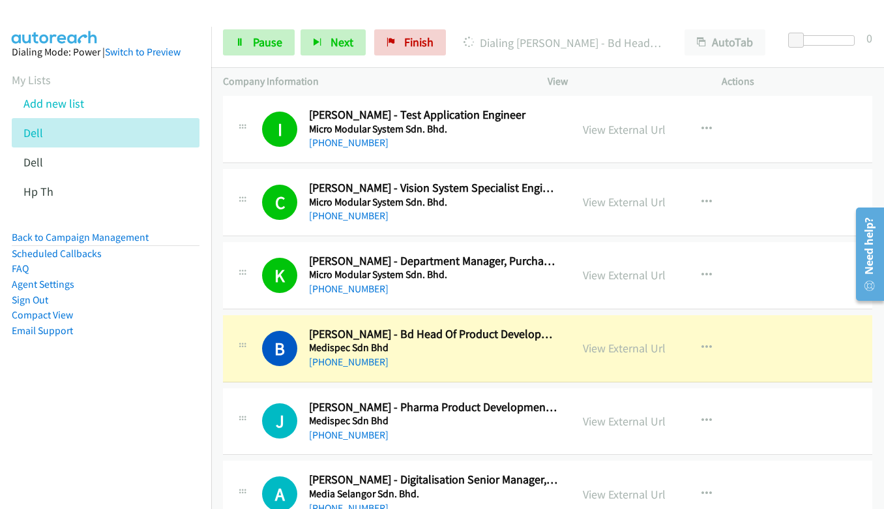
scroll to position [12586, 0]
click at [617, 346] on link "View External Url" at bounding box center [624, 347] width 83 height 15
drag, startPoint x: 243, startPoint y: 39, endPoint x: 710, endPoint y: 100, distance: 471.5
click at [243, 40] on icon at bounding box center [239, 42] width 9 height 9
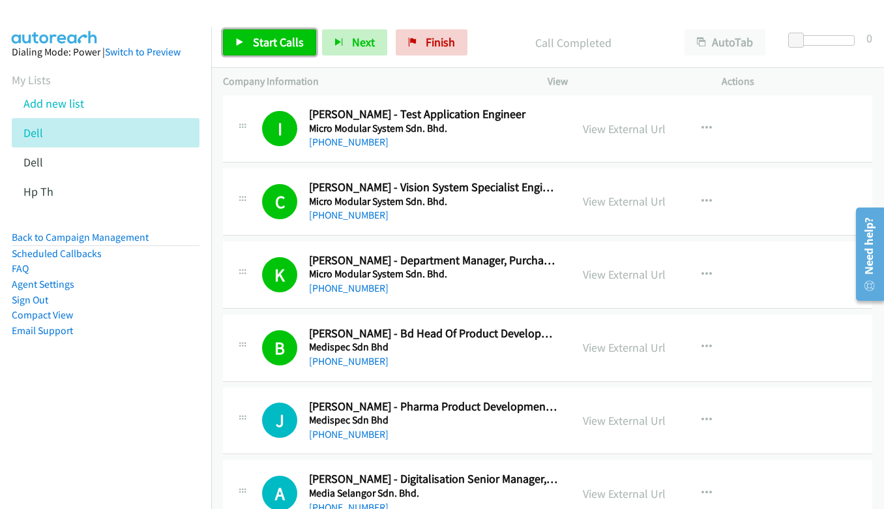
click at [264, 38] on span "Start Calls" at bounding box center [278, 42] width 51 height 15
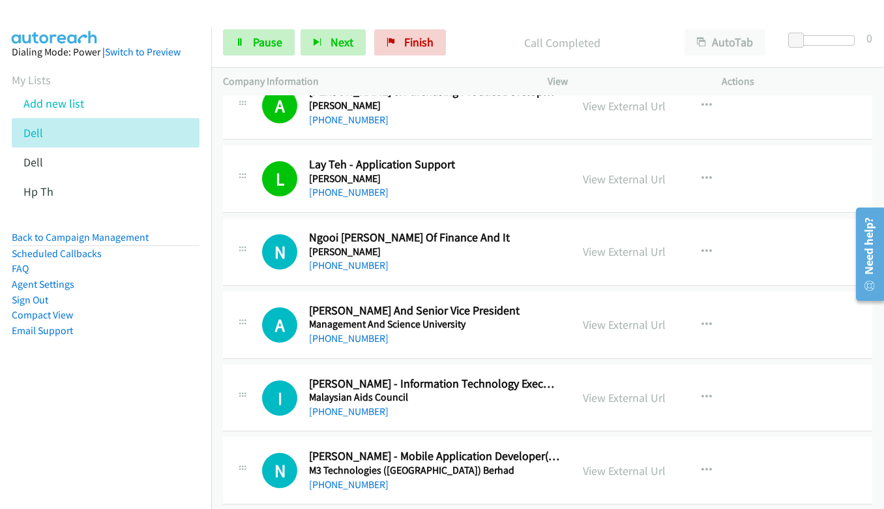
scroll to position [13368, 0]
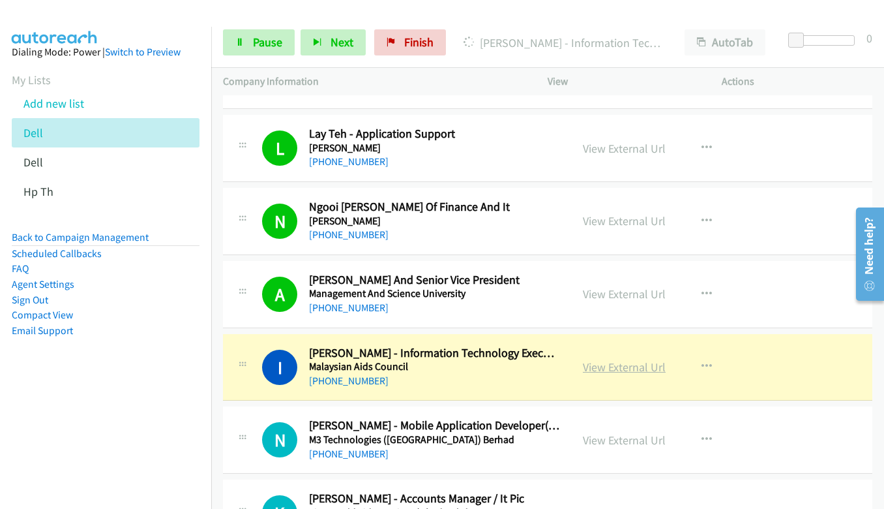
click at [627, 366] on link "View External Url" at bounding box center [624, 366] width 83 height 15
click at [235, 44] on link "Pause" at bounding box center [259, 42] width 72 height 26
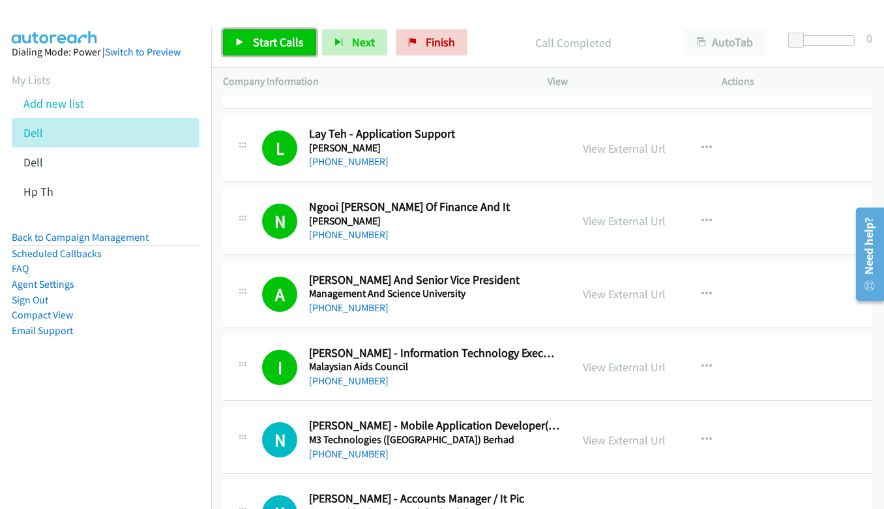
click at [246, 38] on link "Start Calls" at bounding box center [269, 42] width 93 height 26
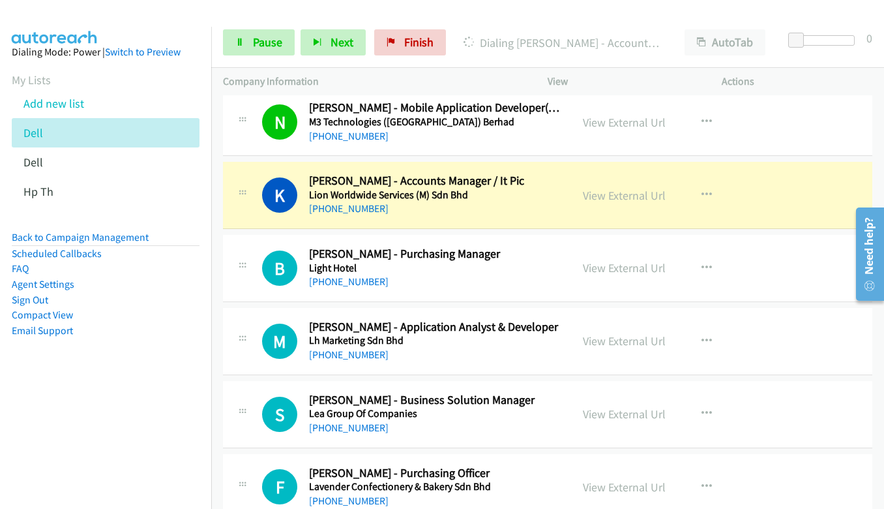
scroll to position [13694, 0]
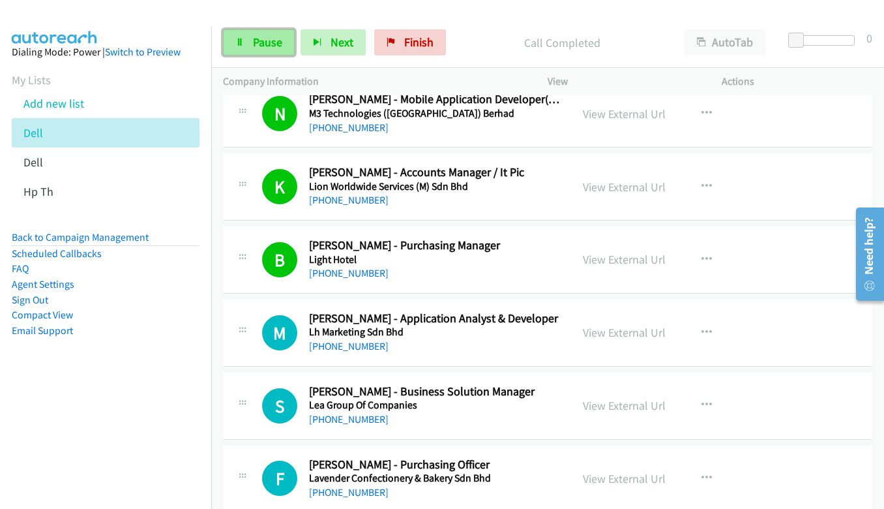
click at [253, 38] on span "Pause" at bounding box center [267, 42] width 29 height 15
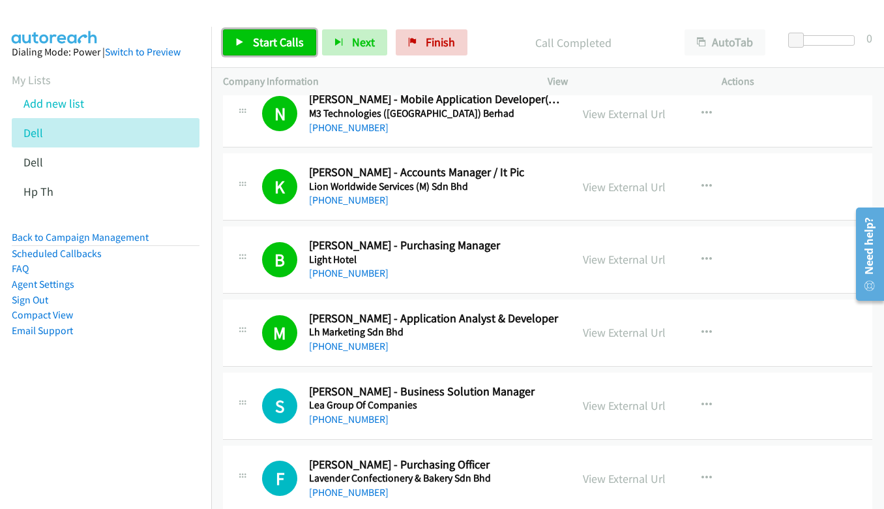
click at [273, 41] on span "Start Calls" at bounding box center [278, 42] width 51 height 15
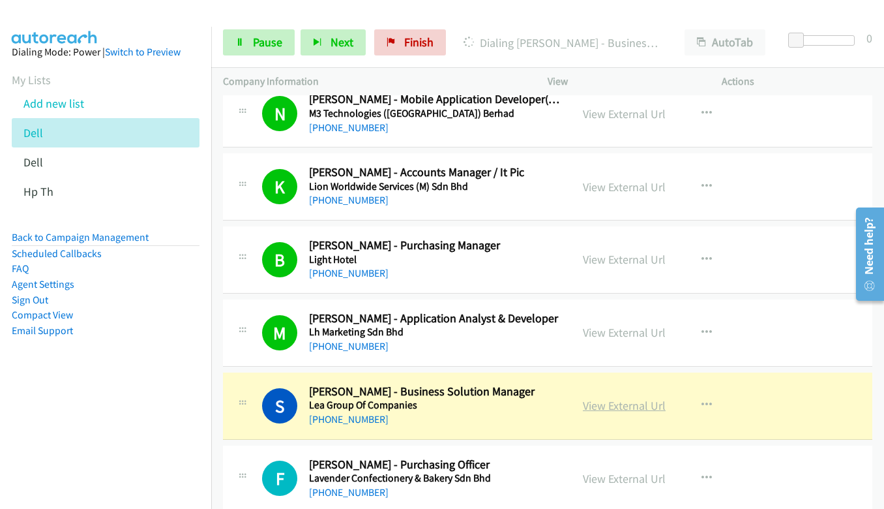
click at [652, 402] on link "View External Url" at bounding box center [624, 405] width 83 height 15
drag, startPoint x: 237, startPoint y: 47, endPoint x: 465, endPoint y: 166, distance: 257.0
click at [237, 47] on link "Pause" at bounding box center [259, 42] width 72 height 26
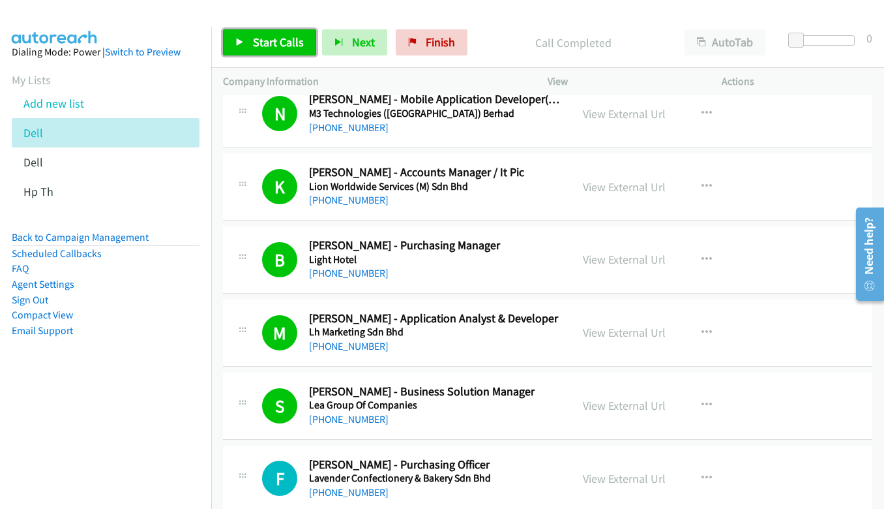
click at [260, 36] on span "Start Calls" at bounding box center [278, 42] width 51 height 15
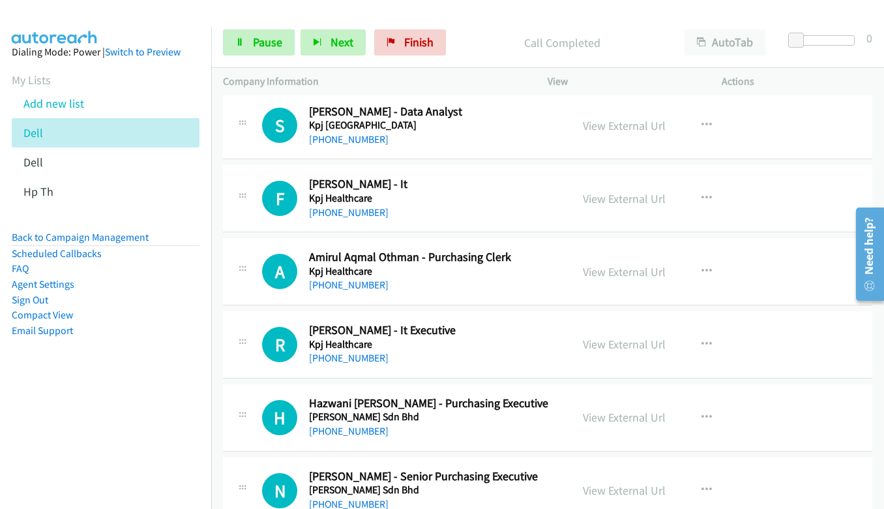
scroll to position [14281, 0]
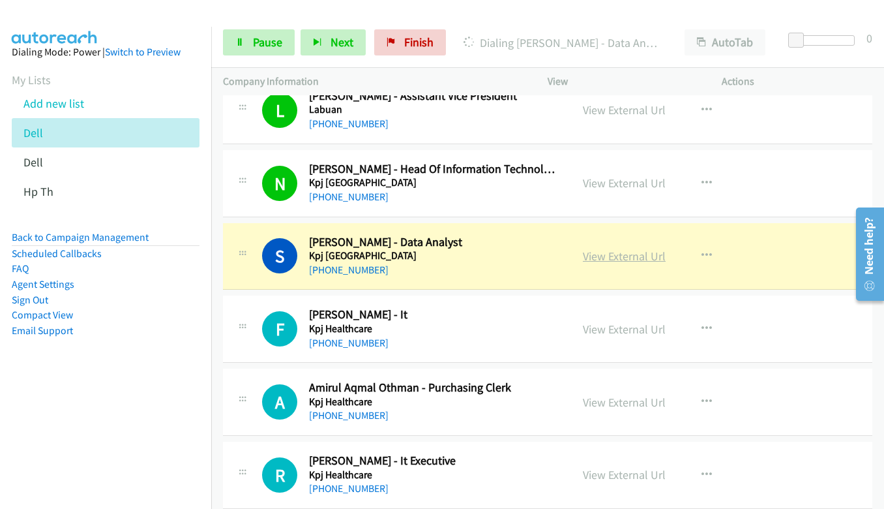
click at [646, 255] on link "View External Url" at bounding box center [624, 255] width 83 height 15
click at [261, 43] on span "Pause" at bounding box center [267, 42] width 29 height 15
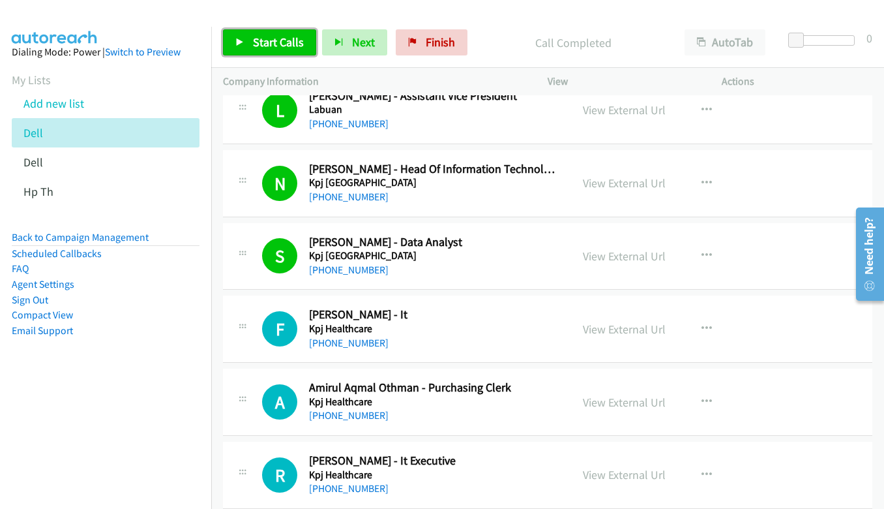
click at [273, 44] on span "Start Calls" at bounding box center [278, 42] width 51 height 15
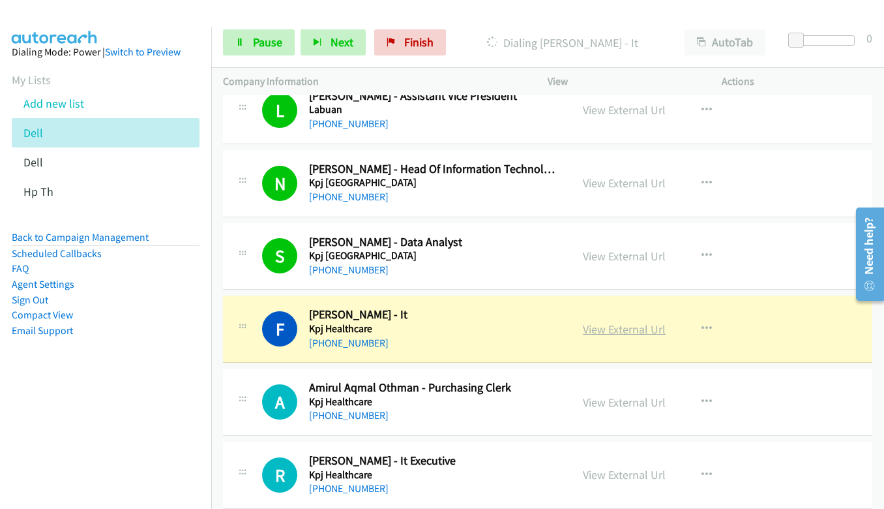
click at [642, 328] on link "View External Url" at bounding box center [624, 328] width 83 height 15
click at [257, 44] on span "Pause" at bounding box center [267, 42] width 29 height 15
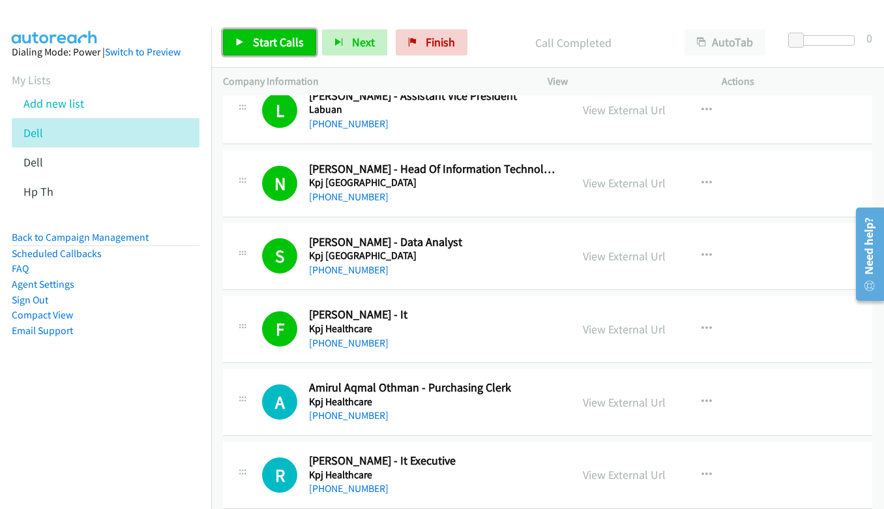
click at [250, 42] on link "Start Calls" at bounding box center [269, 42] width 93 height 26
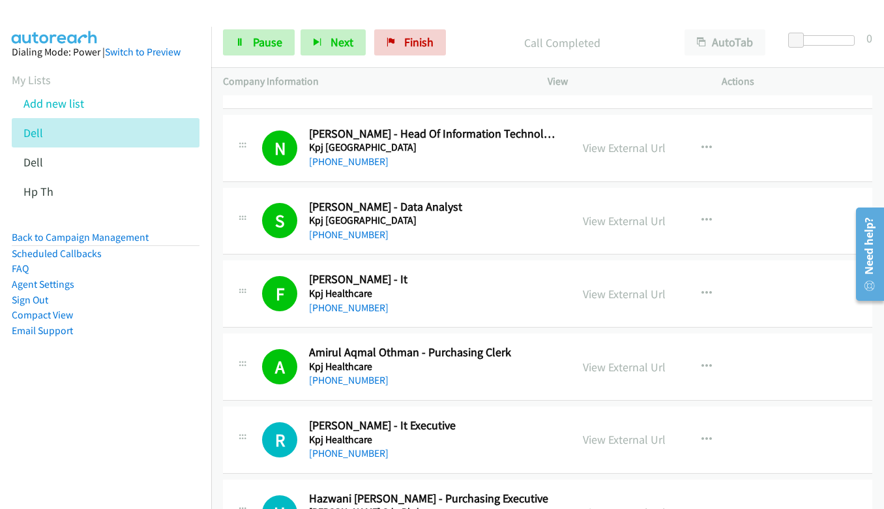
scroll to position [14346, 0]
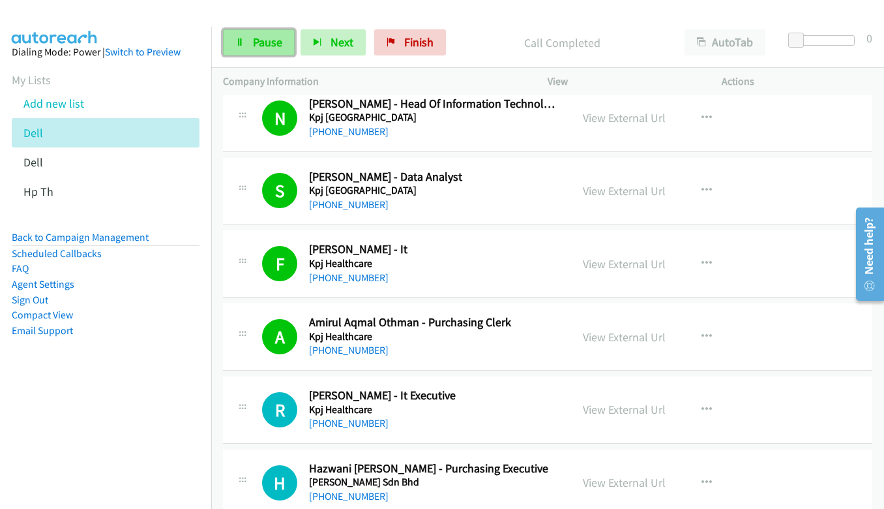
click at [263, 37] on span "Pause" at bounding box center [267, 42] width 29 height 15
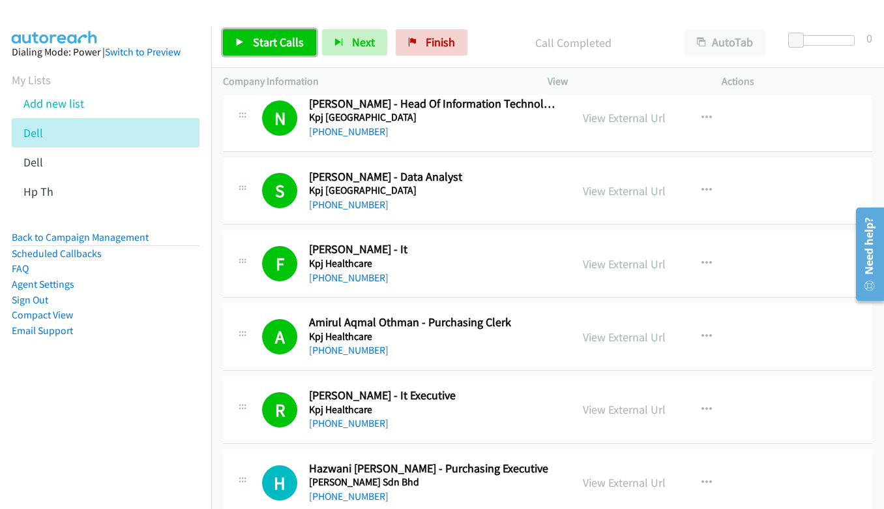
click at [276, 37] on span "Start Calls" at bounding box center [278, 42] width 51 height 15
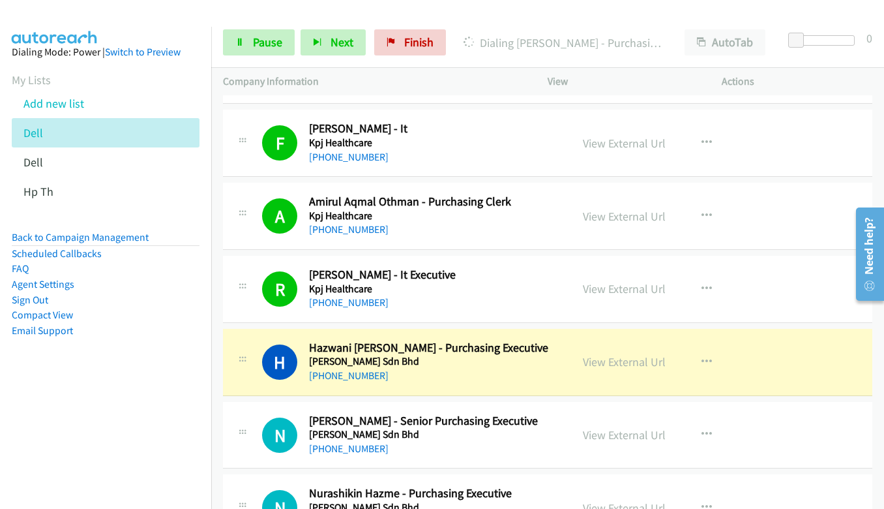
scroll to position [14477, 0]
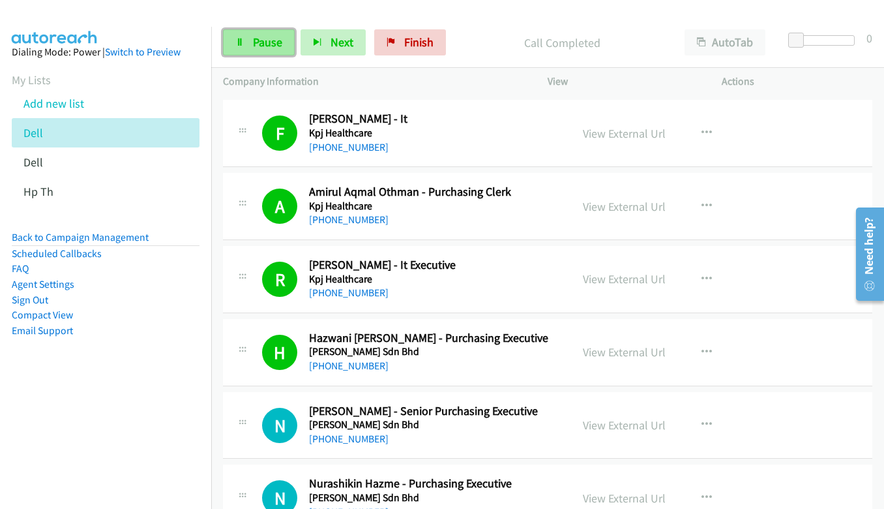
click at [248, 51] on link "Pause" at bounding box center [259, 42] width 72 height 26
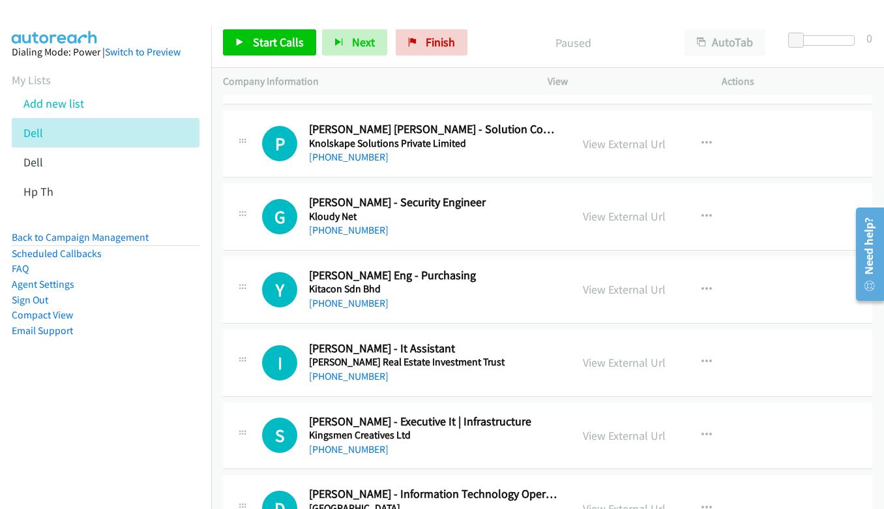
scroll to position [14933, 0]
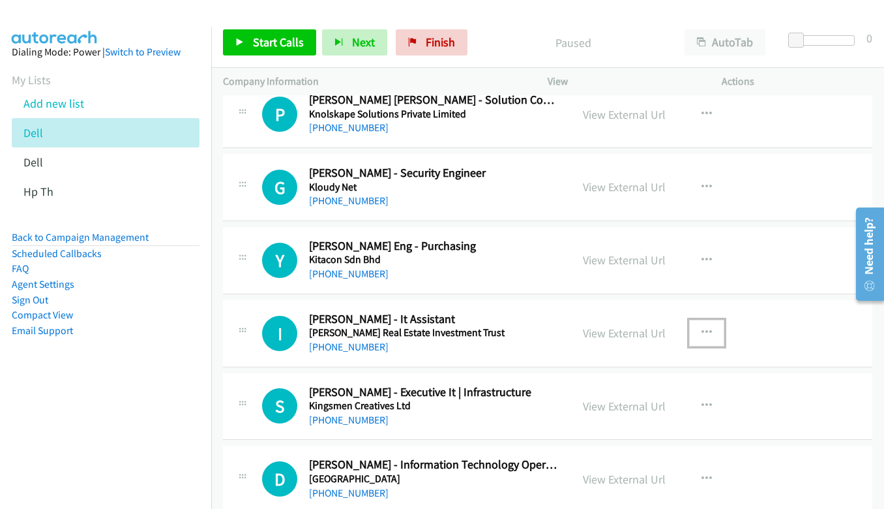
click at [702, 332] on icon "button" at bounding box center [707, 332] width 10 height 10
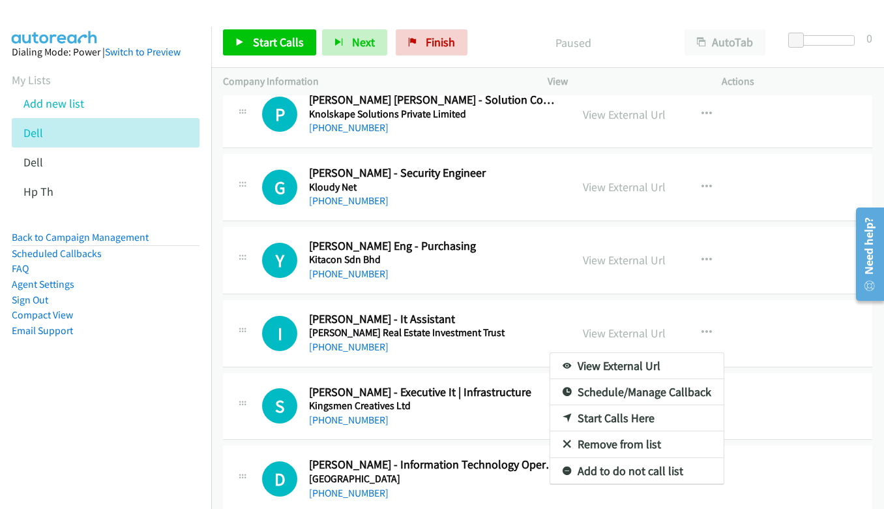
click at [597, 420] on link "Start Calls Here" at bounding box center [636, 418] width 173 height 26
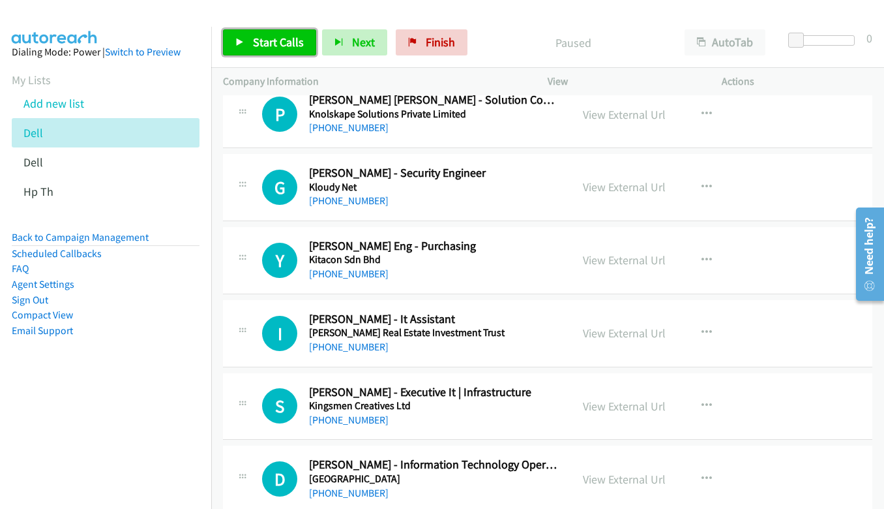
click at [265, 40] on span "Start Calls" at bounding box center [278, 42] width 51 height 15
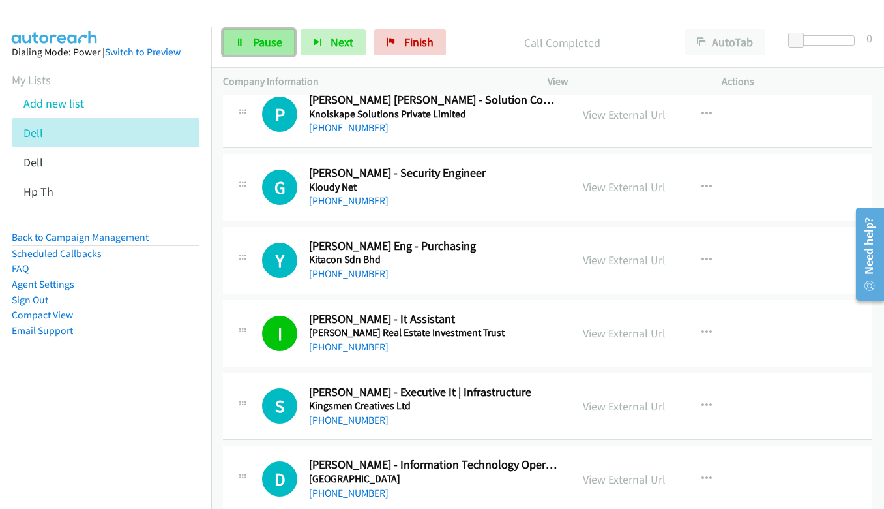
click at [237, 40] on icon at bounding box center [239, 42] width 9 height 9
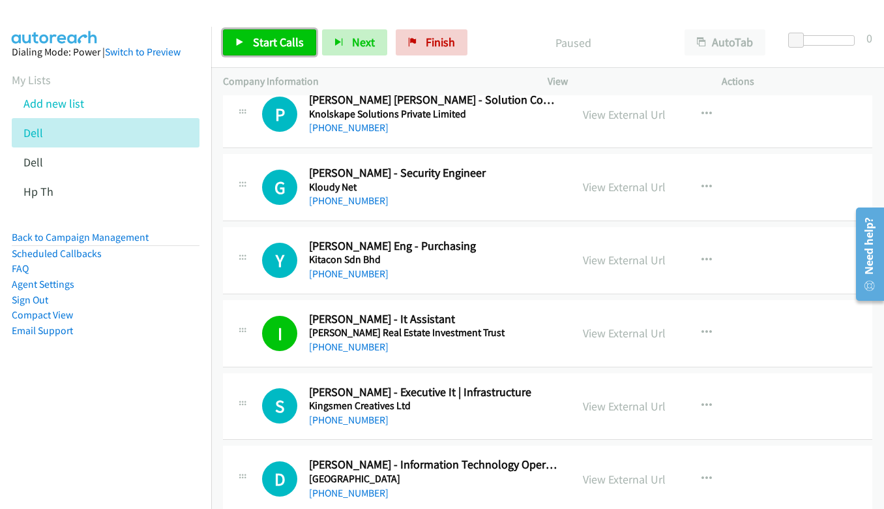
click at [291, 48] on span "Start Calls" at bounding box center [278, 42] width 51 height 15
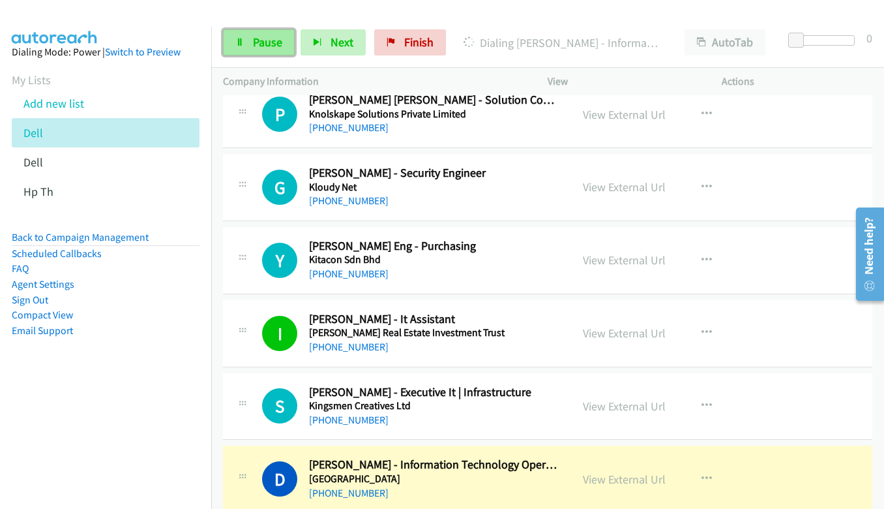
click at [259, 40] on span "Pause" at bounding box center [267, 42] width 29 height 15
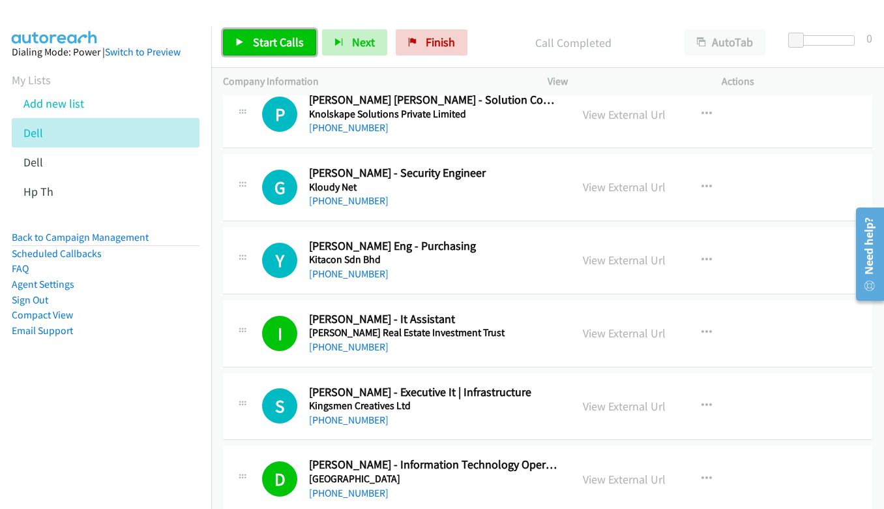
click at [260, 45] on span "Start Calls" at bounding box center [278, 42] width 51 height 15
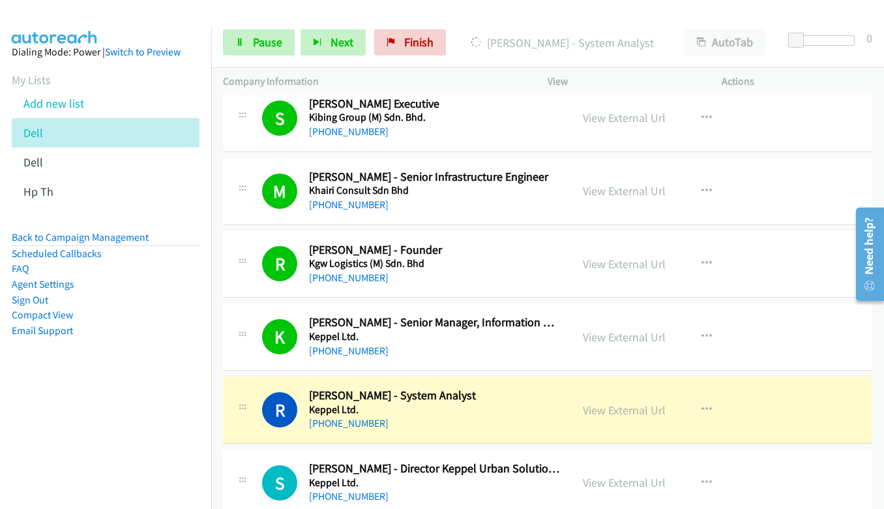
scroll to position [15455, 0]
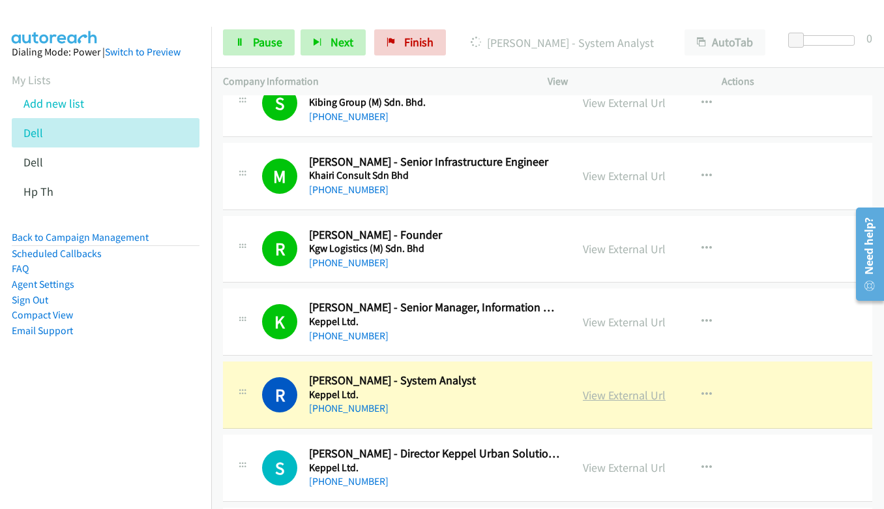
click at [593, 393] on link "View External Url" at bounding box center [624, 394] width 83 height 15
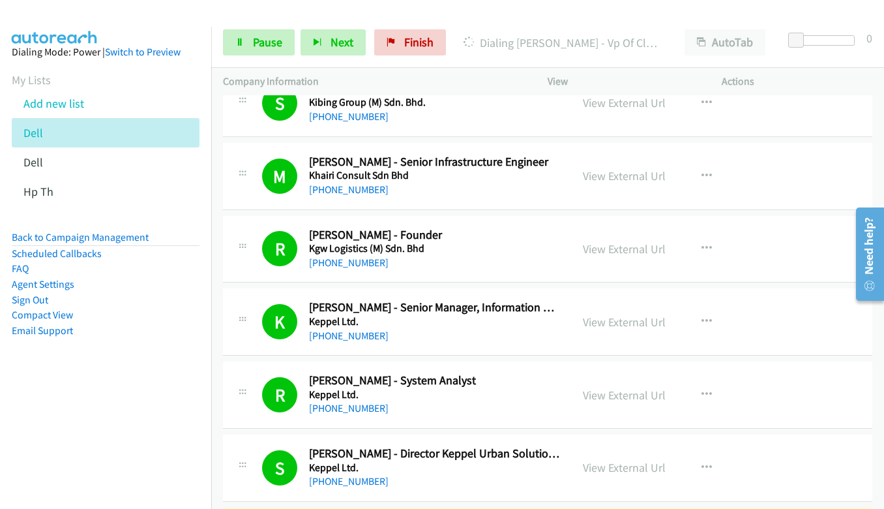
scroll to position [15716, 0]
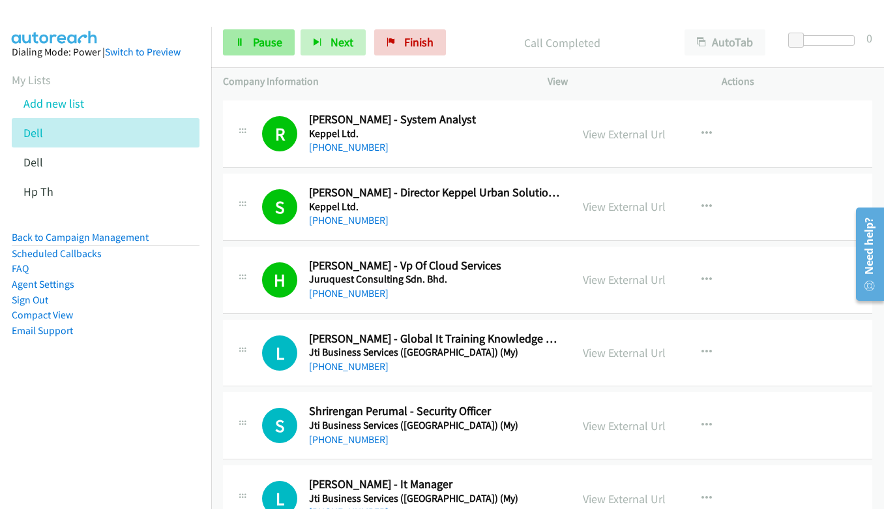
click at [245, 42] on link "Pause" at bounding box center [259, 42] width 72 height 26
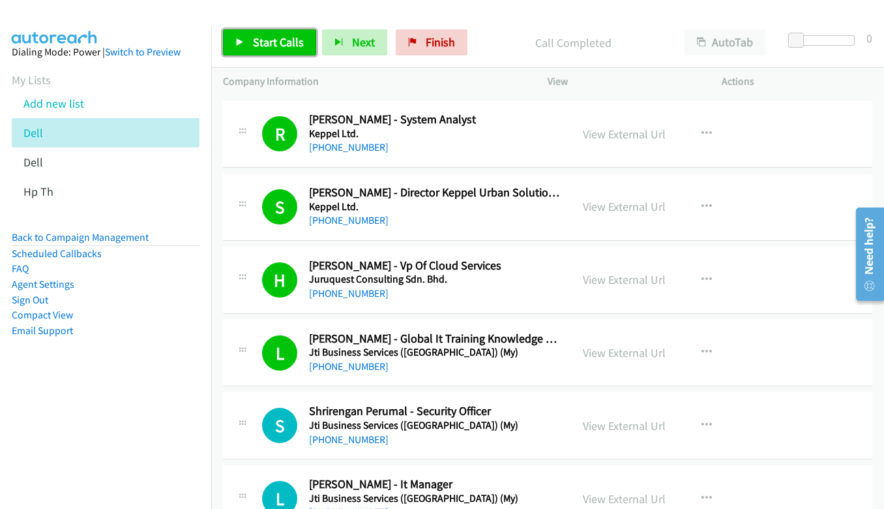
click at [282, 44] on span "Start Calls" at bounding box center [278, 42] width 51 height 15
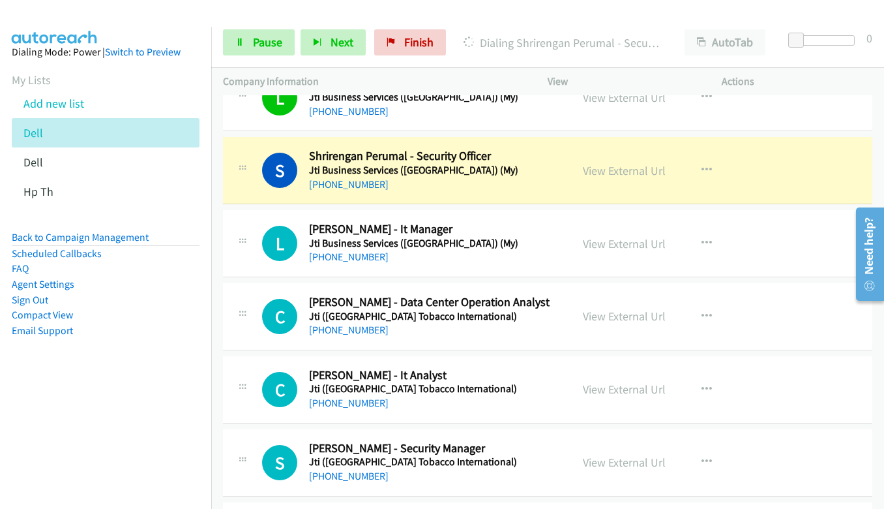
scroll to position [15976, 0]
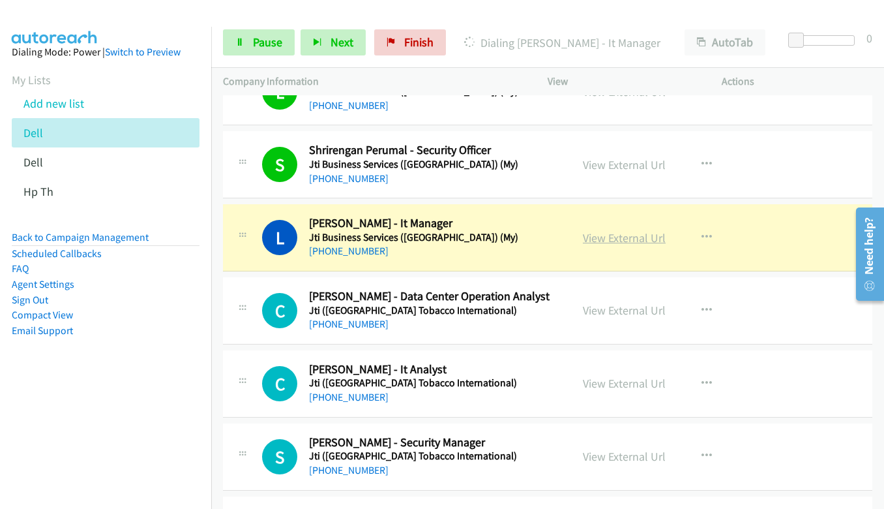
click at [618, 241] on link "View External Url" at bounding box center [624, 237] width 83 height 15
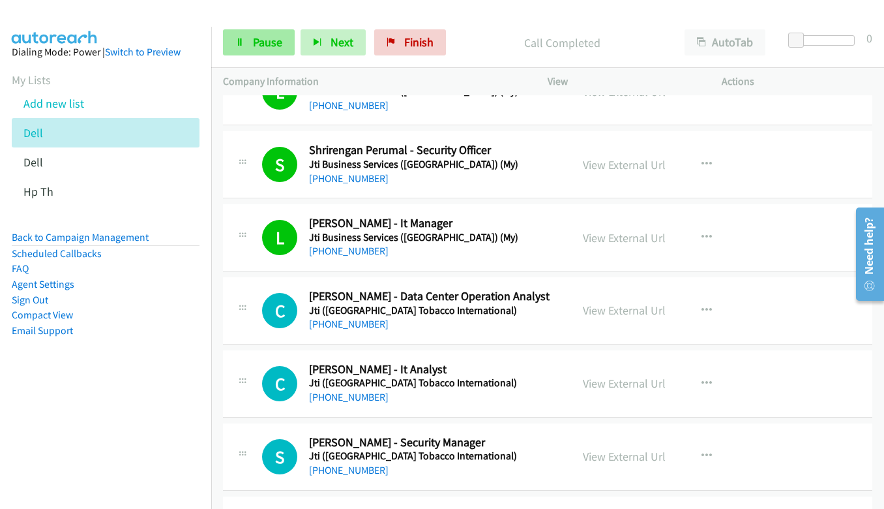
click at [248, 55] on div "Start Calls Pause Next Finish Call Completed AutoTab AutoTab 0" at bounding box center [547, 43] width 673 height 50
drag, startPoint x: 258, startPoint y: 40, endPoint x: 266, endPoint y: 39, distance: 8.6
click at [258, 40] on span "Pause" at bounding box center [267, 42] width 29 height 15
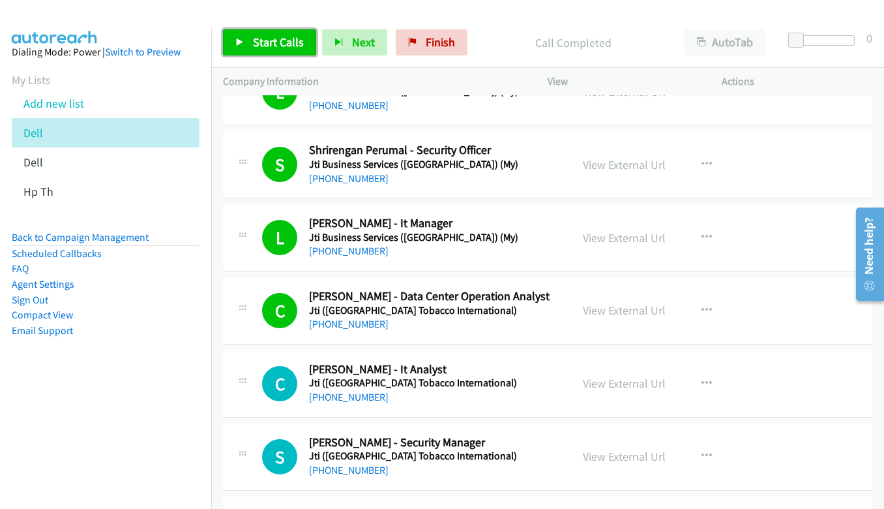
drag, startPoint x: 263, startPoint y: 37, endPoint x: 269, endPoint y: 33, distance: 7.6
click at [263, 36] on span "Start Calls" at bounding box center [278, 42] width 51 height 15
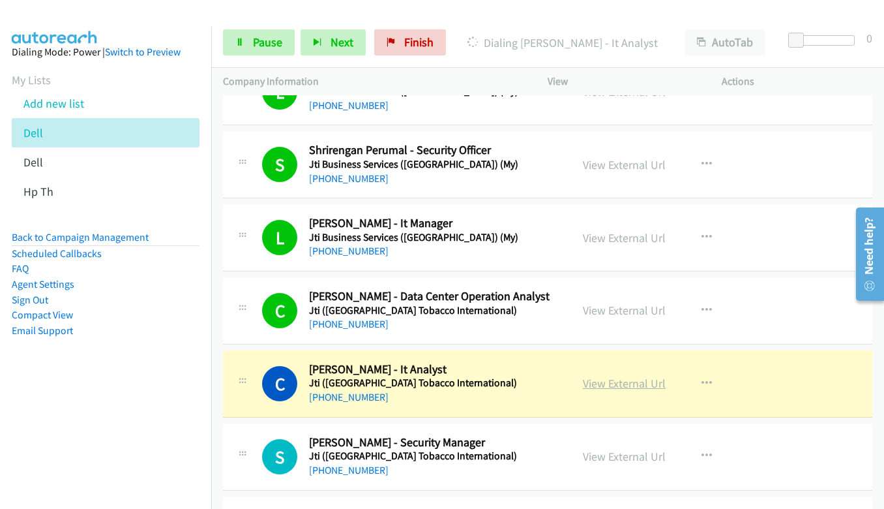
click at [601, 386] on link "View External Url" at bounding box center [624, 383] width 83 height 15
click at [260, 42] on span "Pause" at bounding box center [267, 42] width 29 height 15
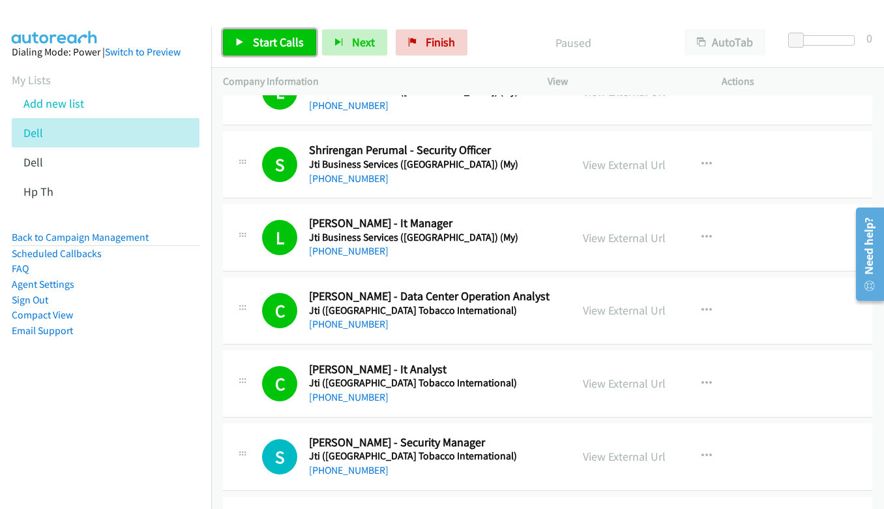
click at [260, 34] on link "Start Calls" at bounding box center [269, 42] width 93 height 26
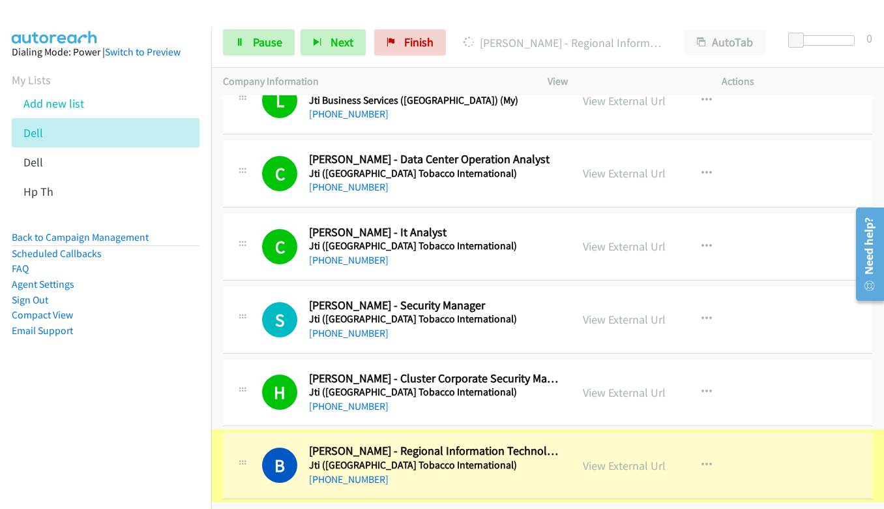
scroll to position [16123, 0]
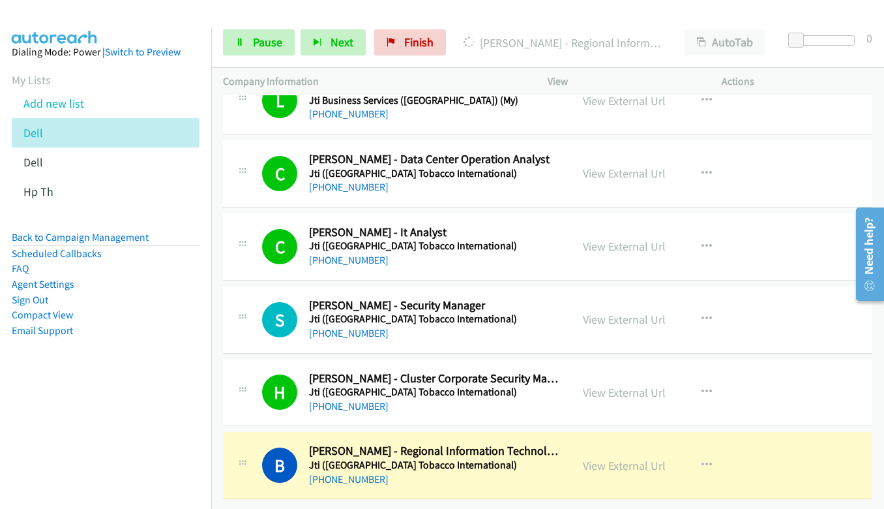
click at [624, 459] on link "View External Url" at bounding box center [624, 465] width 83 height 15
click at [241, 47] on link "Pause" at bounding box center [259, 42] width 72 height 26
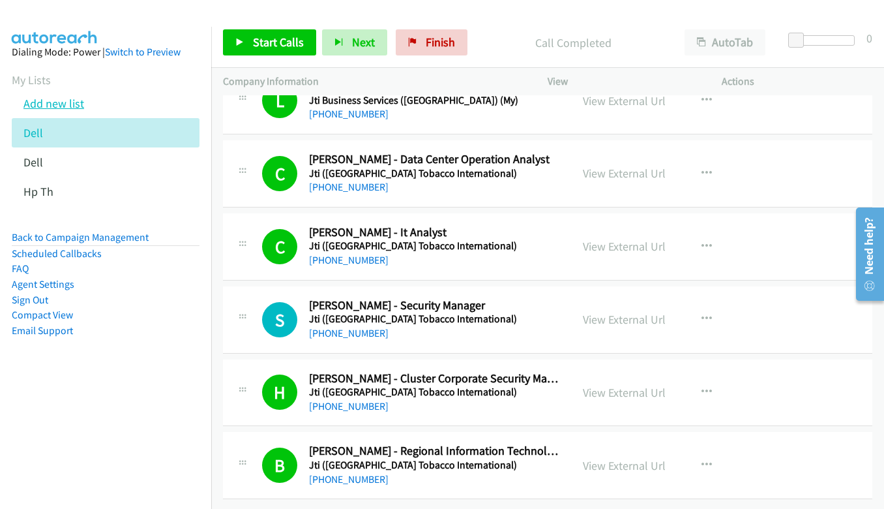
click at [70, 106] on link "Add new list" at bounding box center [53, 103] width 61 height 15
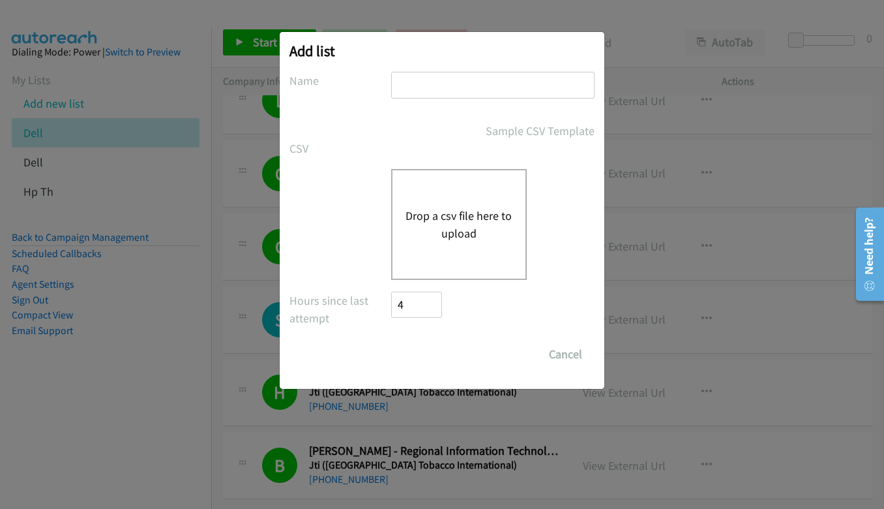
click at [460, 73] on input "text" at bounding box center [492, 85] width 203 height 27
type input "dedll"
click at [445, 202] on div "Drop a csv file here to upload" at bounding box center [459, 224] width 136 height 111
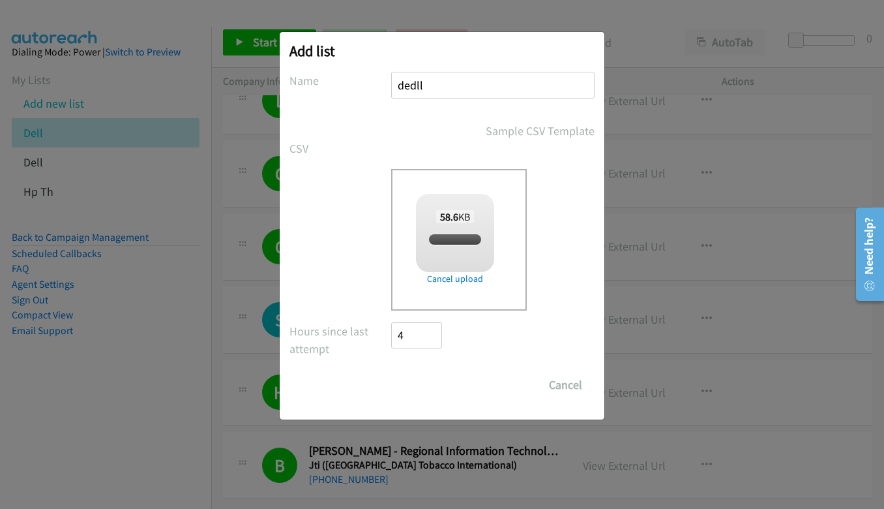
checkbox input "true"
drag, startPoint x: 415, startPoint y: 383, endPoint x: 410, endPoint y: 386, distance: 6.7
click at [415, 385] on input "Save List" at bounding box center [425, 385] width 68 height 26
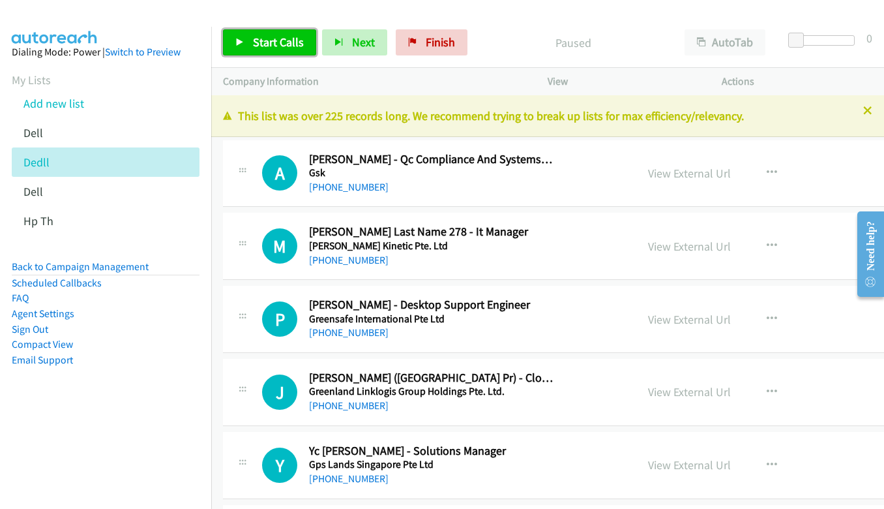
click at [270, 43] on span "Start Calls" at bounding box center [278, 42] width 51 height 15
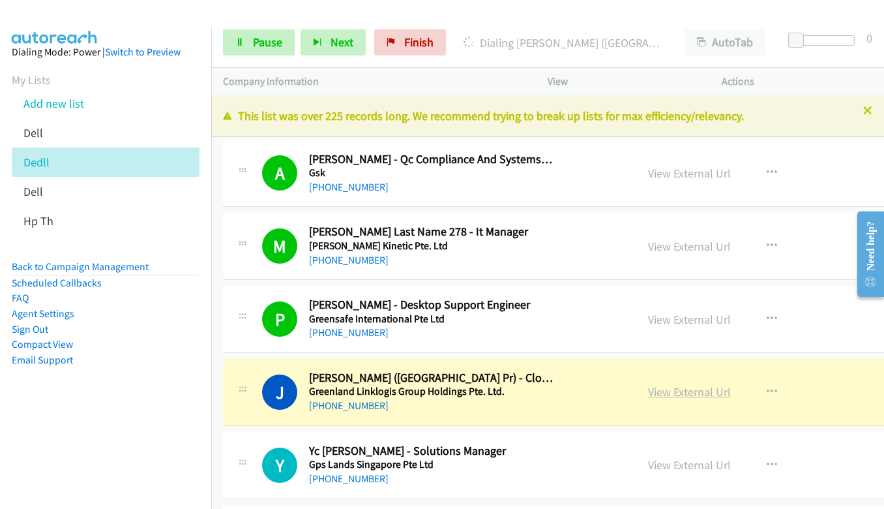
click at [648, 396] on link "View External Url" at bounding box center [689, 391] width 83 height 15
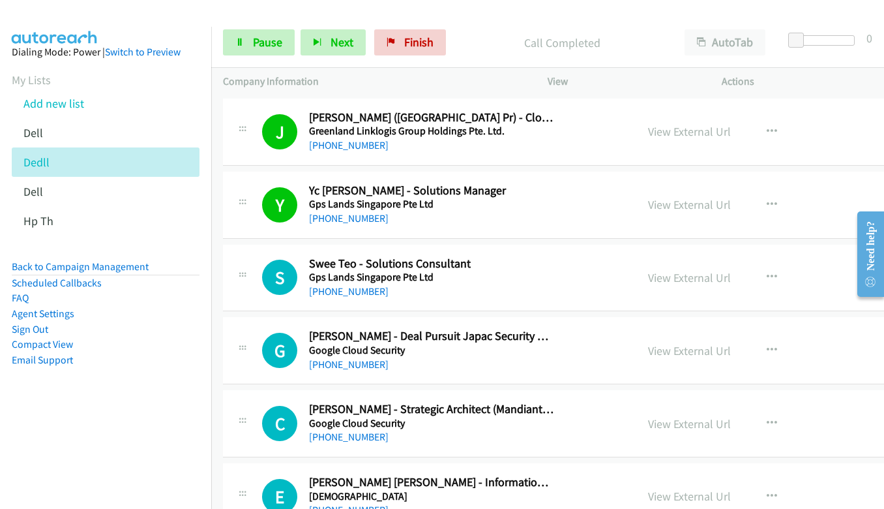
scroll to position [261, 0]
drag, startPoint x: 260, startPoint y: 48, endPoint x: 366, endPoint y: 98, distance: 117.0
click at [260, 48] on span "Pause" at bounding box center [267, 42] width 29 height 15
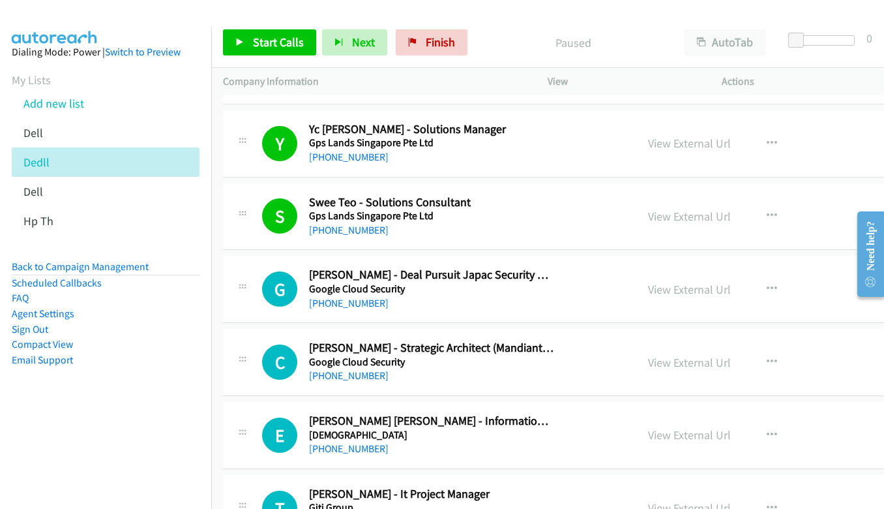
scroll to position [391, 0]
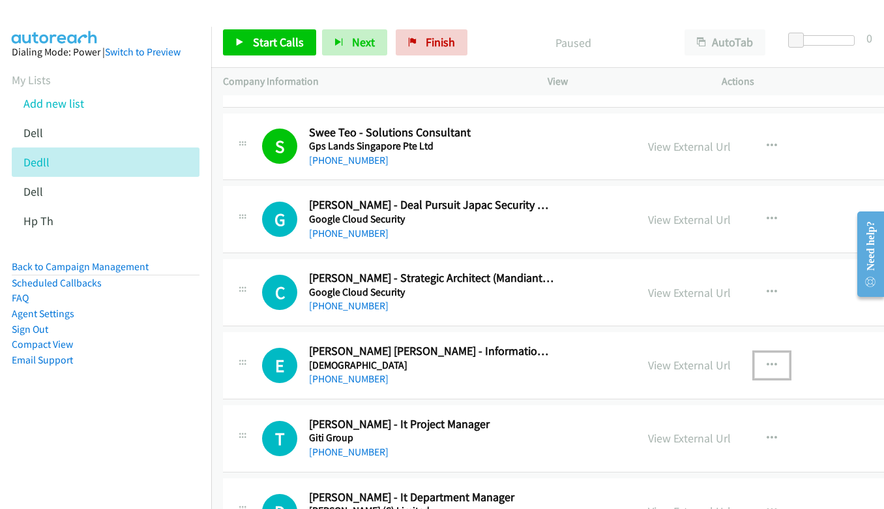
click at [767, 360] on icon "button" at bounding box center [772, 365] width 10 height 10
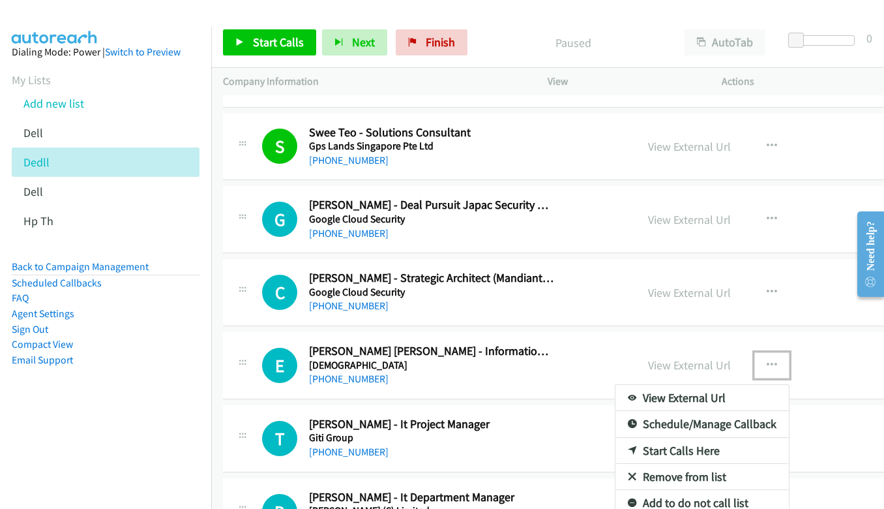
click at [672, 452] on link "Start Calls Here" at bounding box center [702, 451] width 173 height 26
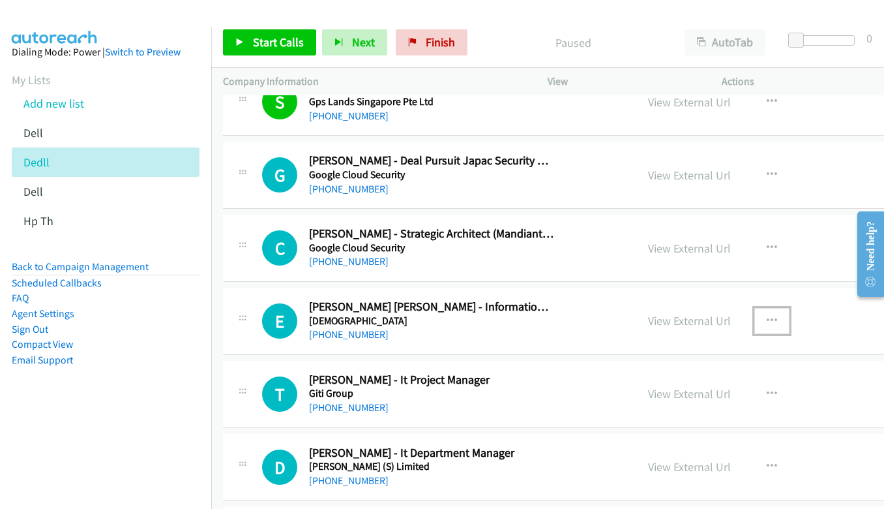
scroll to position [456, 0]
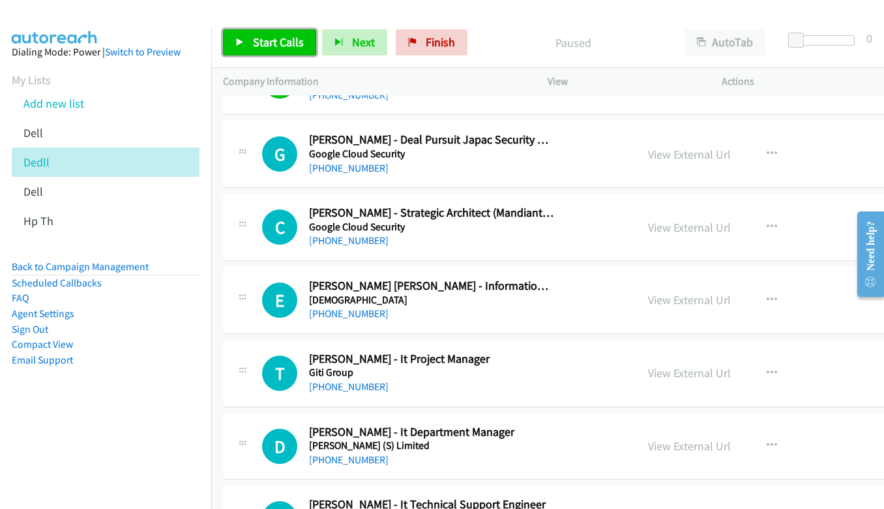
click at [235, 39] on icon at bounding box center [239, 42] width 9 height 9
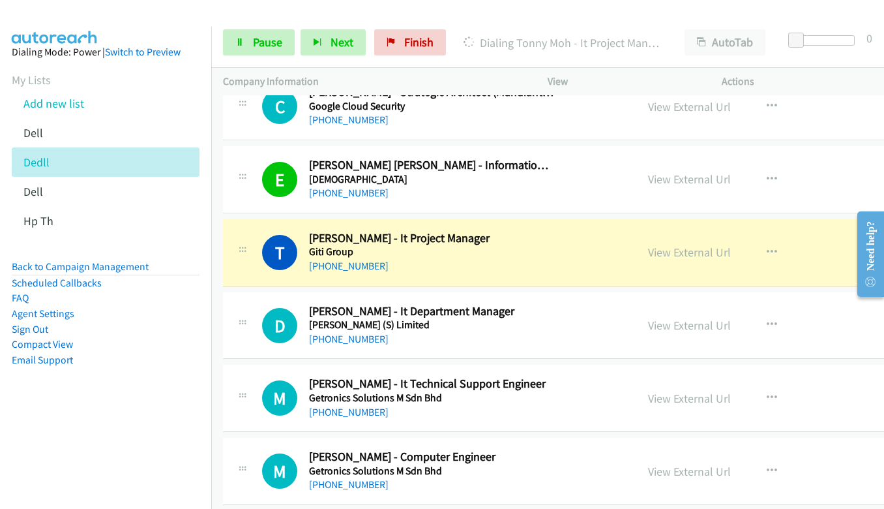
scroll to position [587, 0]
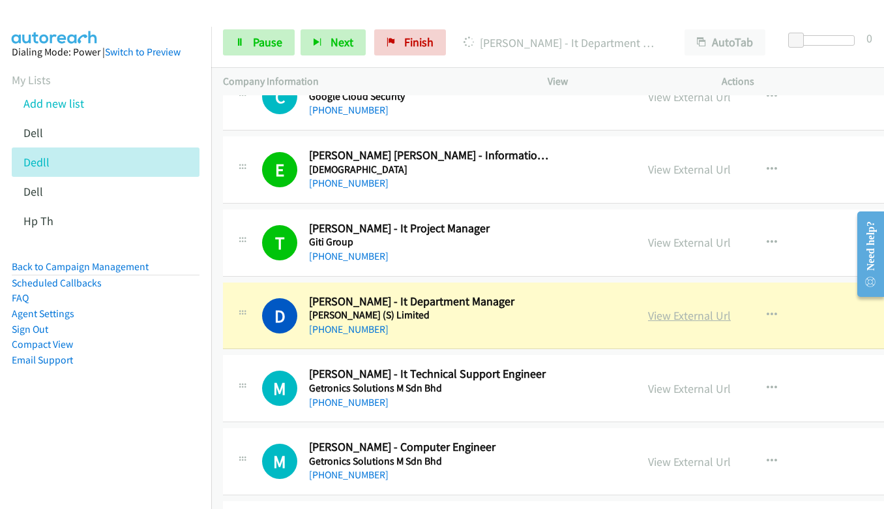
click at [653, 312] on link "View External Url" at bounding box center [689, 315] width 83 height 15
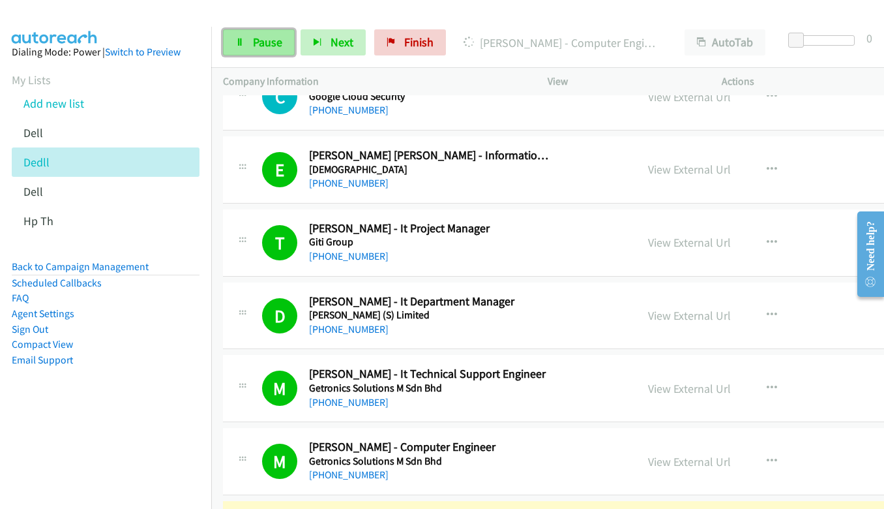
click at [254, 51] on link "Pause" at bounding box center [259, 42] width 72 height 26
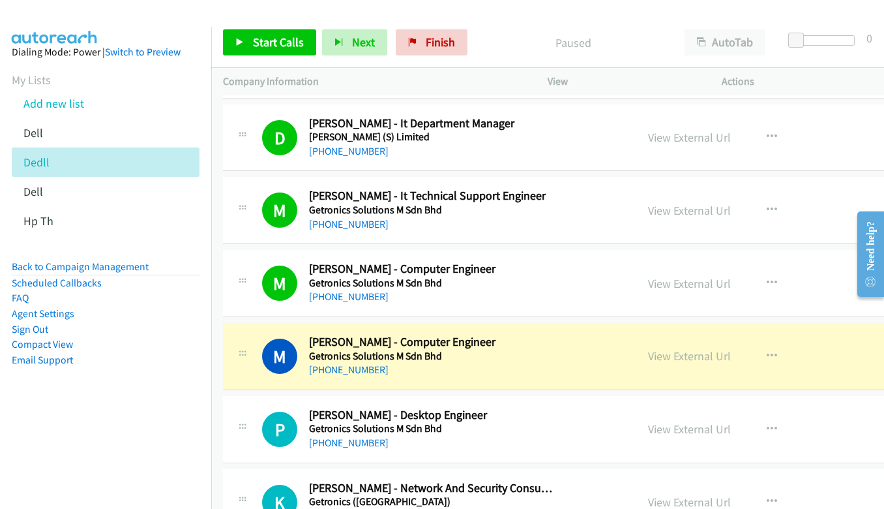
scroll to position [783, 0]
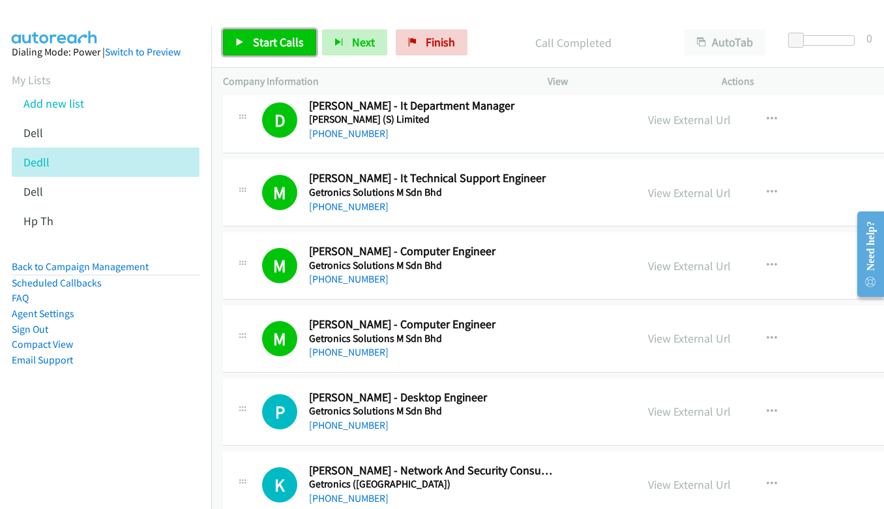
click at [268, 40] on span "Start Calls" at bounding box center [278, 42] width 51 height 15
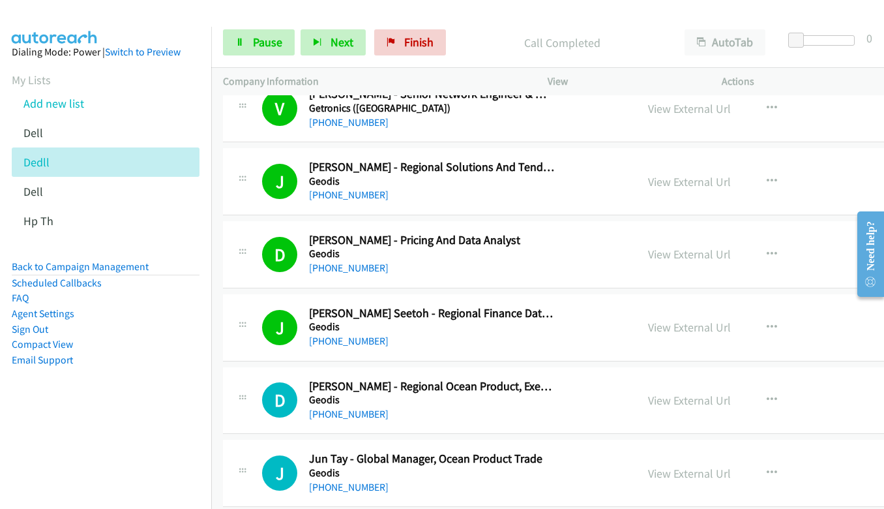
scroll to position [1369, 0]
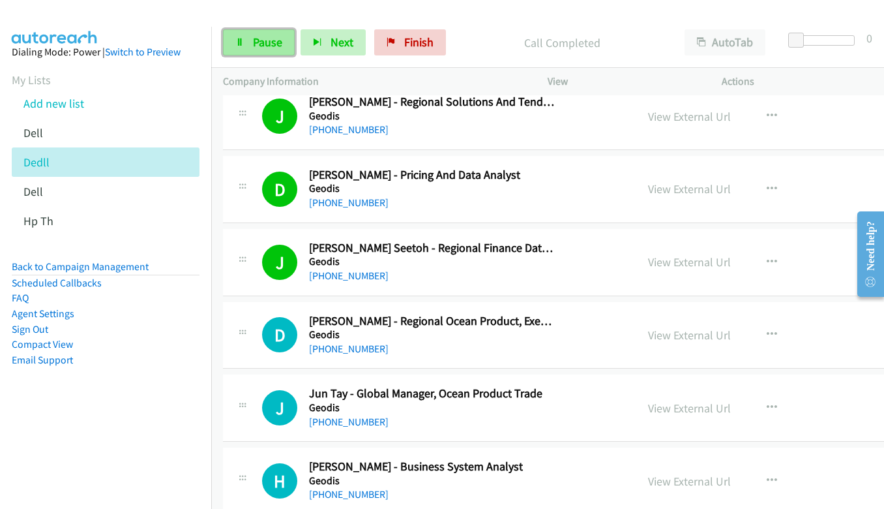
click at [258, 42] on span "Pause" at bounding box center [267, 42] width 29 height 15
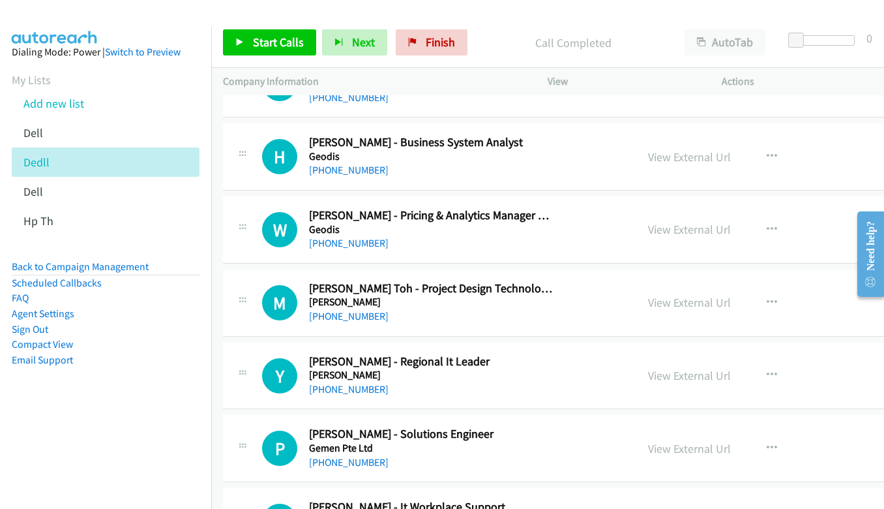
scroll to position [1695, 0]
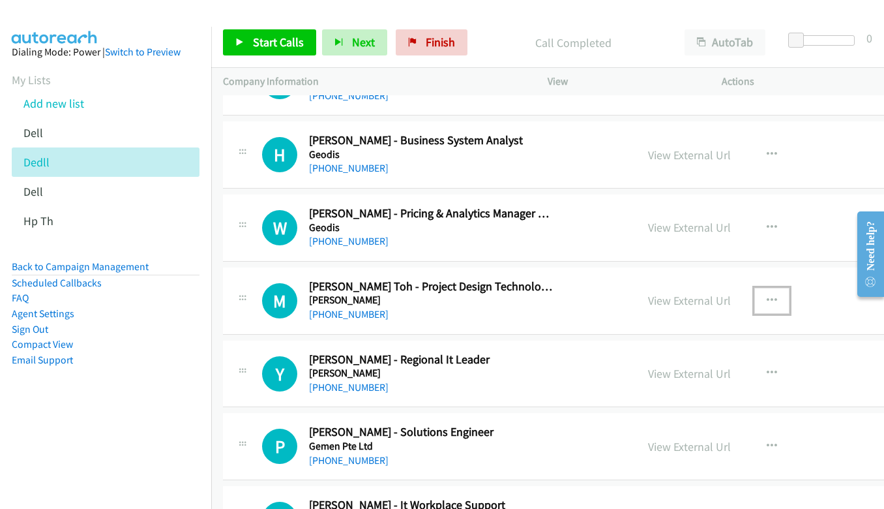
click at [767, 299] on icon "button" at bounding box center [772, 300] width 10 height 10
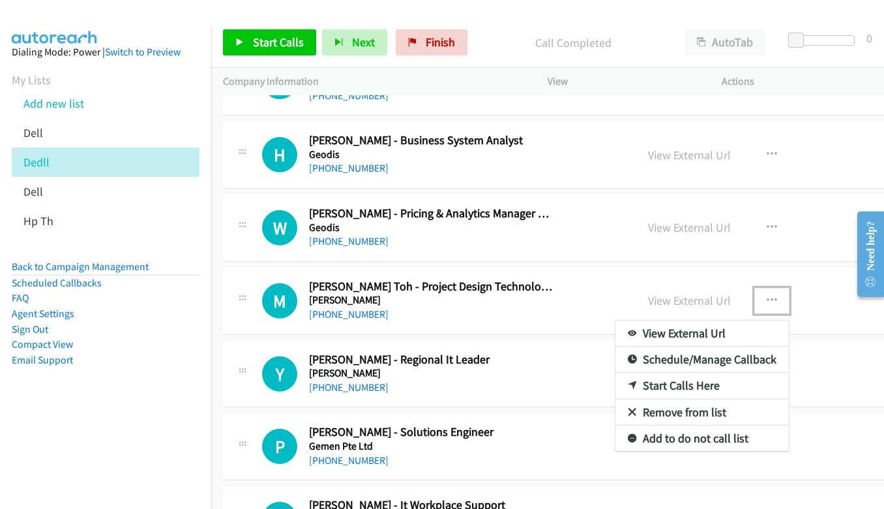
click at [666, 387] on link "Start Calls Here" at bounding box center [702, 385] width 173 height 26
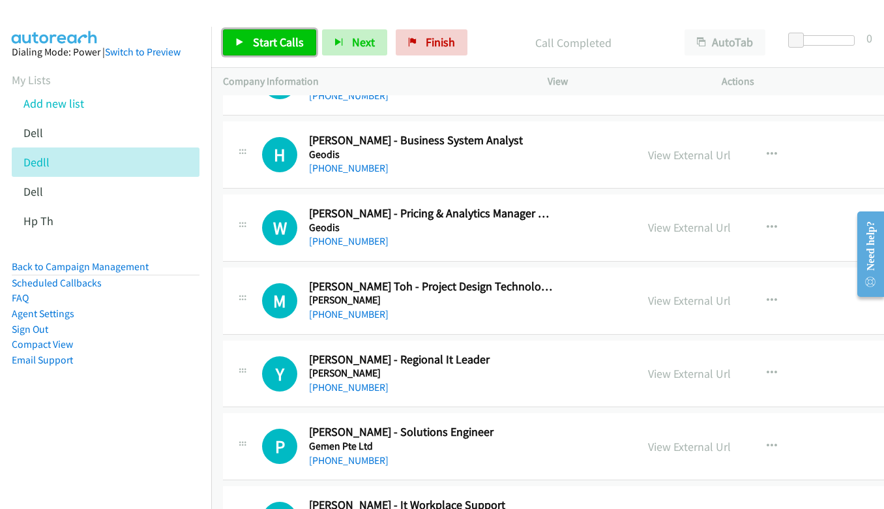
click at [242, 38] on icon at bounding box center [239, 42] width 9 height 9
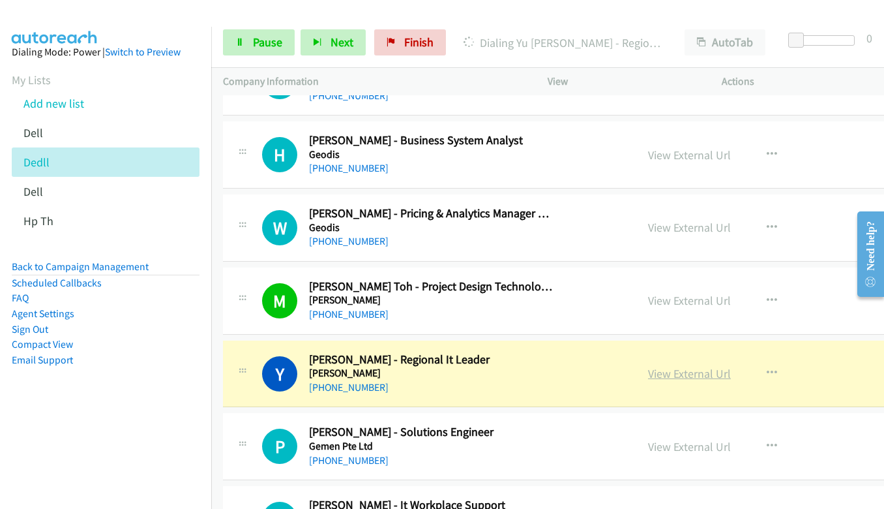
click at [664, 374] on link "View External Url" at bounding box center [689, 373] width 83 height 15
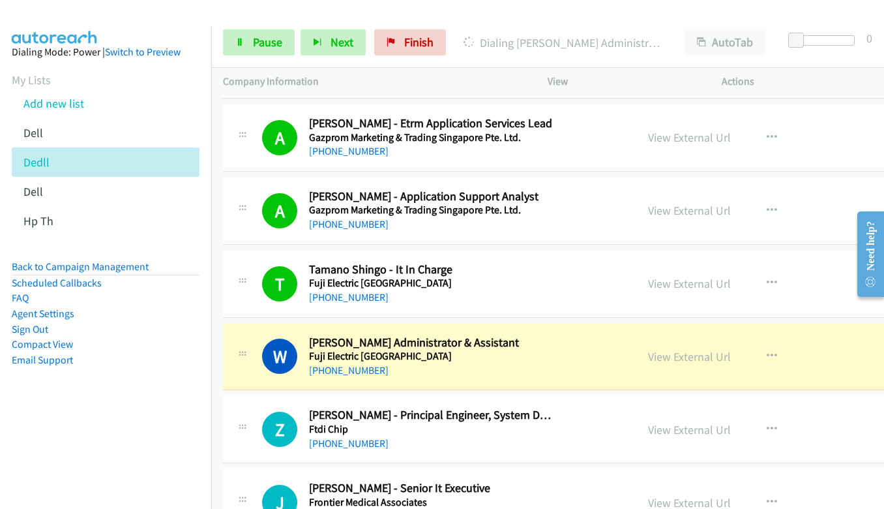
scroll to position [2282, 0]
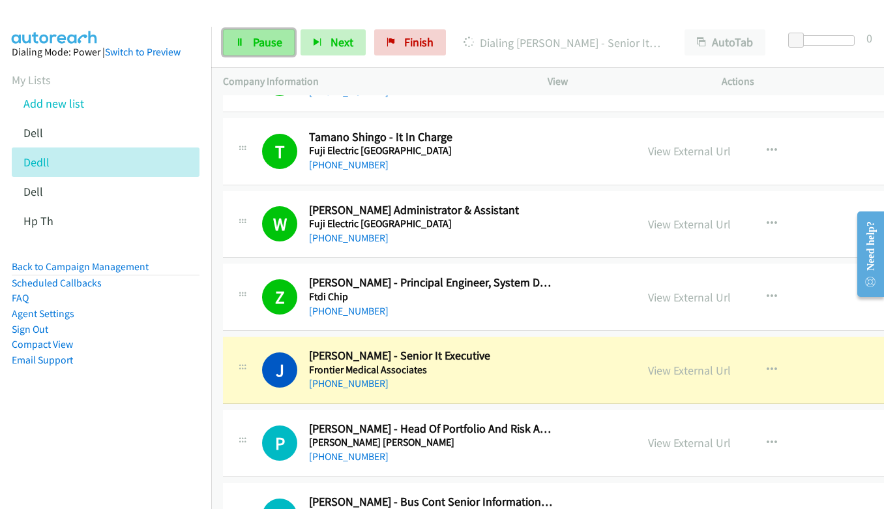
drag, startPoint x: 242, startPoint y: 51, endPoint x: 249, endPoint y: 55, distance: 8.5
click at [242, 51] on link "Pause" at bounding box center [259, 42] width 72 height 26
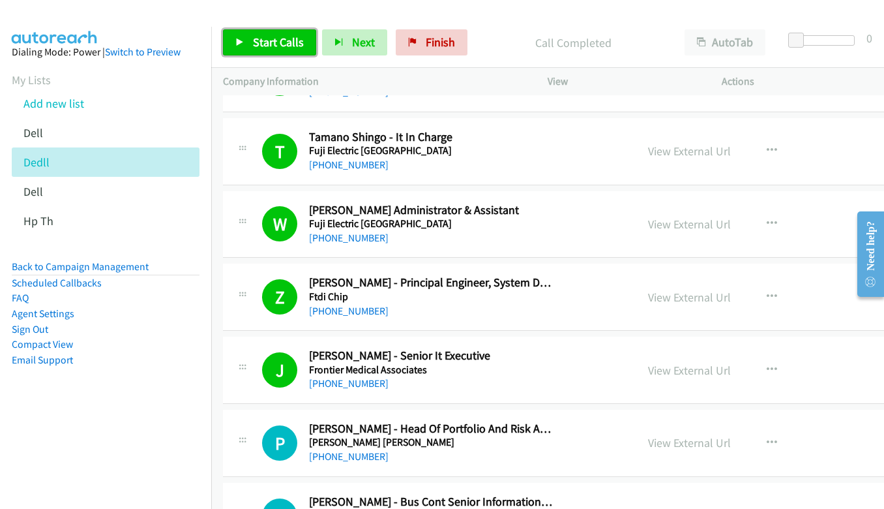
click at [276, 39] on span "Start Calls" at bounding box center [278, 42] width 51 height 15
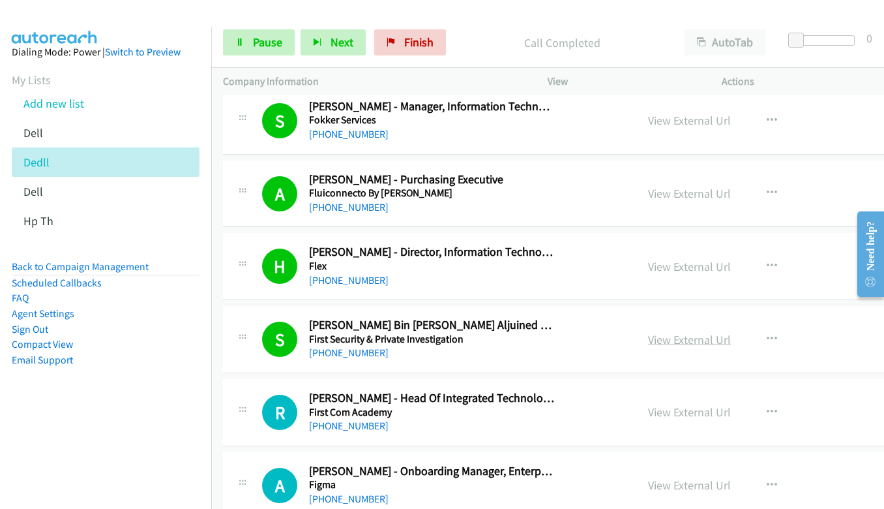
scroll to position [3065, 0]
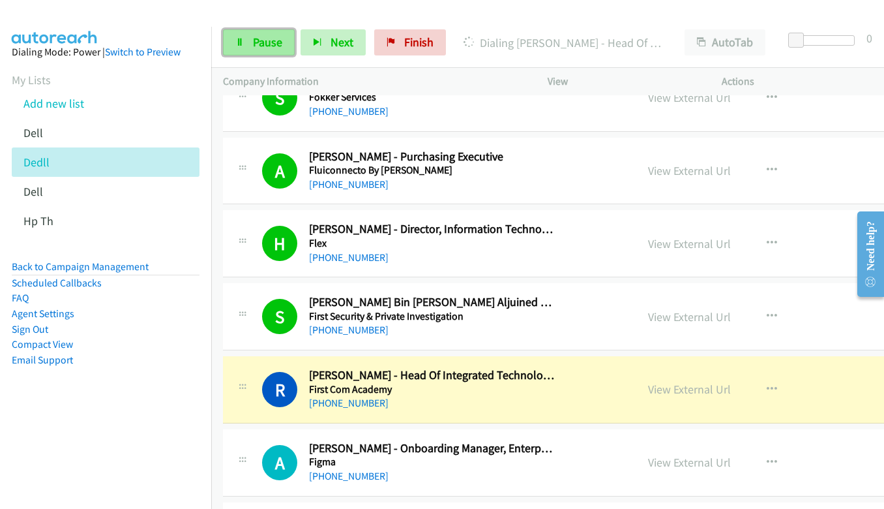
click at [262, 43] on span "Pause" at bounding box center [267, 42] width 29 height 15
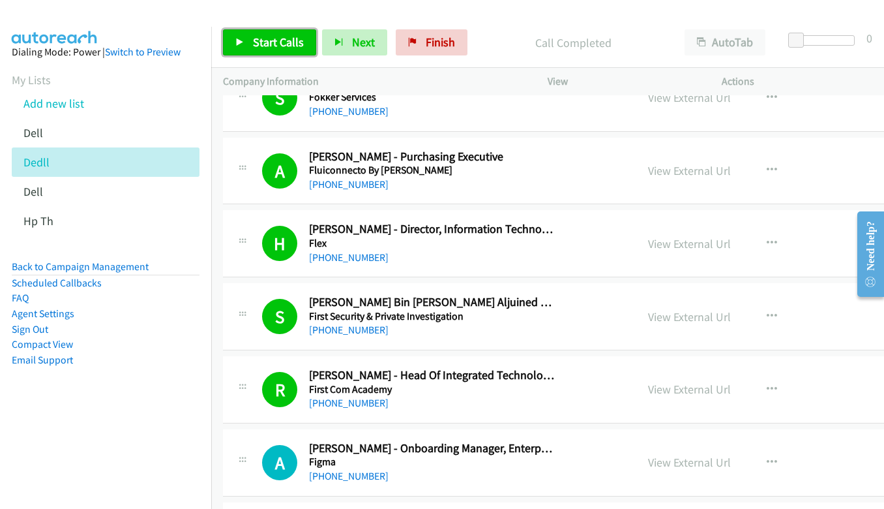
click at [292, 42] on span "Start Calls" at bounding box center [278, 42] width 51 height 15
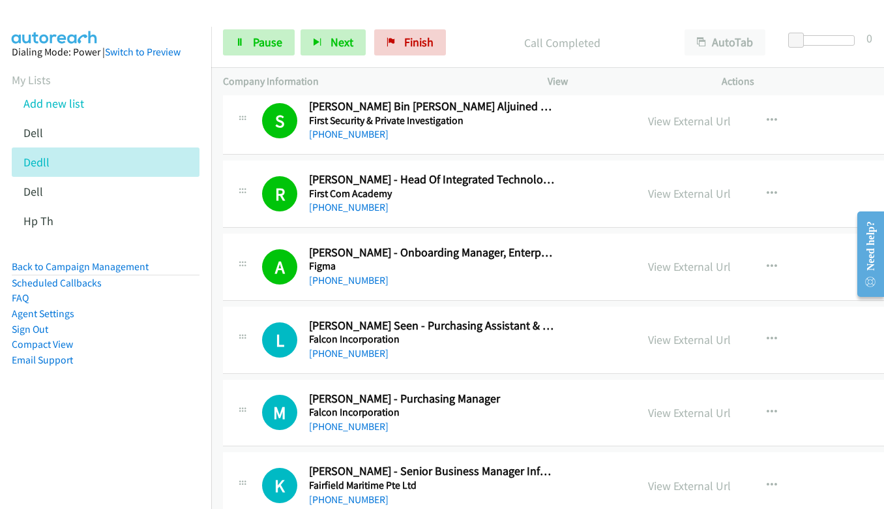
scroll to position [3326, 0]
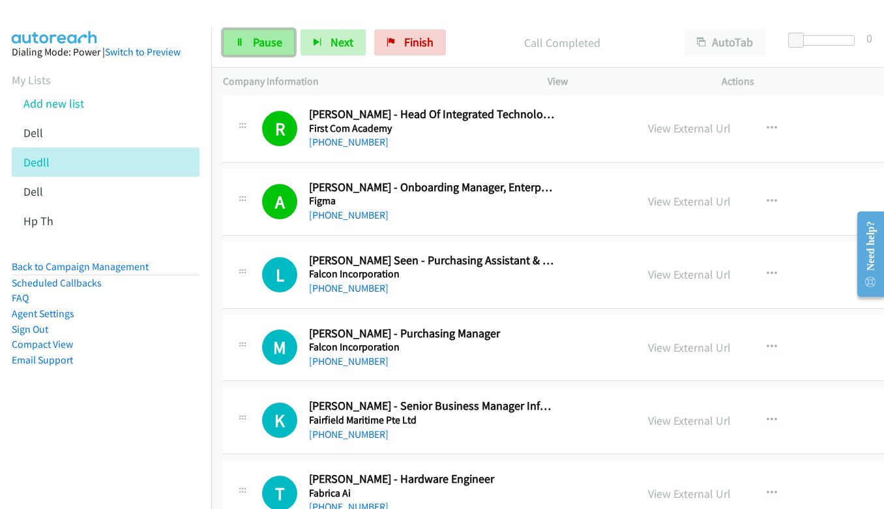
click at [243, 42] on icon at bounding box center [239, 42] width 9 height 9
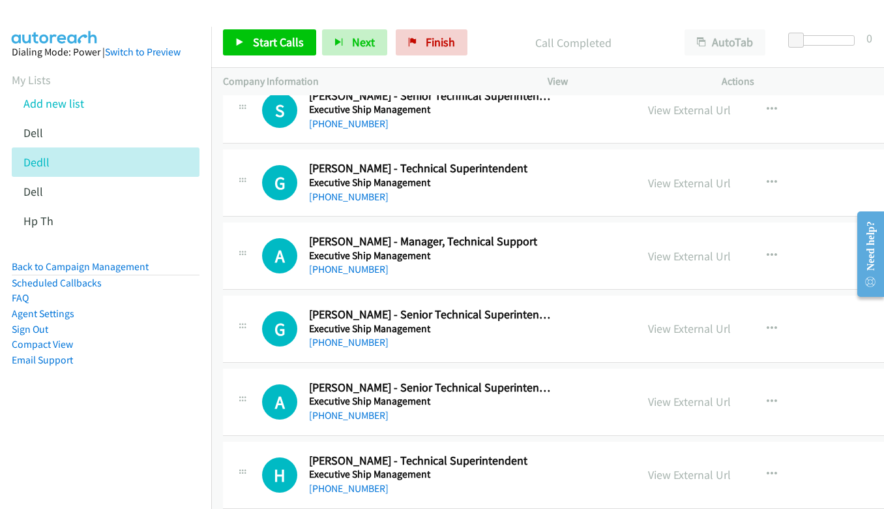
scroll to position [4304, 0]
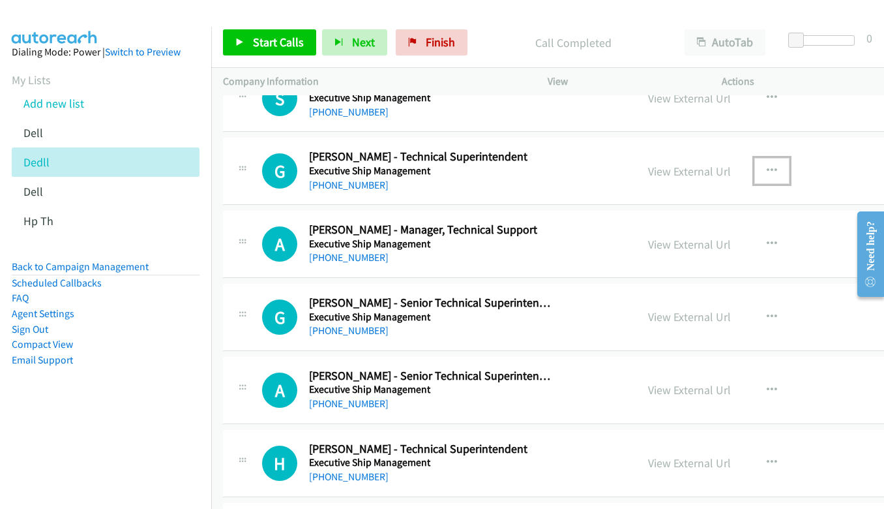
click at [767, 168] on icon "button" at bounding box center [772, 171] width 10 height 10
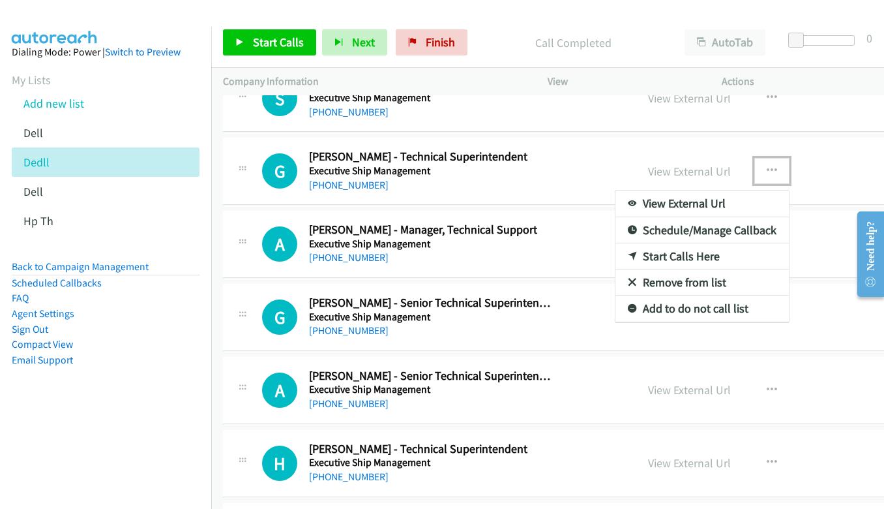
click at [674, 258] on link "Start Calls Here" at bounding box center [702, 256] width 173 height 26
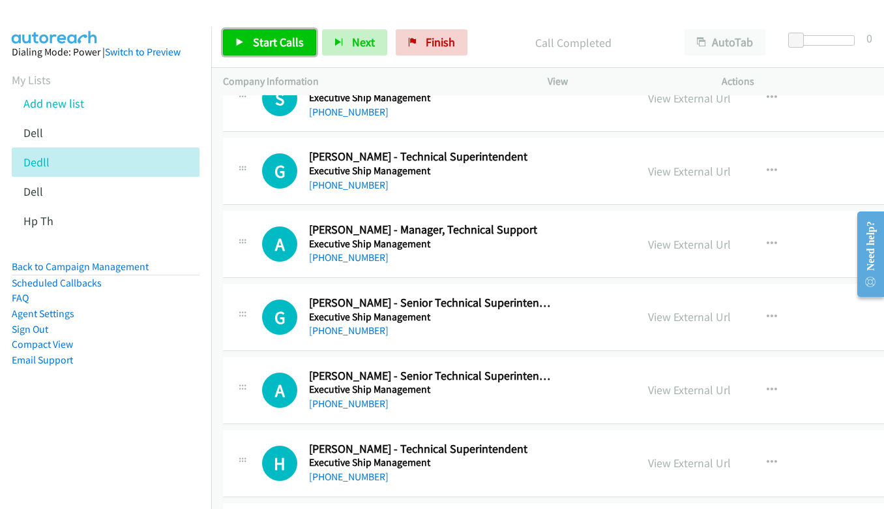
click at [261, 44] on span "Start Calls" at bounding box center [278, 42] width 51 height 15
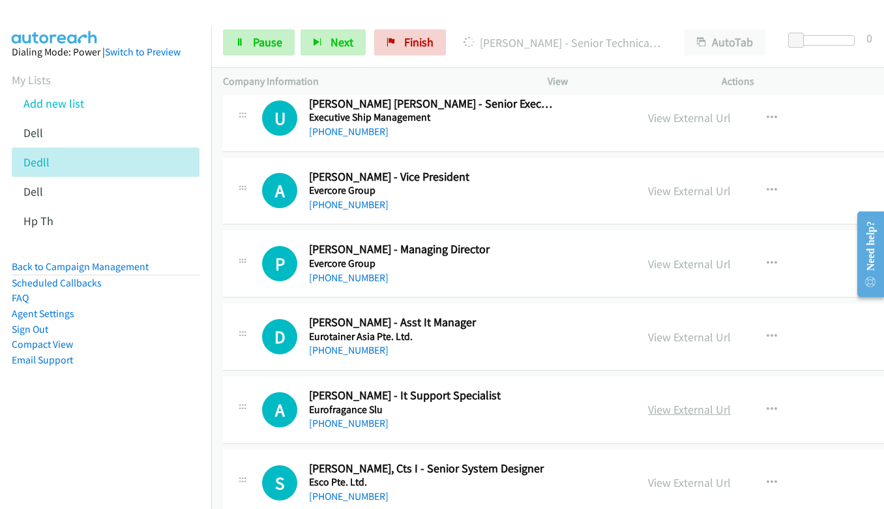
scroll to position [5021, 0]
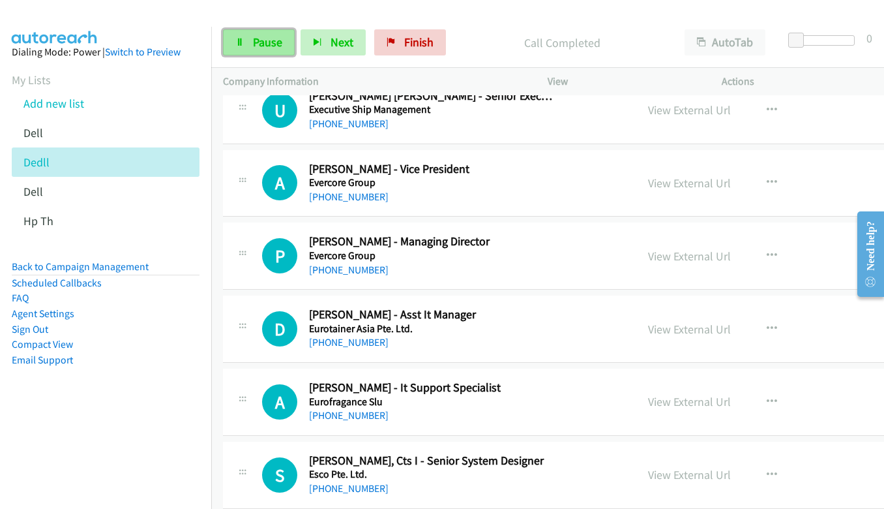
click at [245, 49] on link "Pause" at bounding box center [259, 42] width 72 height 26
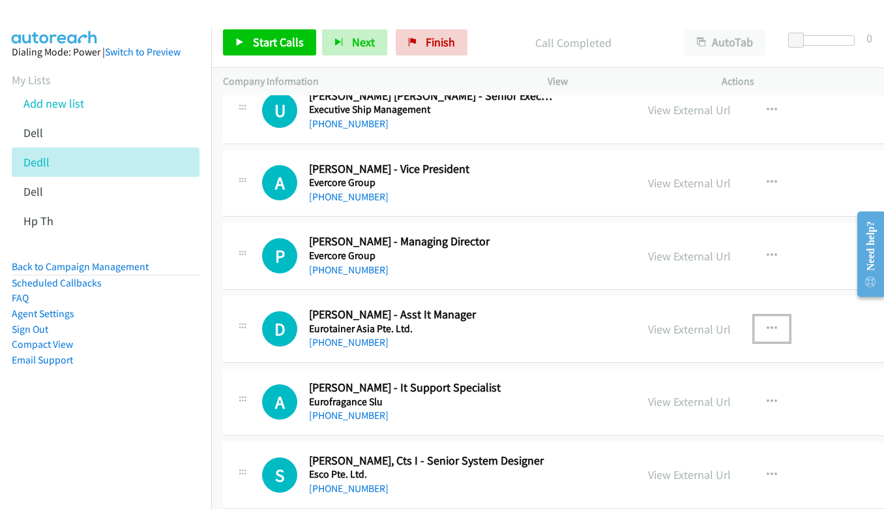
click at [767, 324] on icon "button" at bounding box center [772, 328] width 10 height 10
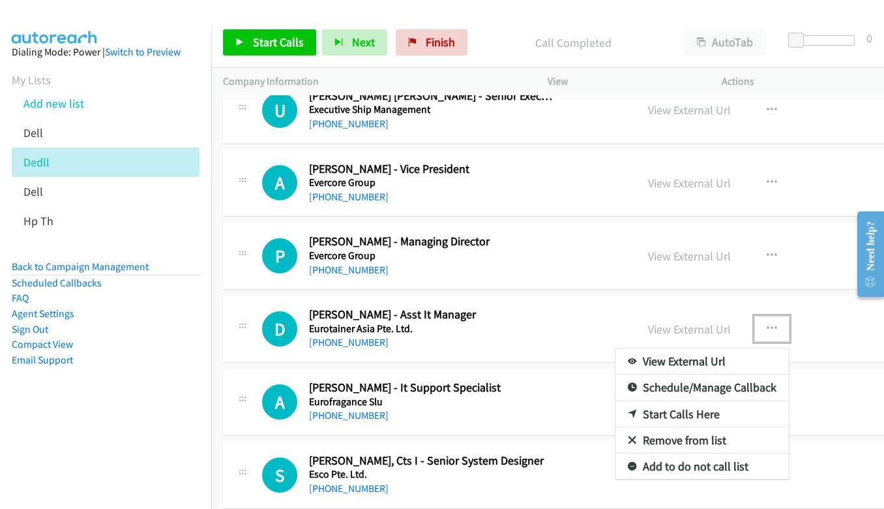
click at [685, 413] on link "Start Calls Here" at bounding box center [702, 414] width 173 height 26
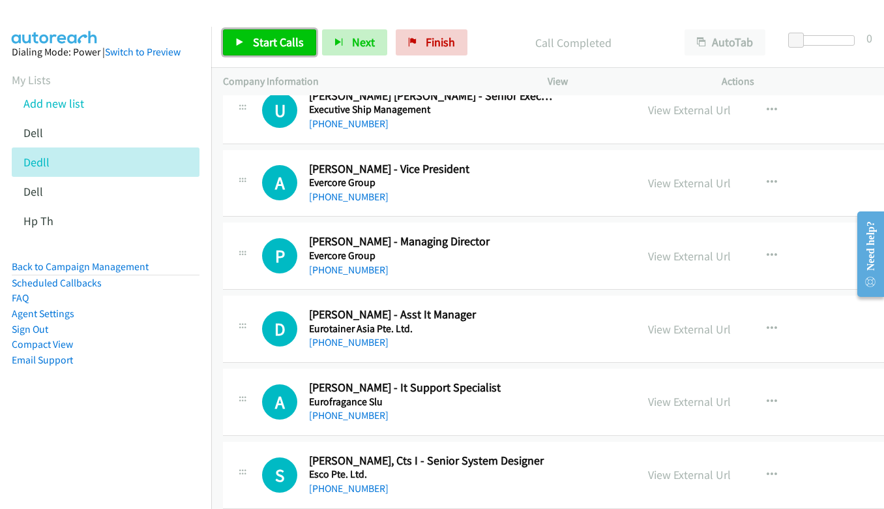
click at [289, 31] on link "Start Calls" at bounding box center [269, 42] width 93 height 26
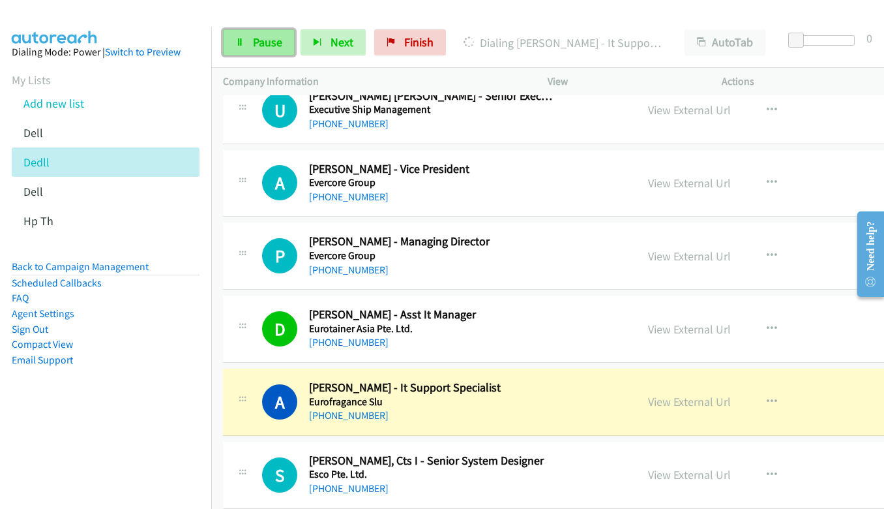
click at [236, 48] on link "Pause" at bounding box center [259, 42] width 72 height 26
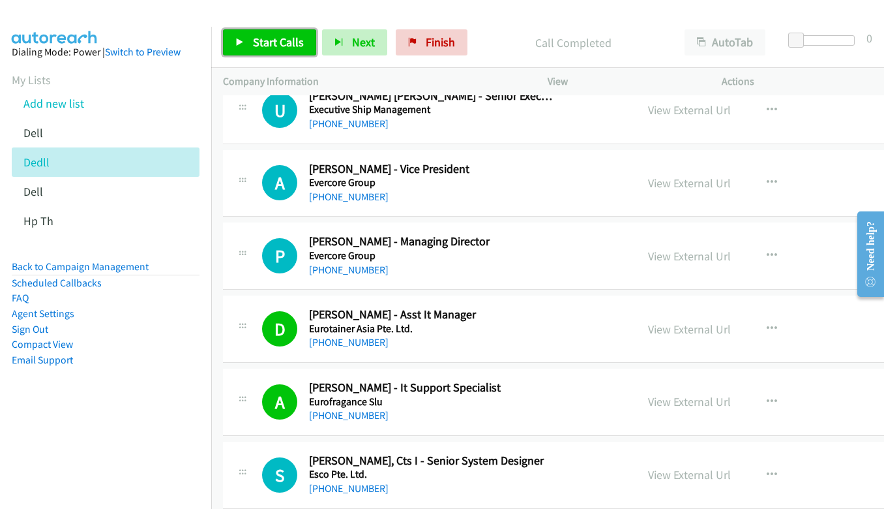
click at [256, 48] on span "Start Calls" at bounding box center [278, 42] width 51 height 15
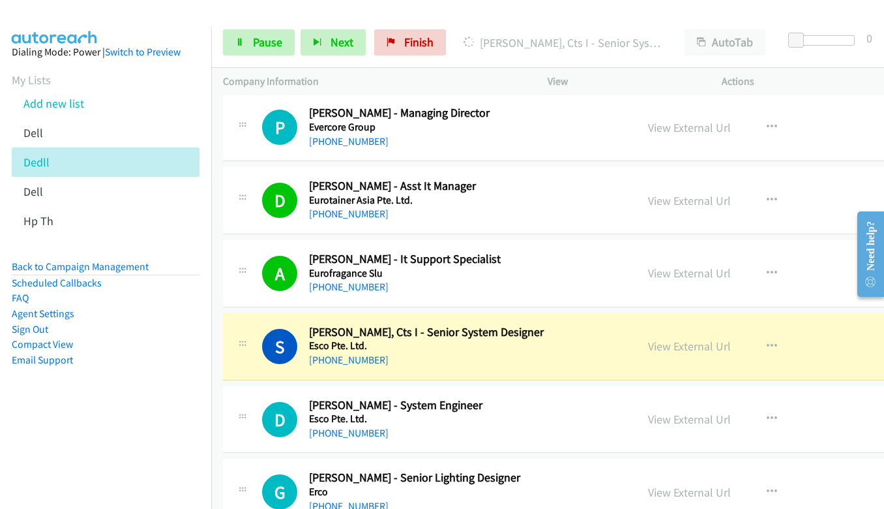
scroll to position [5217, 0]
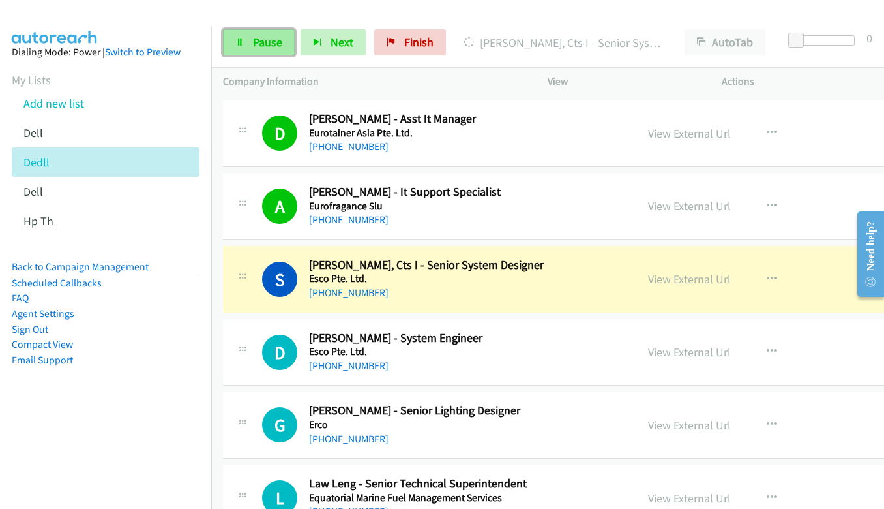
click at [263, 41] on span "Pause" at bounding box center [267, 42] width 29 height 15
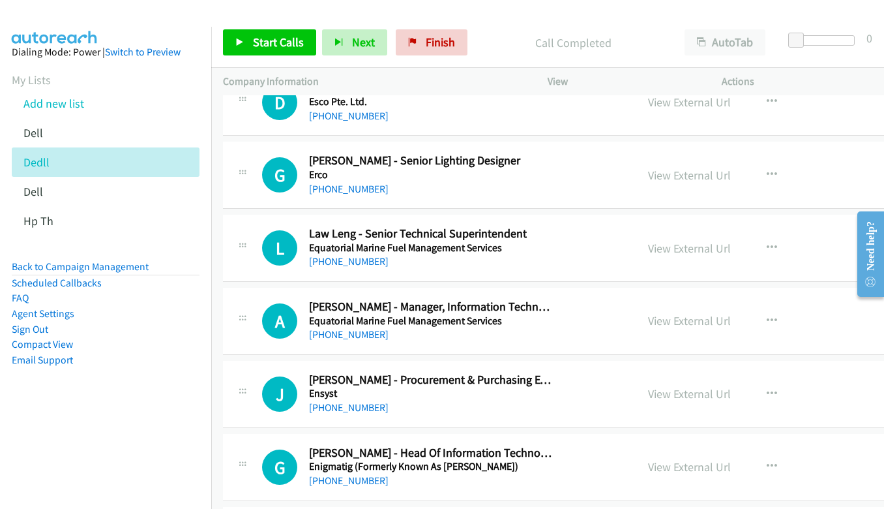
scroll to position [5478, 0]
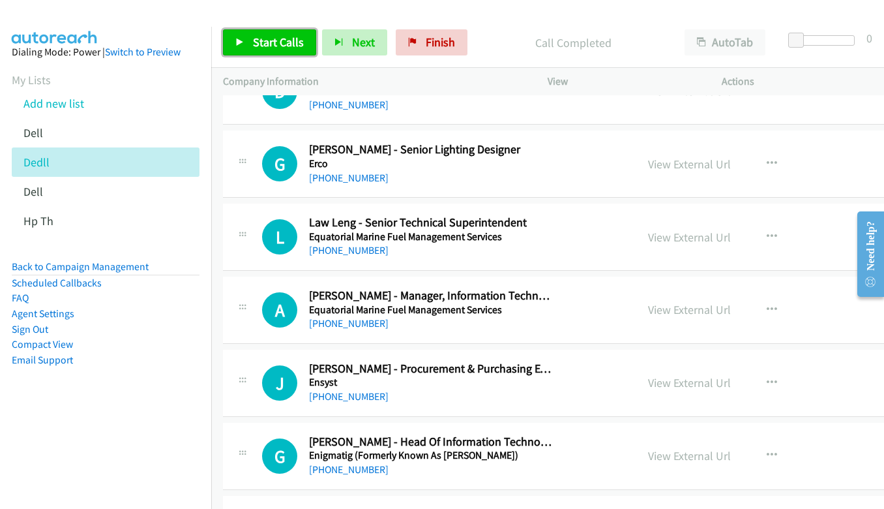
click at [310, 45] on link "Start Calls" at bounding box center [269, 42] width 93 height 26
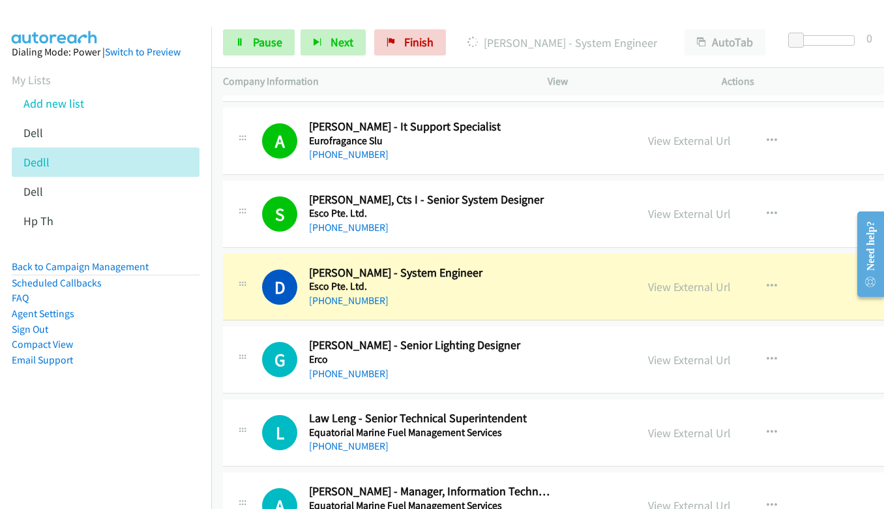
scroll to position [5347, 0]
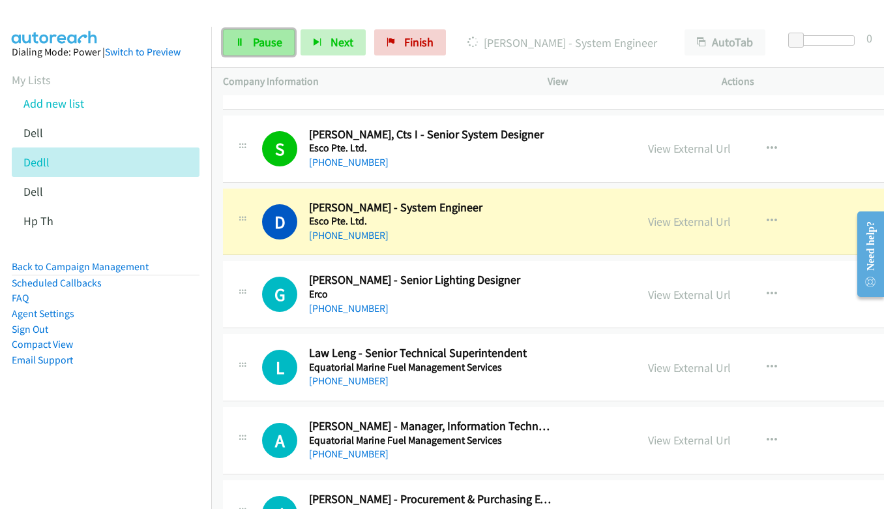
click at [248, 50] on link "Pause" at bounding box center [259, 42] width 72 height 26
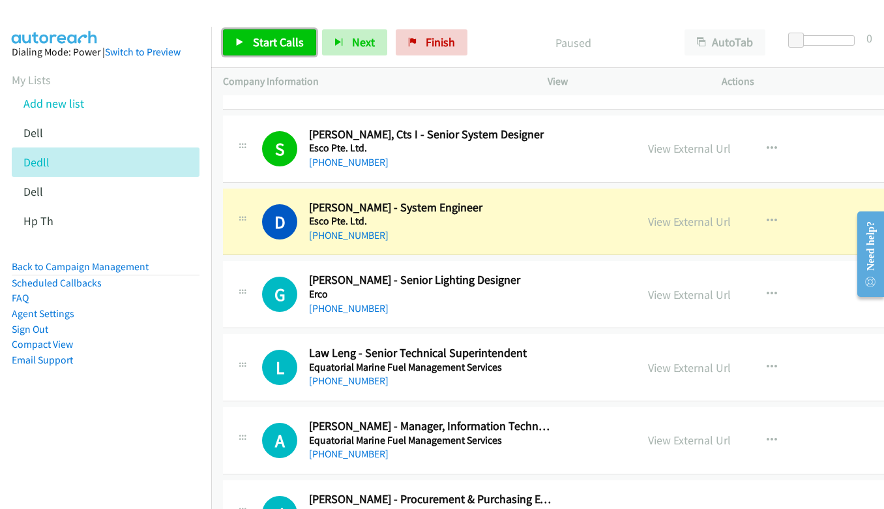
click at [280, 38] on span "Start Calls" at bounding box center [278, 42] width 51 height 15
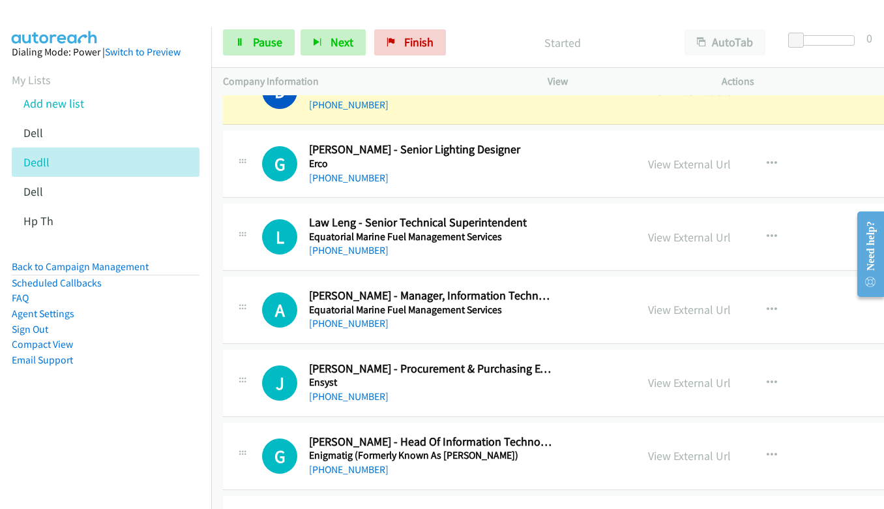
scroll to position [5543, 0]
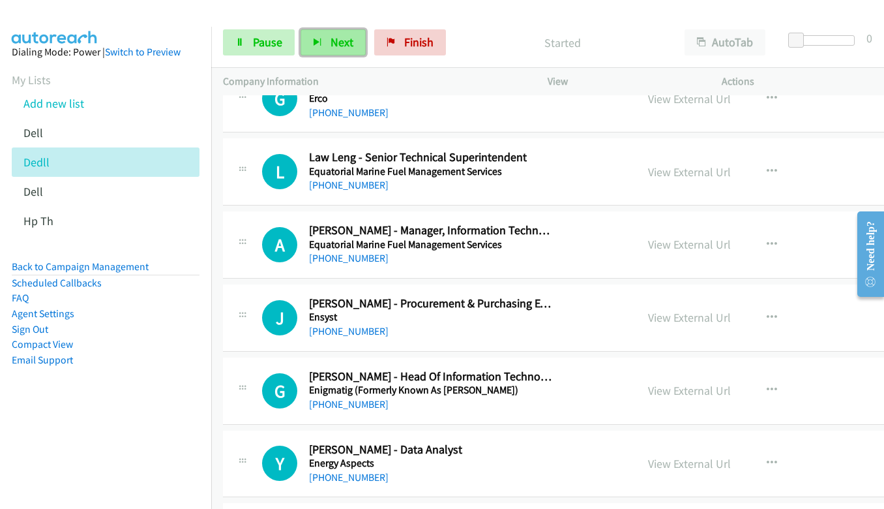
click at [328, 49] on button "Next" at bounding box center [333, 42] width 65 height 26
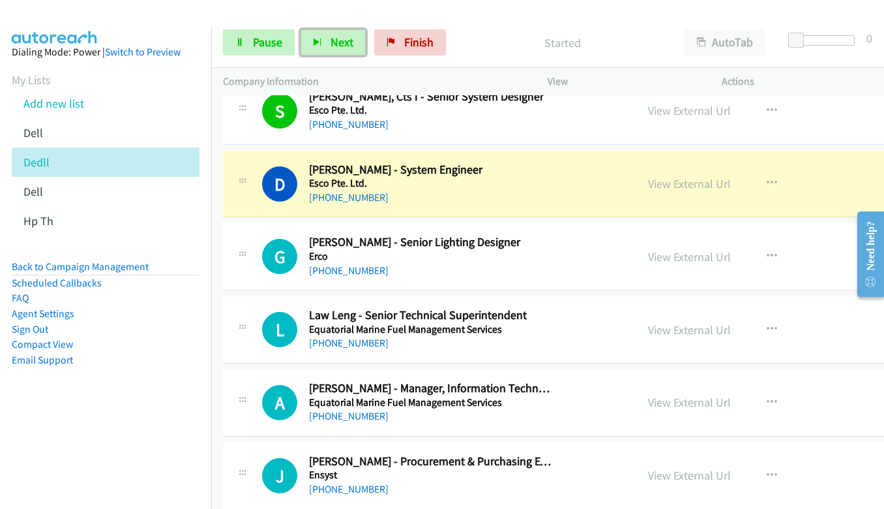
scroll to position [5217, 0]
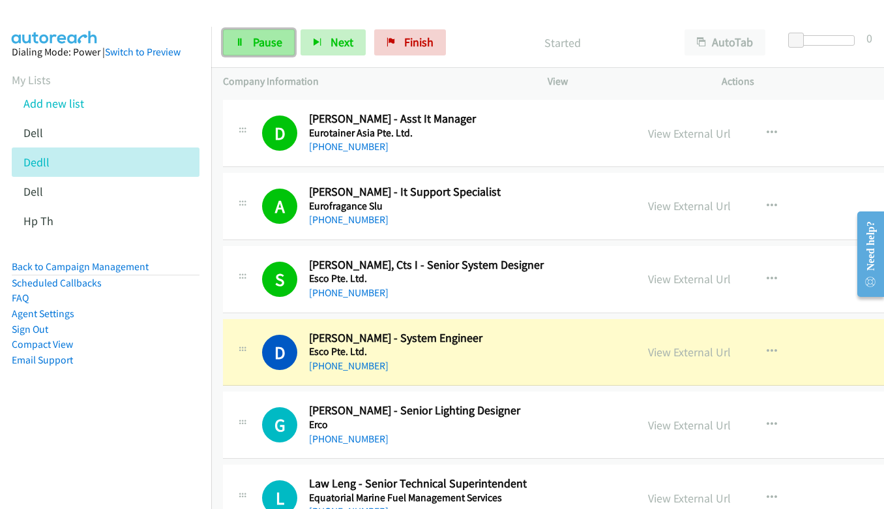
click at [269, 40] on span "Pause" at bounding box center [267, 42] width 29 height 15
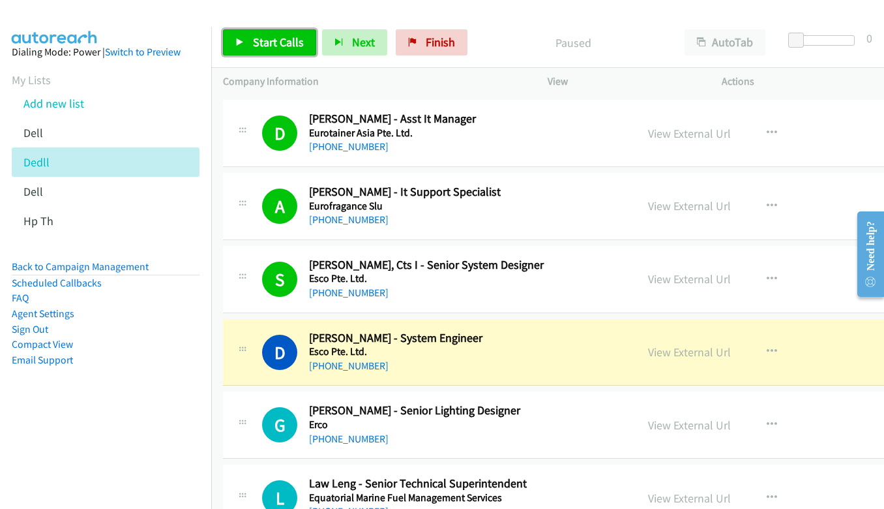
click at [243, 44] on icon at bounding box center [239, 42] width 9 height 9
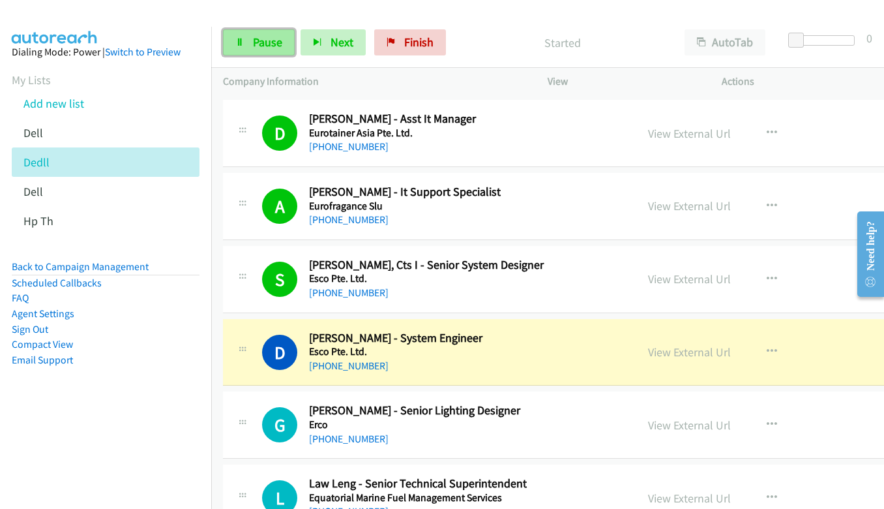
click at [248, 42] on link "Pause" at bounding box center [259, 42] width 72 height 26
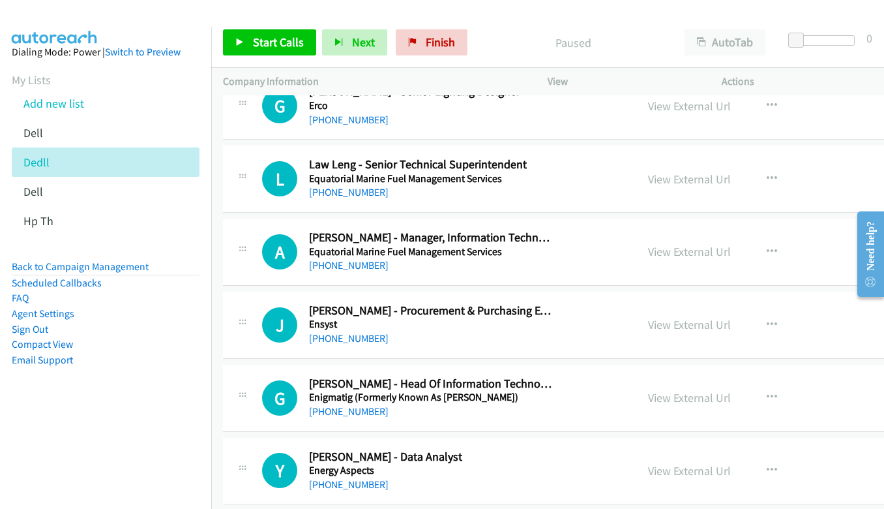
scroll to position [5543, 0]
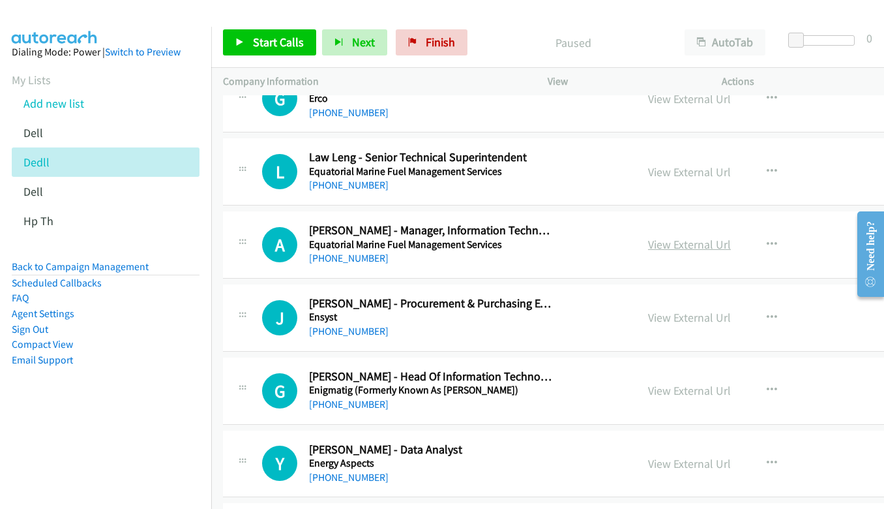
click at [655, 246] on link "View External Url" at bounding box center [689, 244] width 83 height 15
click at [693, 395] on link "View External Url" at bounding box center [689, 390] width 83 height 15
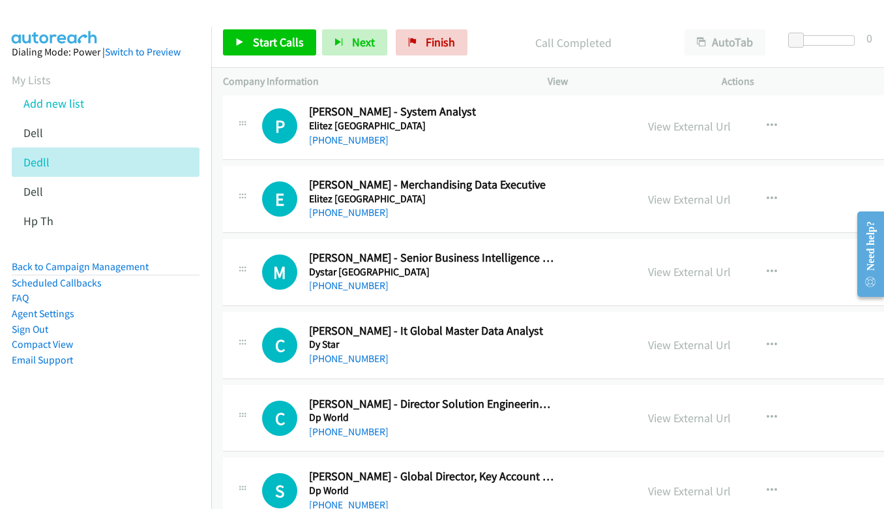
scroll to position [6325, 0]
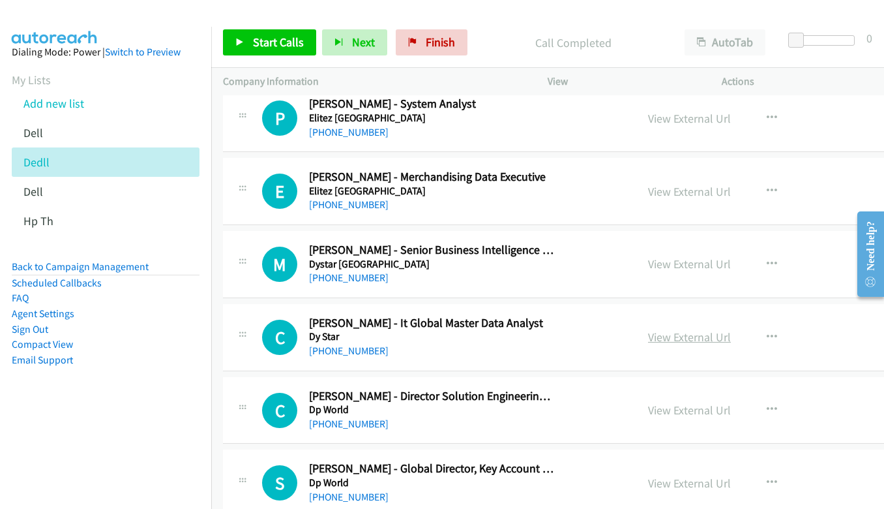
click at [693, 338] on link "View External Url" at bounding box center [689, 336] width 83 height 15
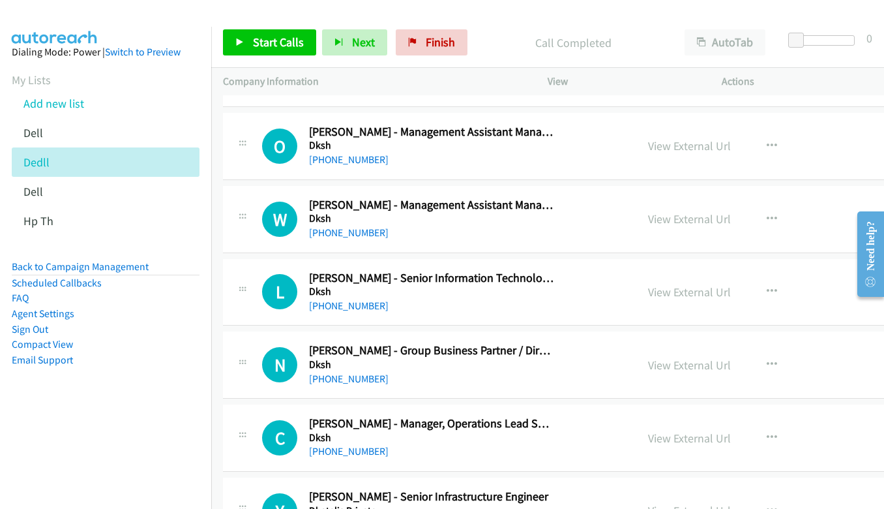
scroll to position [8608, 0]
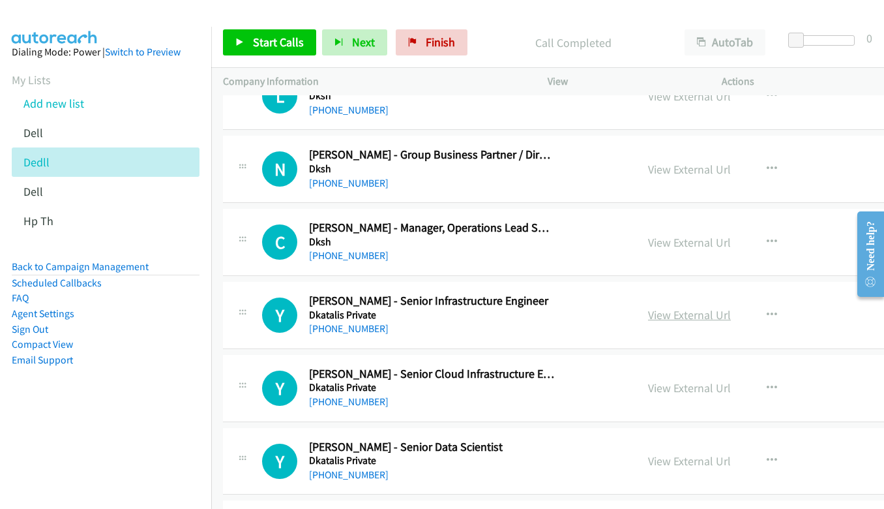
click at [672, 310] on link "View External Url" at bounding box center [689, 314] width 83 height 15
click at [276, 38] on span "Start Calls" at bounding box center [278, 42] width 51 height 15
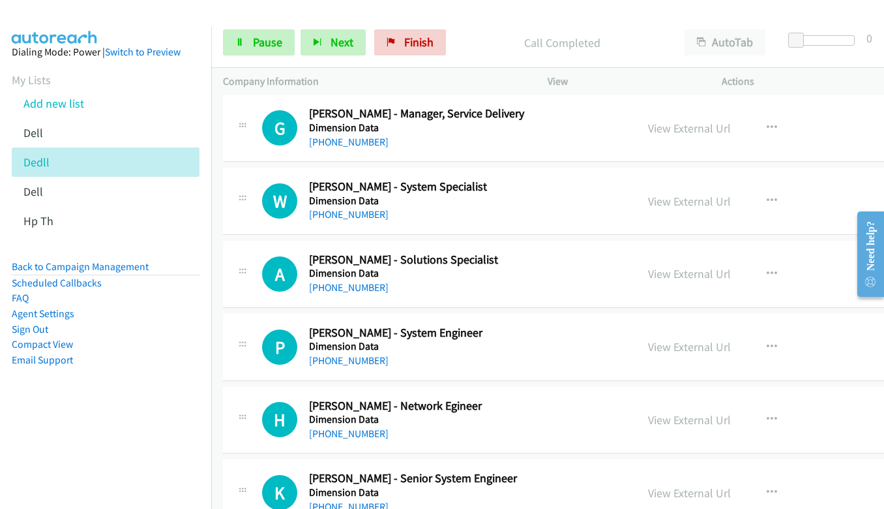
scroll to position [9455, 0]
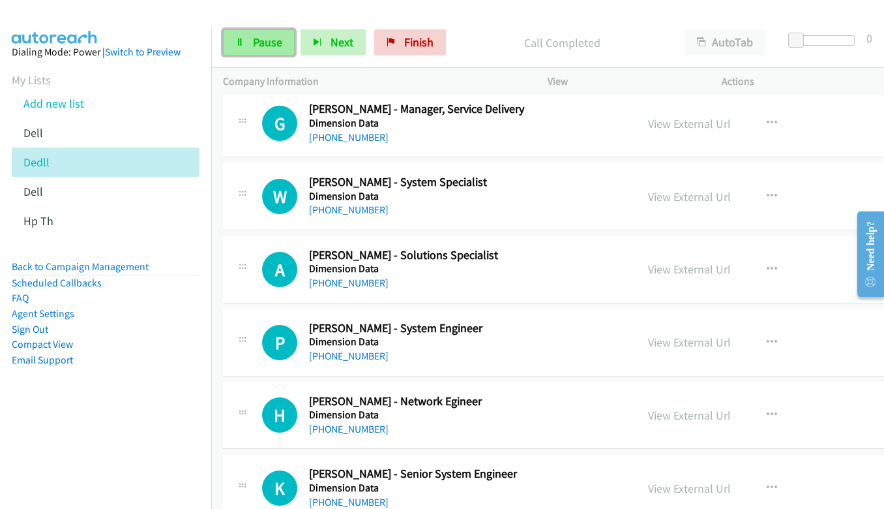
click at [260, 41] on span "Pause" at bounding box center [267, 42] width 29 height 15
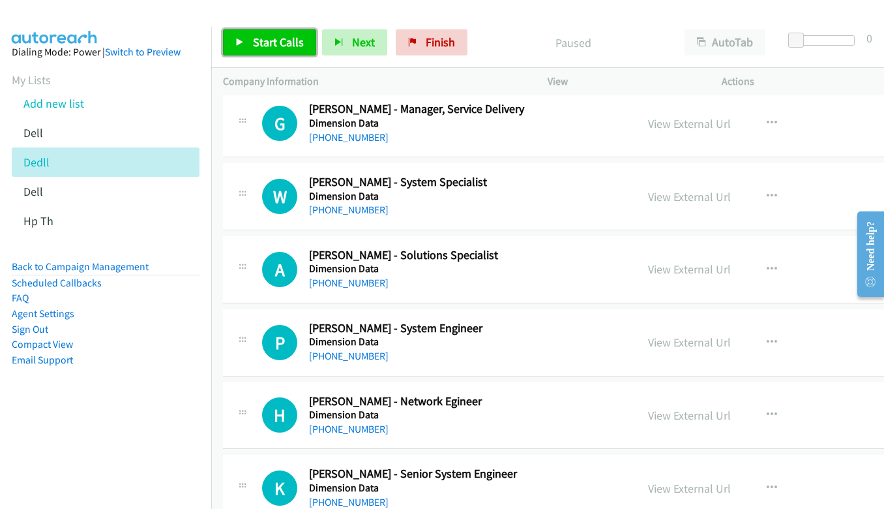
click at [280, 42] on span "Start Calls" at bounding box center [278, 42] width 51 height 15
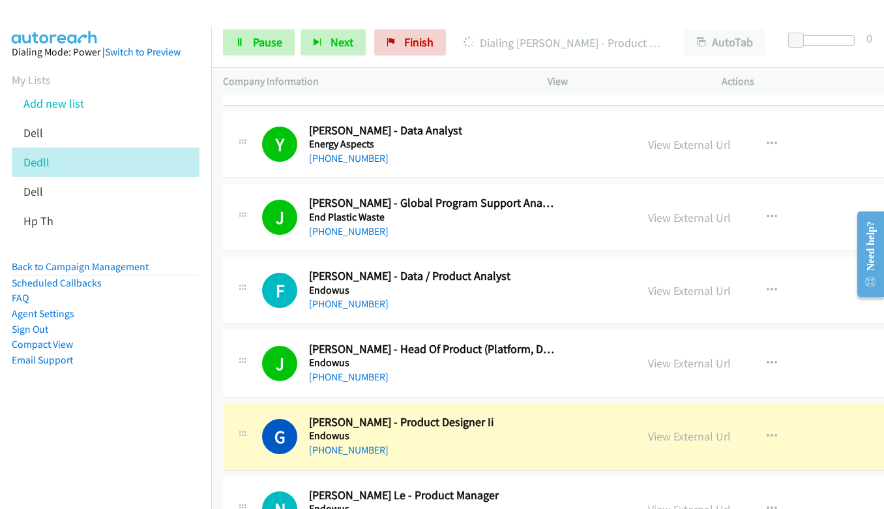
scroll to position [5934, 0]
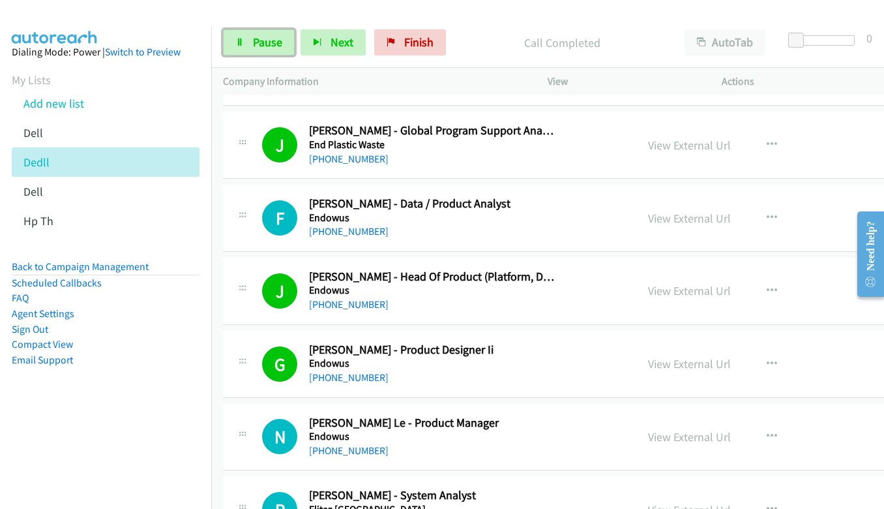
drag, startPoint x: 252, startPoint y: 47, endPoint x: 266, endPoint y: 56, distance: 16.5
click at [253, 47] on span "Pause" at bounding box center [267, 42] width 29 height 15
